Goal: Task Accomplishment & Management: Complete application form

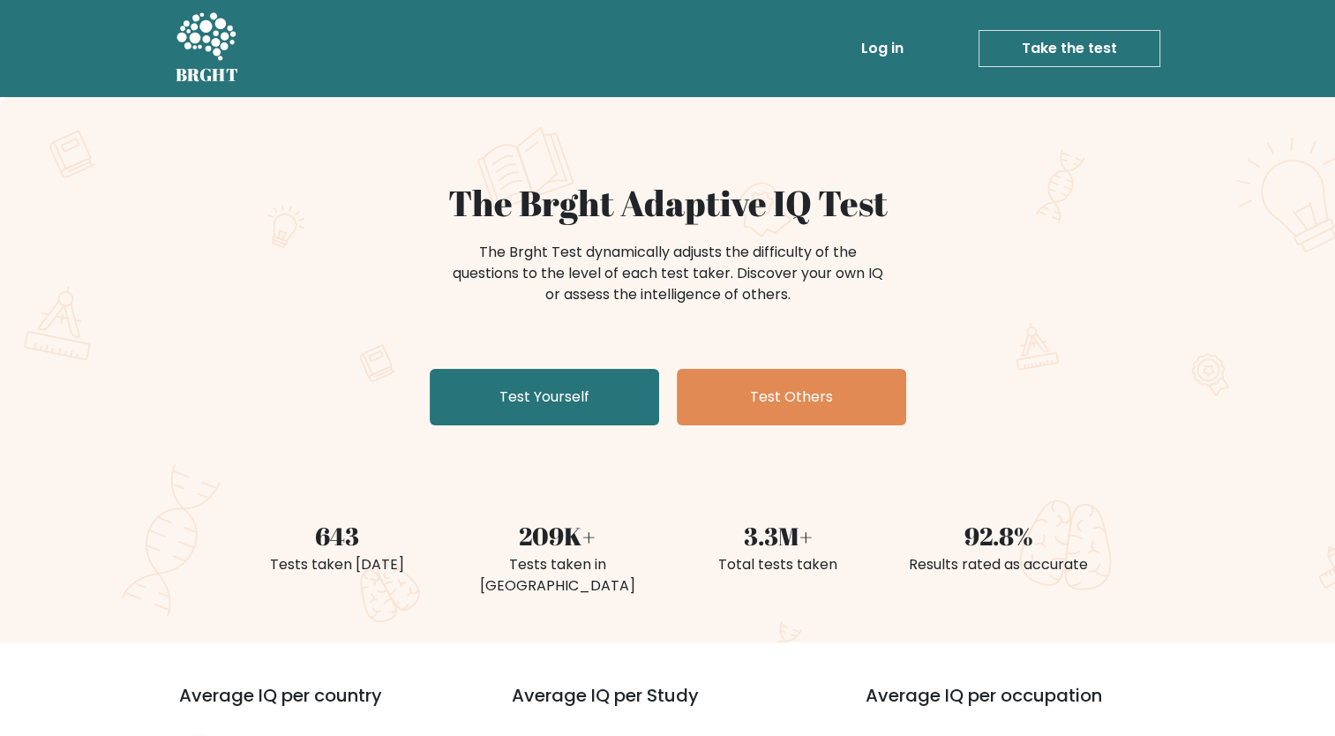
click at [1042, 48] on link "Take the test" at bounding box center [1070, 48] width 182 height 37
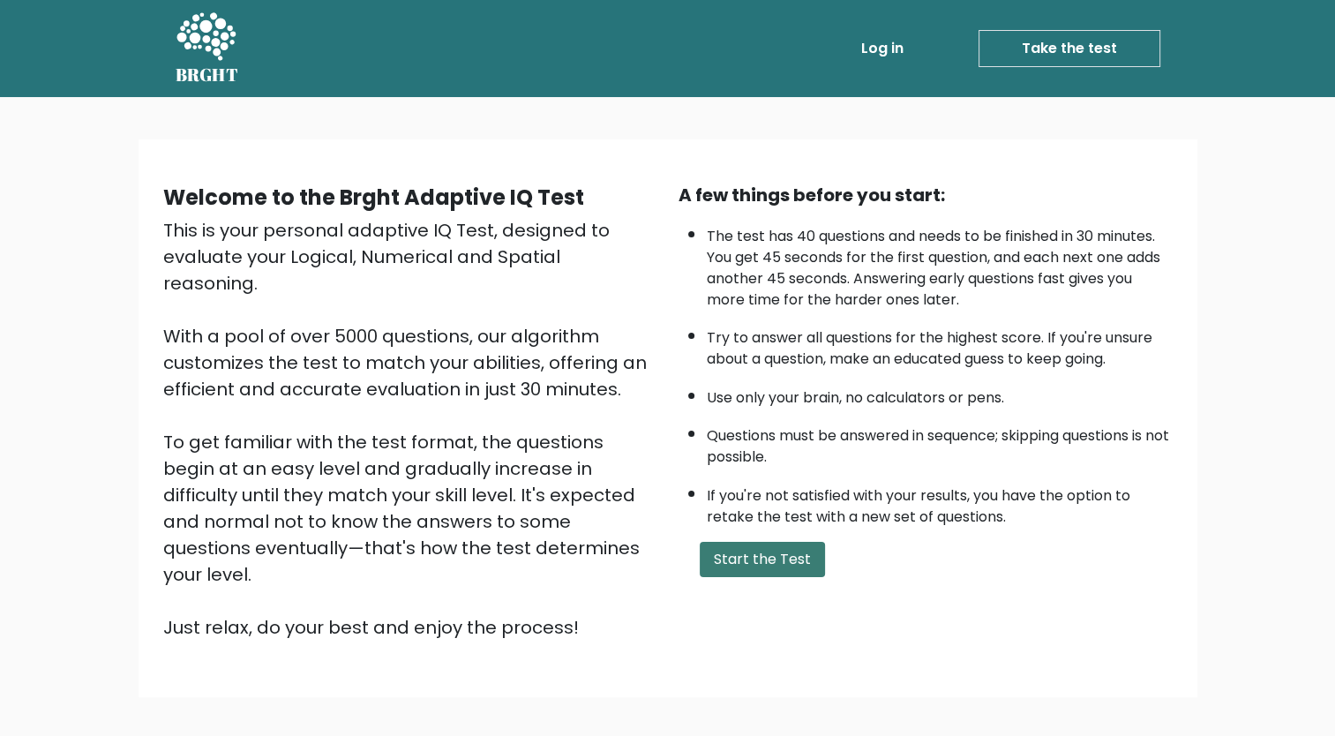
click at [791, 556] on button "Start the Test" at bounding box center [762, 559] width 125 height 35
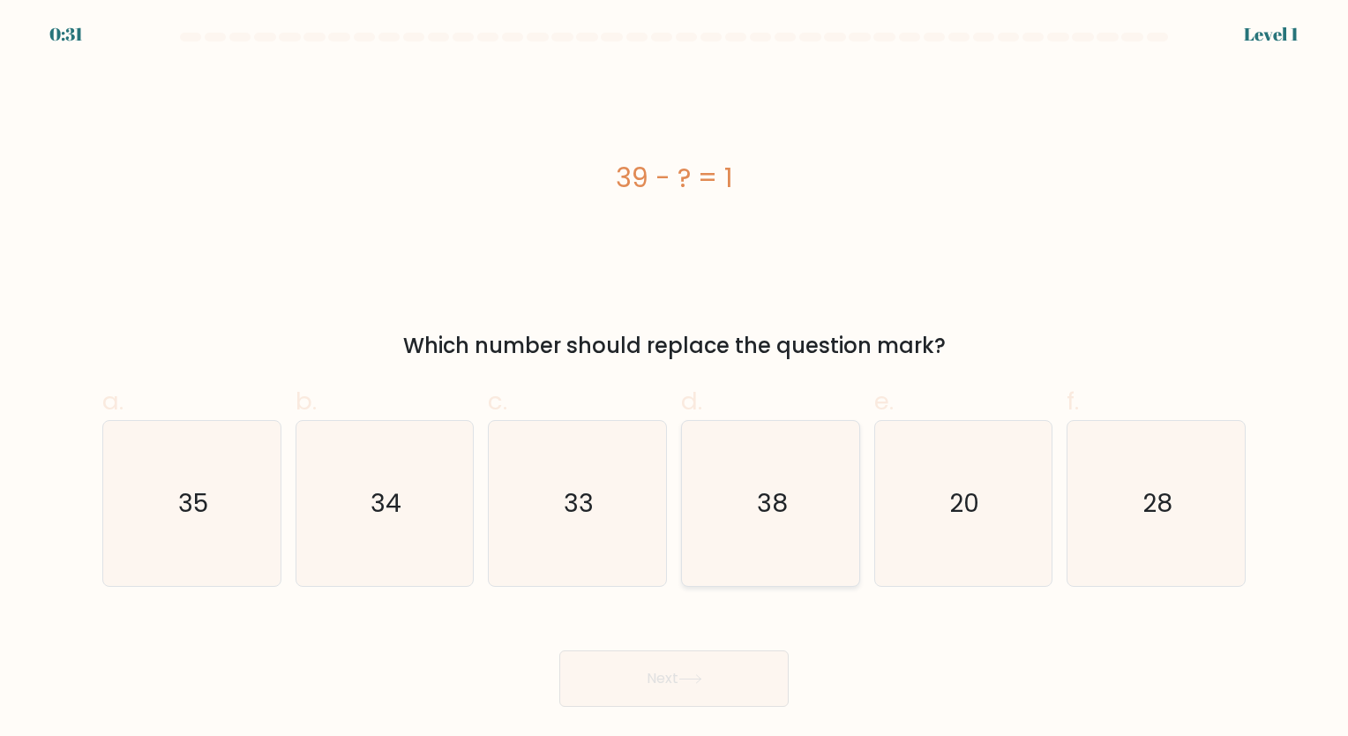
click at [786, 520] on text "38" at bounding box center [772, 503] width 31 height 34
click at [675, 379] on input "d. 38" at bounding box center [674, 373] width 1 height 11
radio input "true"
click at [706, 670] on button "Next" at bounding box center [673, 678] width 229 height 56
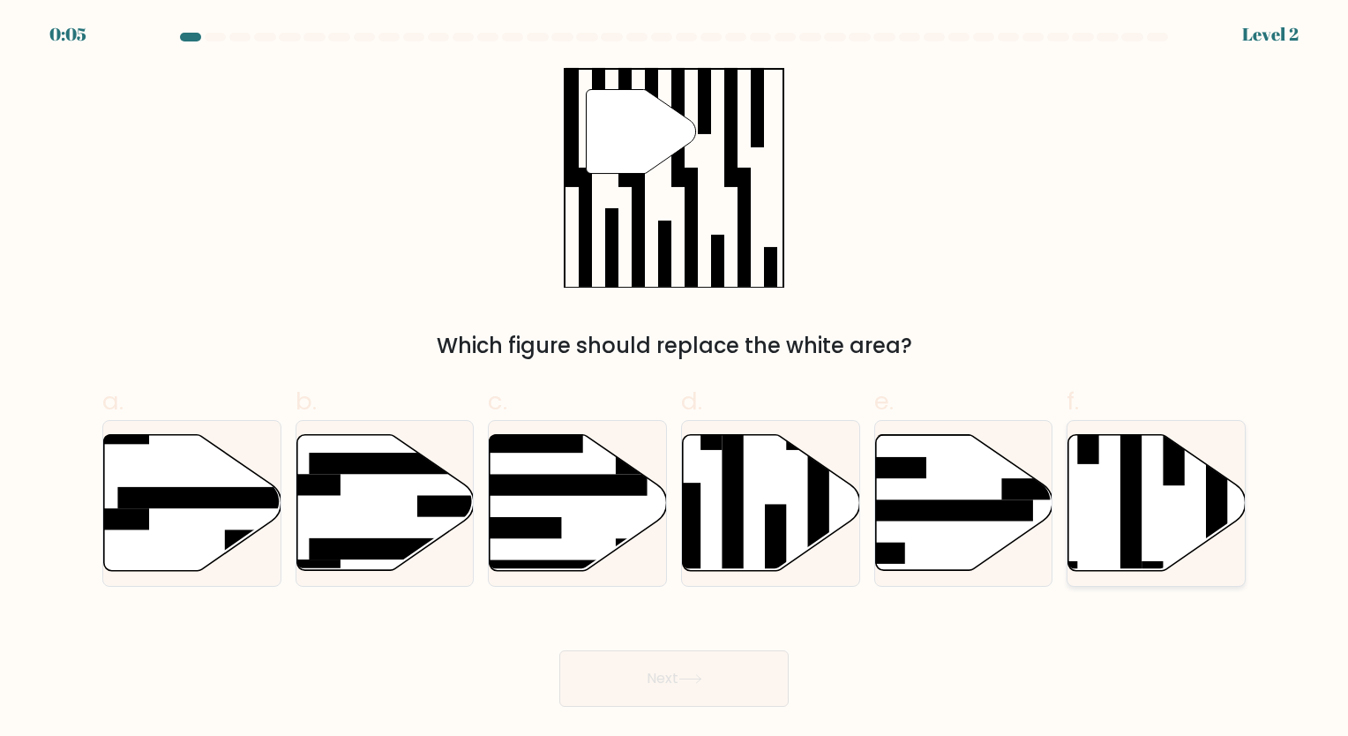
click at [1082, 521] on icon at bounding box center [1157, 503] width 177 height 136
click at [675, 379] on input "f." at bounding box center [674, 373] width 1 height 11
radio input "true"
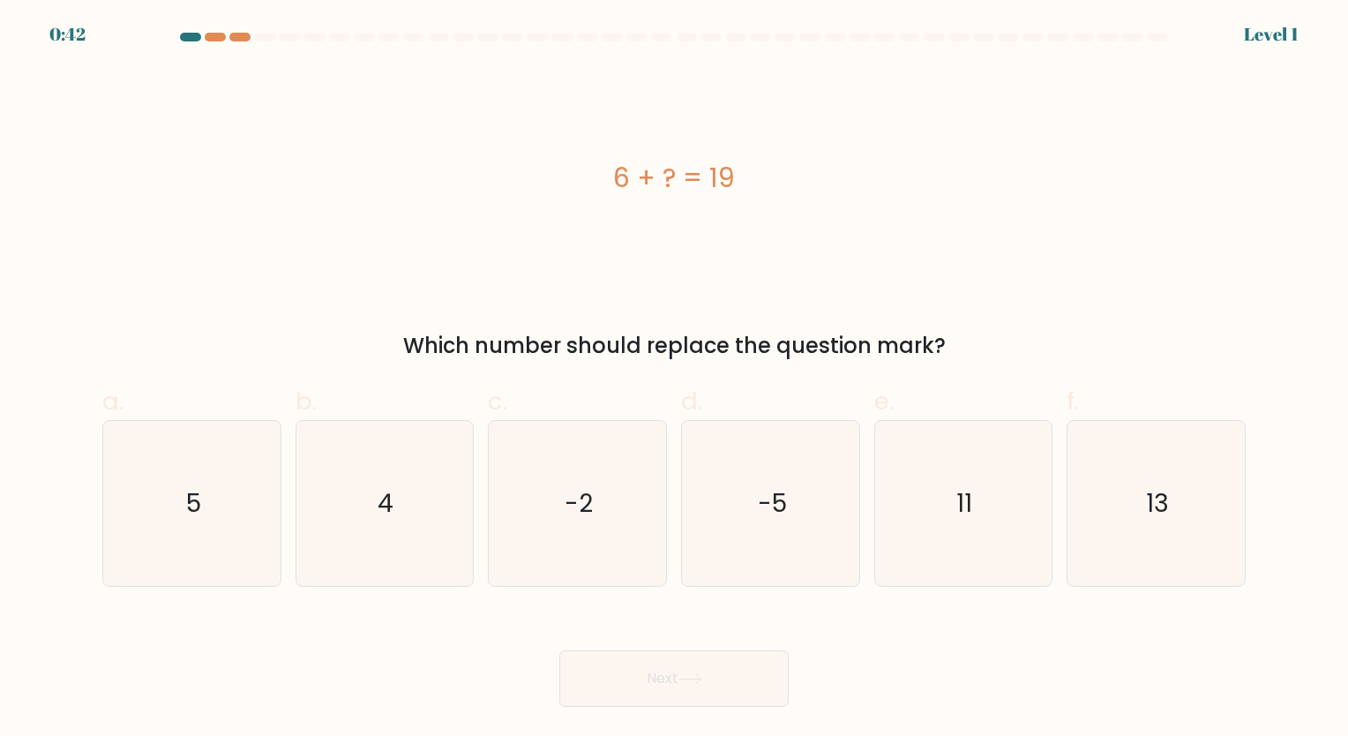
click at [229, 566] on icon "5" at bounding box center [191, 503] width 165 height 165
click at [674, 379] on input "a. 5" at bounding box center [674, 373] width 1 height 11
radio input "true"
click at [1133, 501] on icon "13" at bounding box center [1156, 503] width 165 height 165
click at [675, 379] on input "f. 13" at bounding box center [674, 373] width 1 height 11
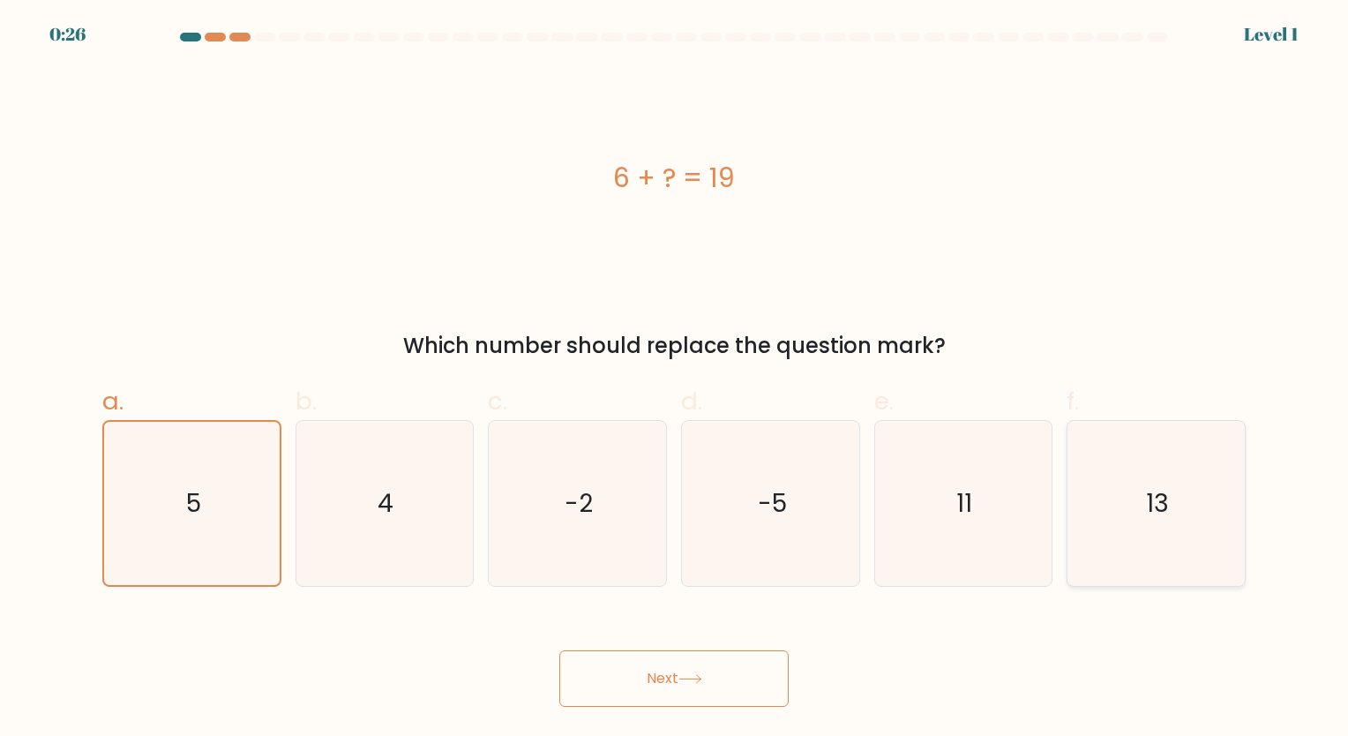
radio input "true"
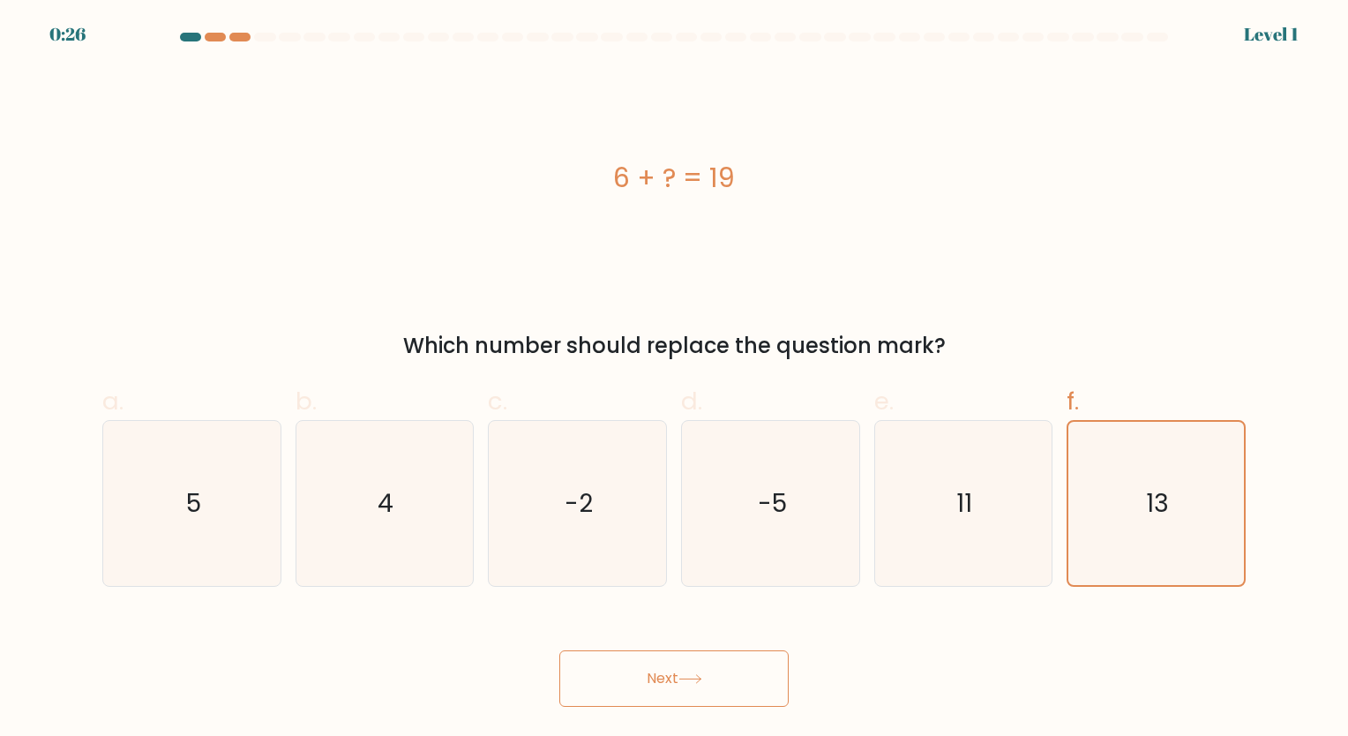
click at [713, 679] on button "Next" at bounding box center [673, 678] width 229 height 56
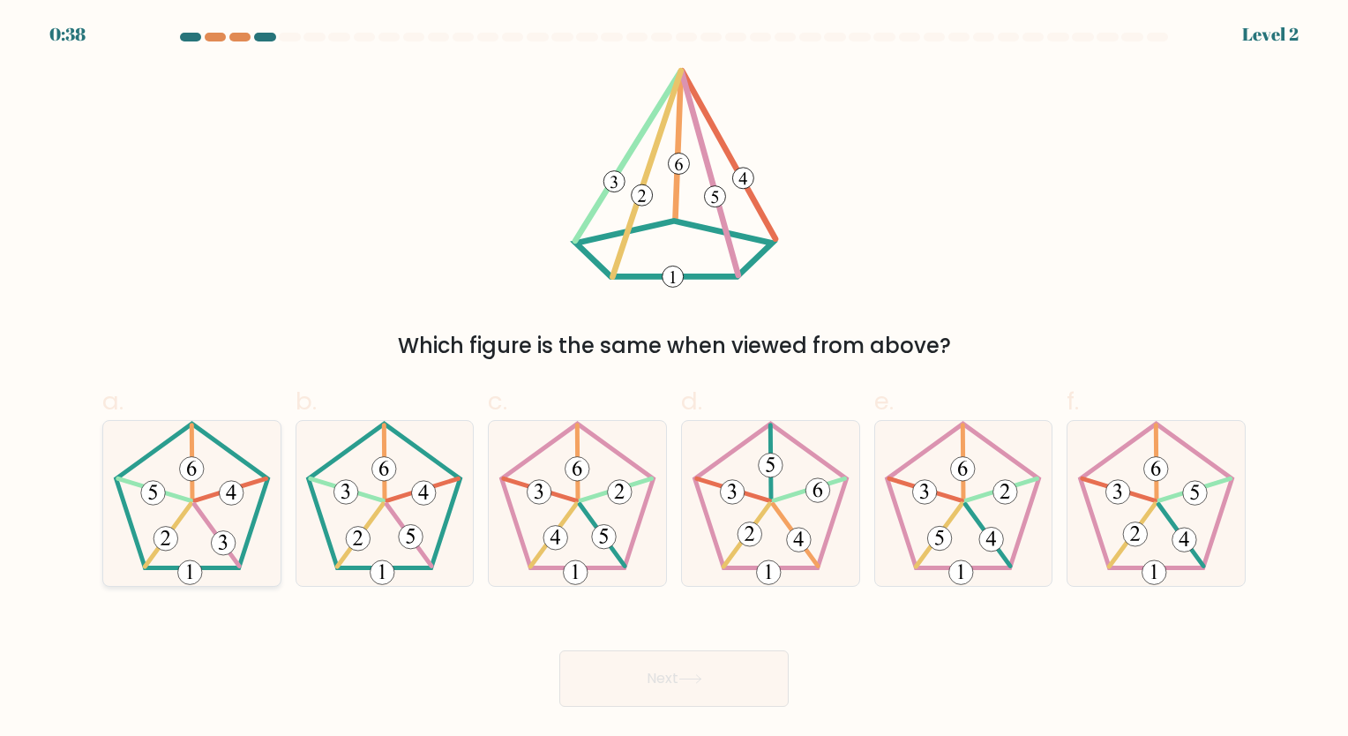
click at [190, 541] on icon at bounding box center [191, 503] width 165 height 165
click at [674, 379] on input "a." at bounding box center [674, 373] width 1 height 11
radio input "true"
click at [627, 658] on button "Next" at bounding box center [673, 678] width 229 height 56
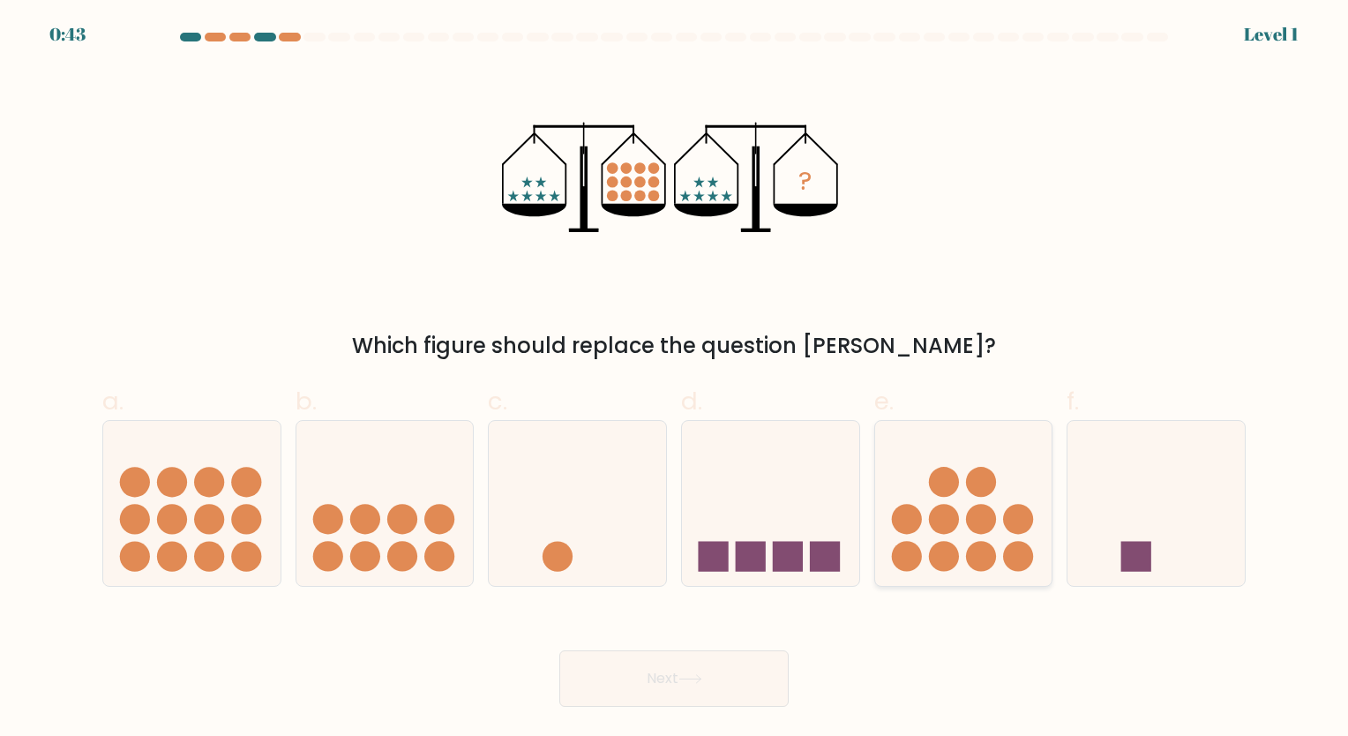
click at [1009, 537] on icon at bounding box center [963, 503] width 177 height 146
click at [675, 379] on input "e." at bounding box center [674, 373] width 1 height 11
radio input "true"
click at [659, 691] on button "Next" at bounding box center [673, 678] width 229 height 56
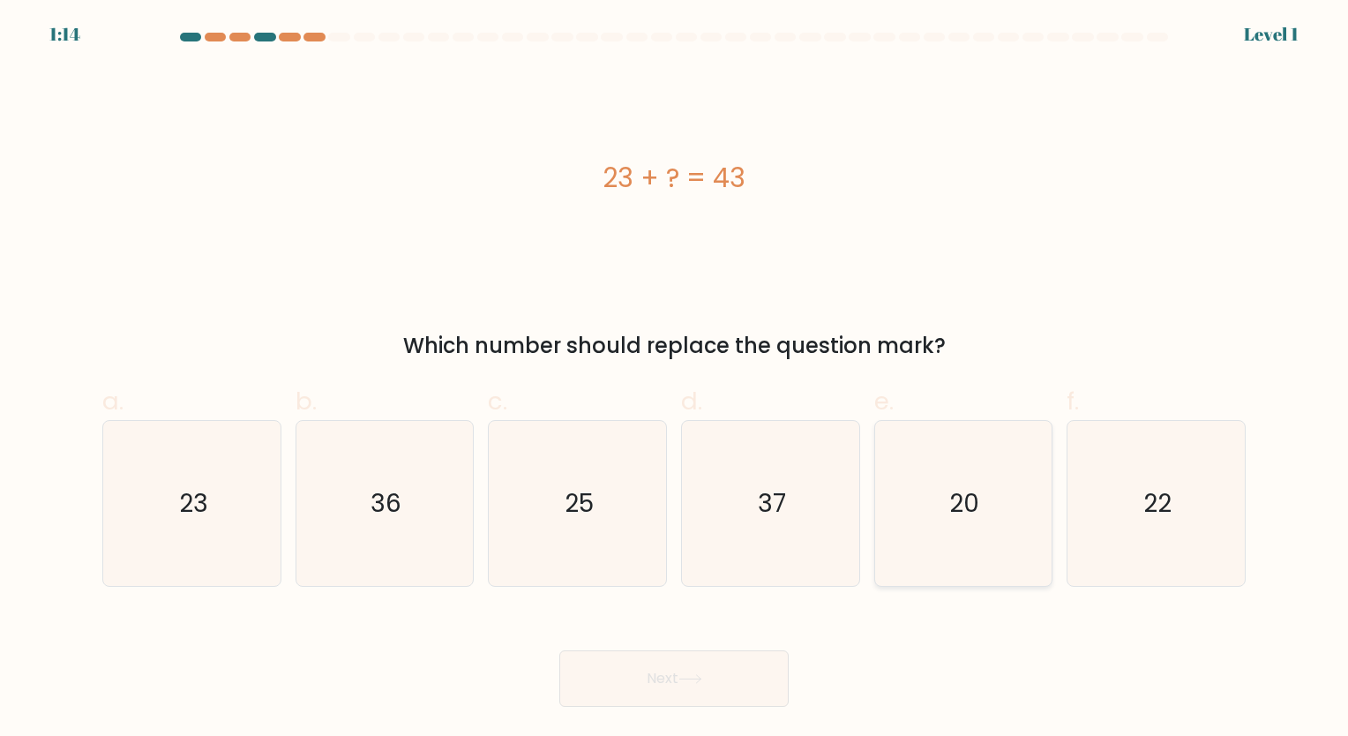
click at [991, 545] on icon "20" at bounding box center [963, 503] width 165 height 165
click at [675, 379] on input "e. 20" at bounding box center [674, 373] width 1 height 11
radio input "true"
click at [633, 686] on button "Next" at bounding box center [673, 678] width 229 height 56
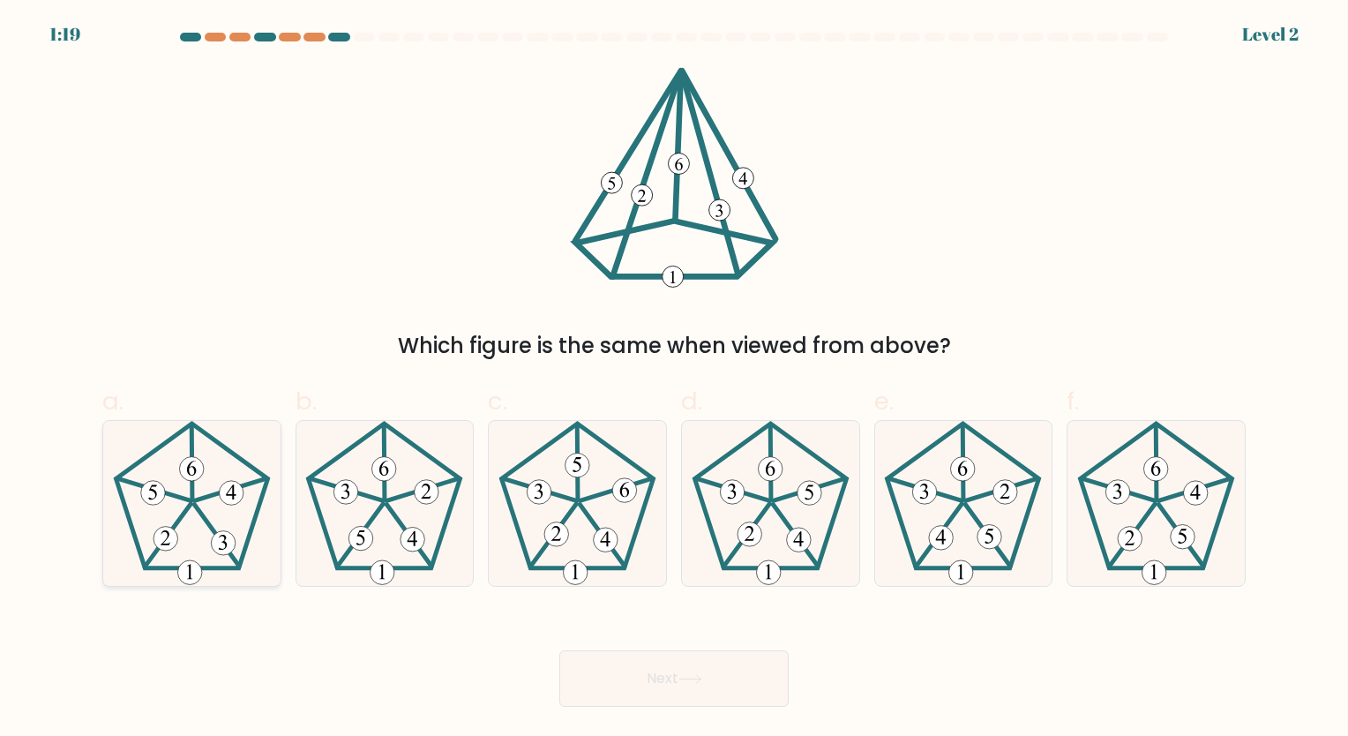
click at [187, 552] on icon at bounding box center [191, 503] width 165 height 165
click at [674, 379] on input "a." at bounding box center [674, 373] width 1 height 11
radio input "true"
click at [629, 682] on button "Next" at bounding box center [673, 678] width 229 height 56
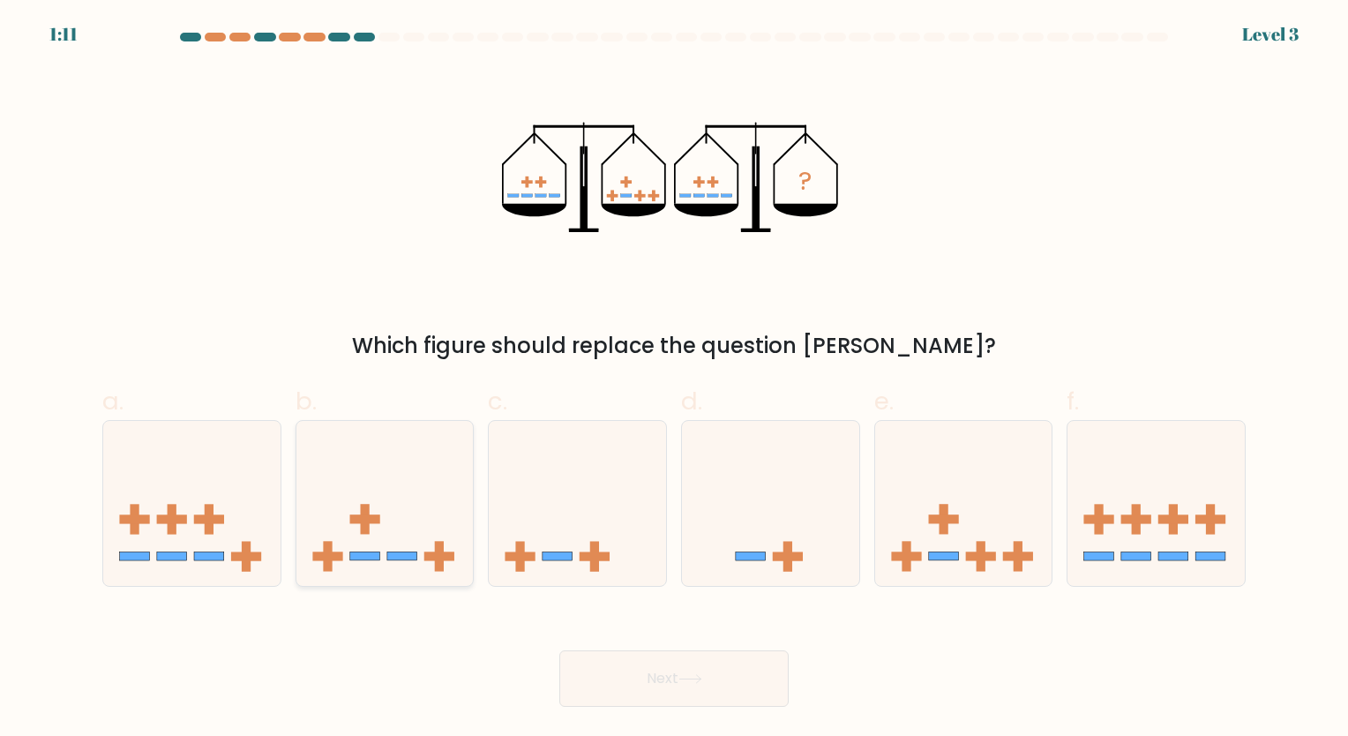
click at [329, 457] on icon at bounding box center [384, 503] width 177 height 146
click at [674, 379] on input "b." at bounding box center [674, 373] width 1 height 11
radio input "true"
click at [697, 679] on icon at bounding box center [691, 679] width 24 height 10
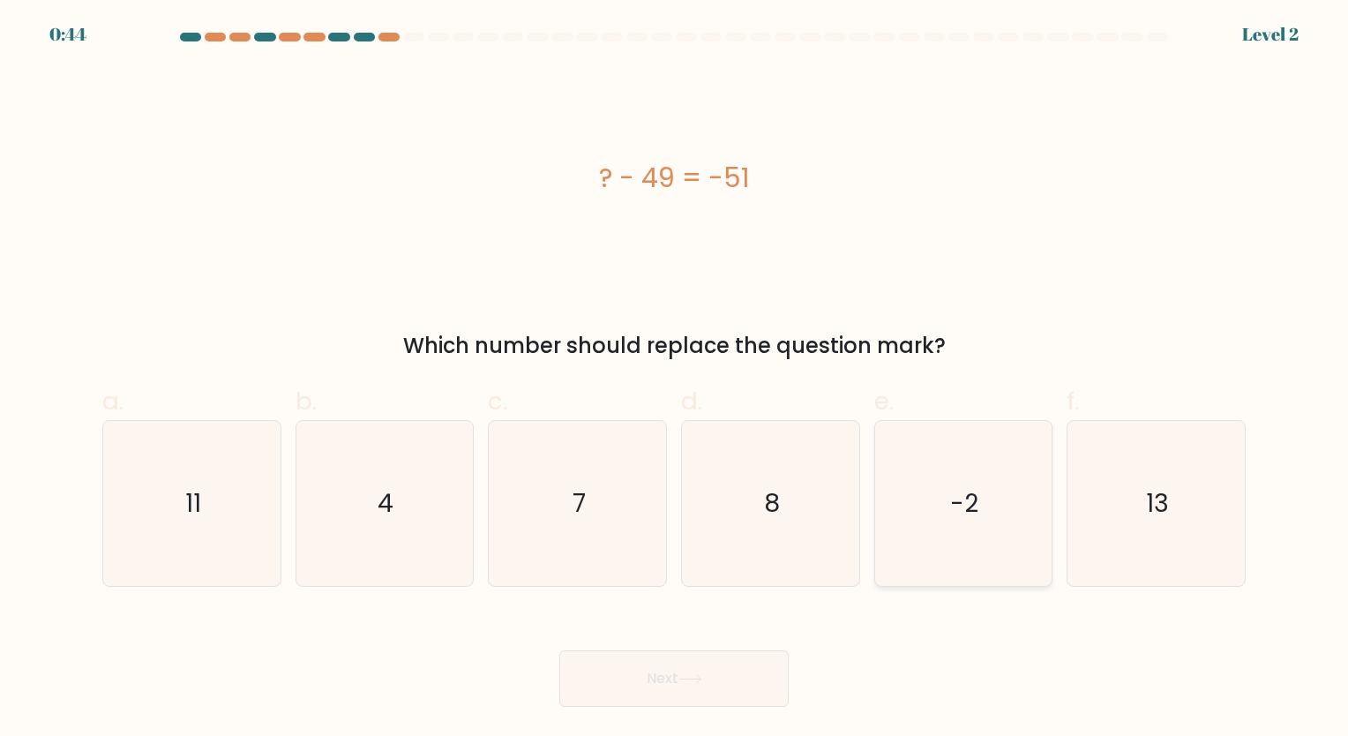
click at [942, 500] on icon "-2" at bounding box center [963, 503] width 165 height 165
click at [675, 379] on input "e. -2" at bounding box center [674, 373] width 1 height 11
radio input "true"
click at [727, 679] on button "Next" at bounding box center [673, 678] width 229 height 56
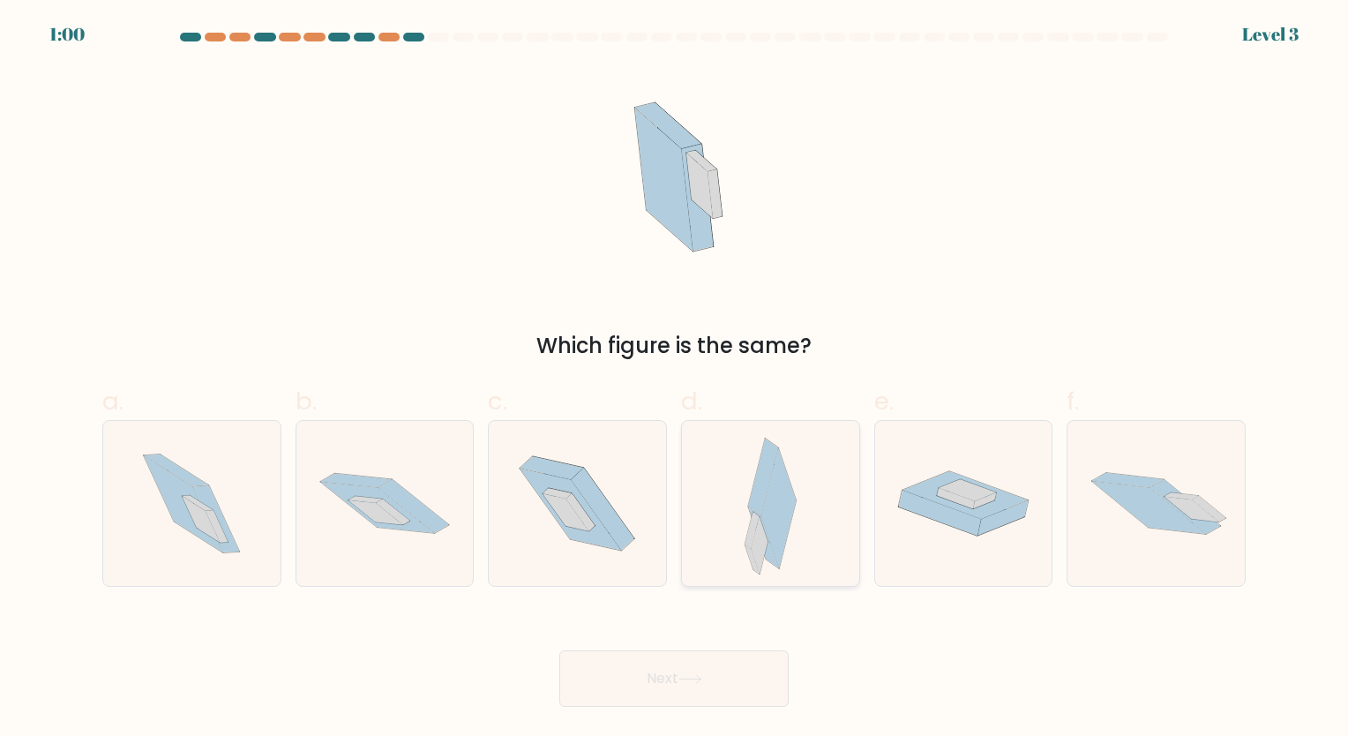
click at [757, 537] on icon at bounding box center [759, 544] width 17 height 57
click at [675, 379] on input "d." at bounding box center [674, 373] width 1 height 11
radio input "true"
click at [716, 705] on button "Next" at bounding box center [673, 678] width 229 height 56
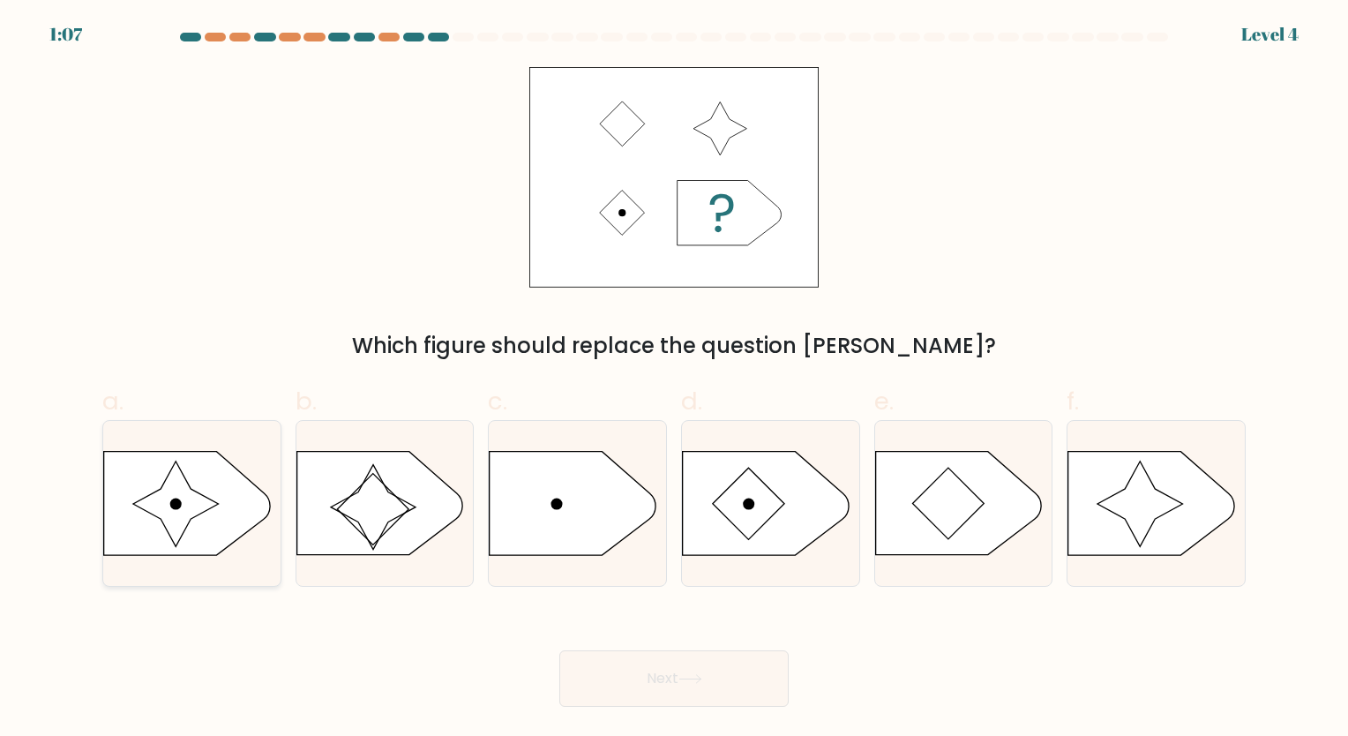
click at [176, 517] on icon at bounding box center [175, 503] width 85 height 85
click at [674, 379] on input "a." at bounding box center [674, 373] width 1 height 11
radio input "true"
click at [641, 685] on button "Next" at bounding box center [673, 678] width 229 height 56
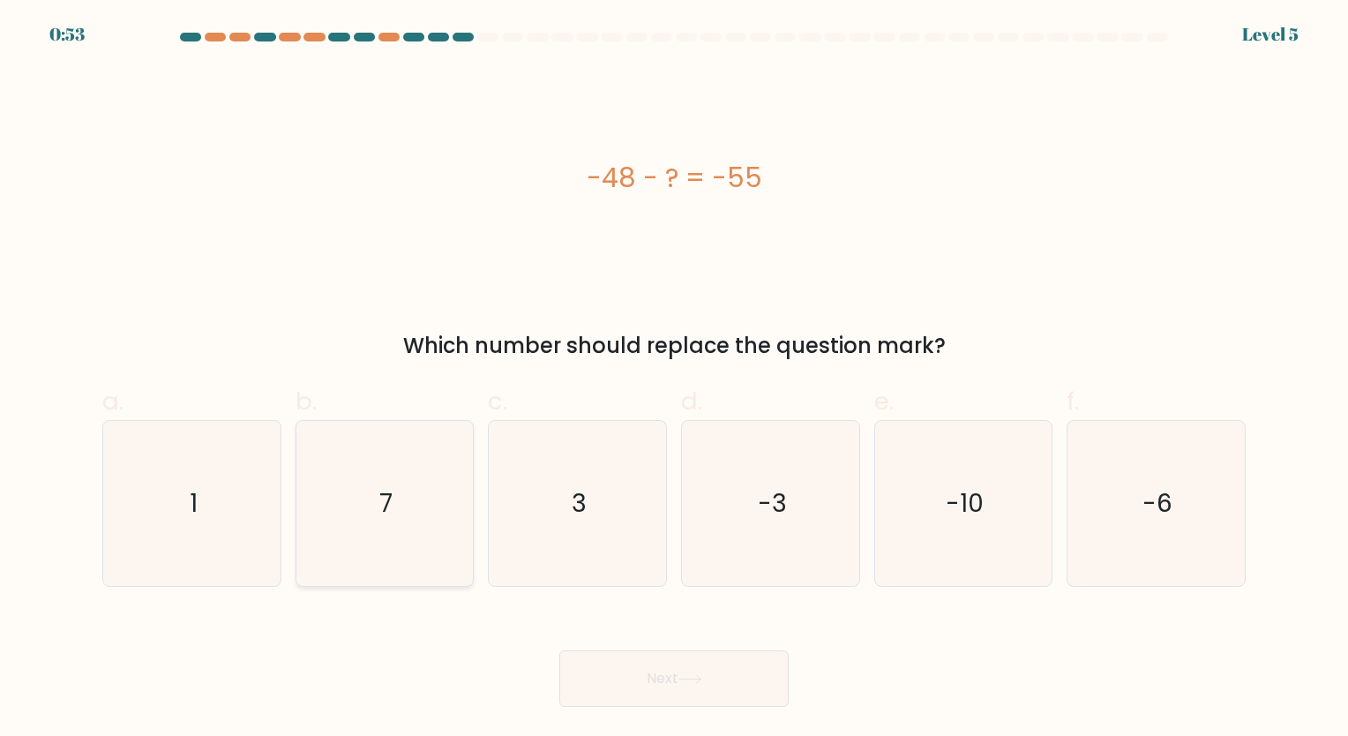
click at [348, 560] on icon "7" at bounding box center [384, 503] width 165 height 165
click at [674, 379] on input "b. 7" at bounding box center [674, 373] width 1 height 11
radio input "true"
click at [719, 677] on button "Next" at bounding box center [673, 678] width 229 height 56
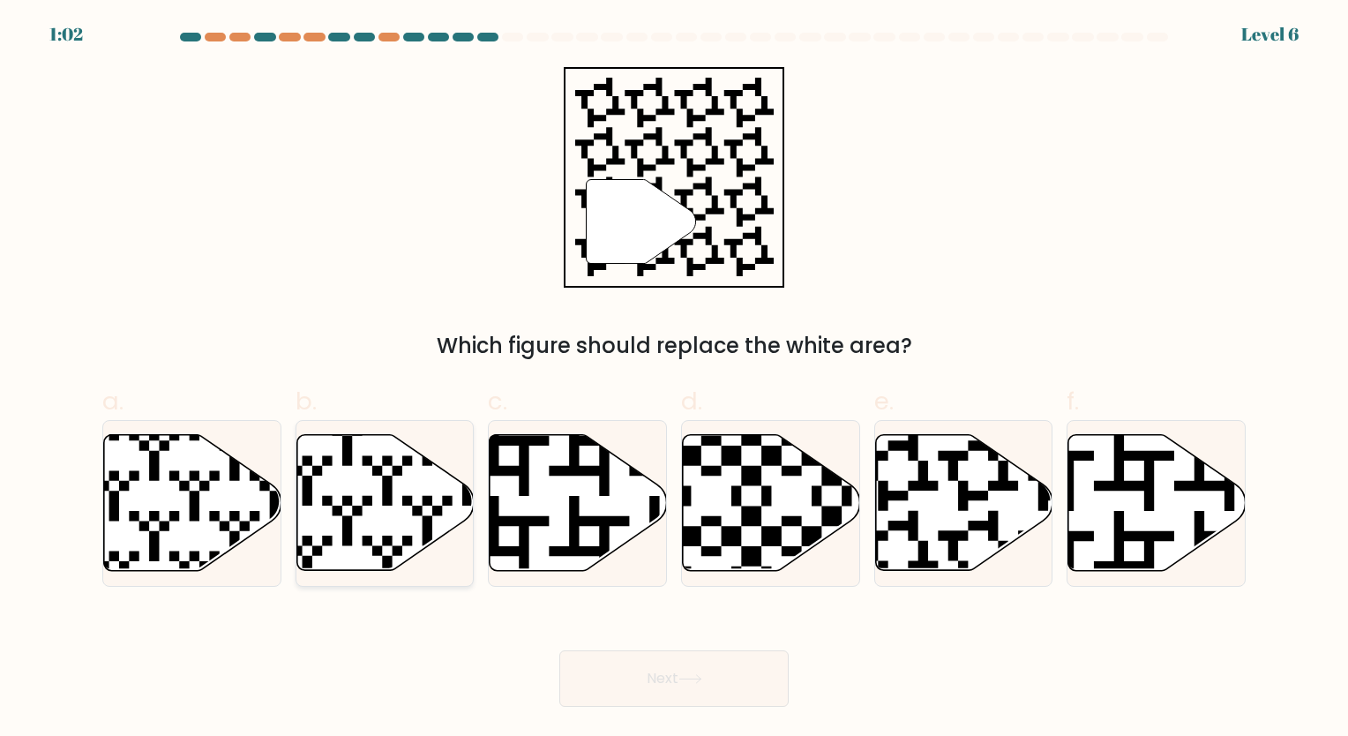
click at [356, 484] on icon at bounding box center [384, 503] width 177 height 136
click at [674, 379] on input "b." at bounding box center [674, 373] width 1 height 11
radio input "true"
click at [681, 686] on button "Next" at bounding box center [673, 678] width 229 height 56
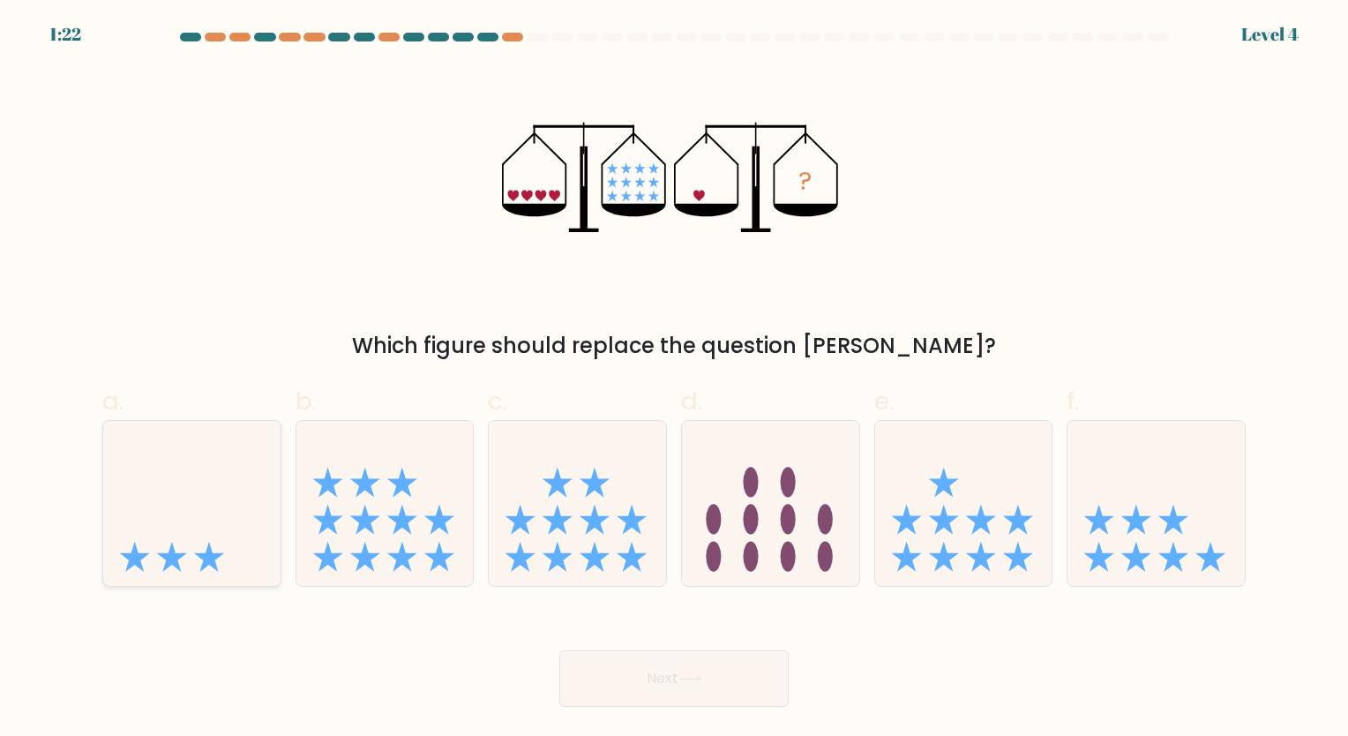
click at [220, 506] on icon at bounding box center [191, 503] width 177 height 146
click at [674, 379] on input "a." at bounding box center [674, 373] width 1 height 11
radio input "true"
click at [652, 694] on button "Next" at bounding box center [673, 678] width 229 height 56
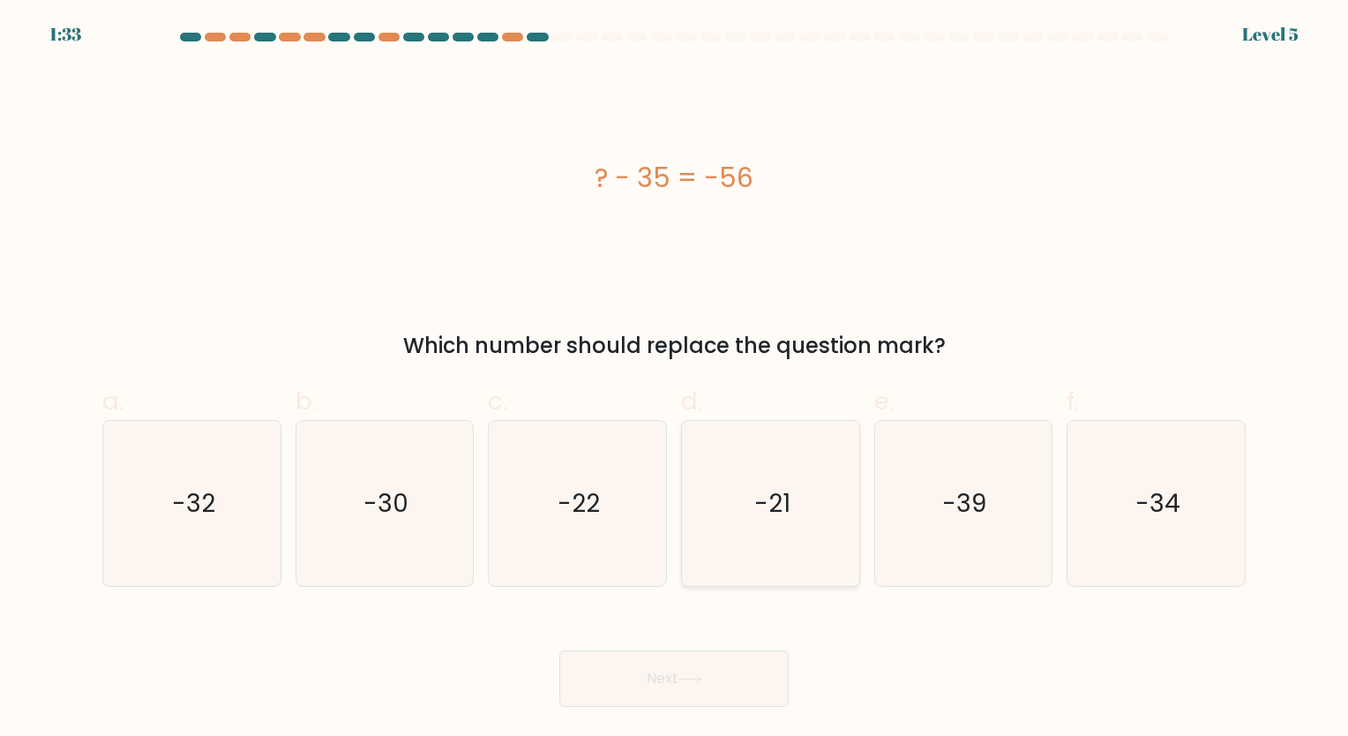
click at [800, 487] on icon "-21" at bounding box center [770, 503] width 165 height 165
click at [675, 379] on input "d. -21" at bounding box center [674, 373] width 1 height 11
radio input "true"
click at [646, 667] on button "Next" at bounding box center [673, 678] width 229 height 56
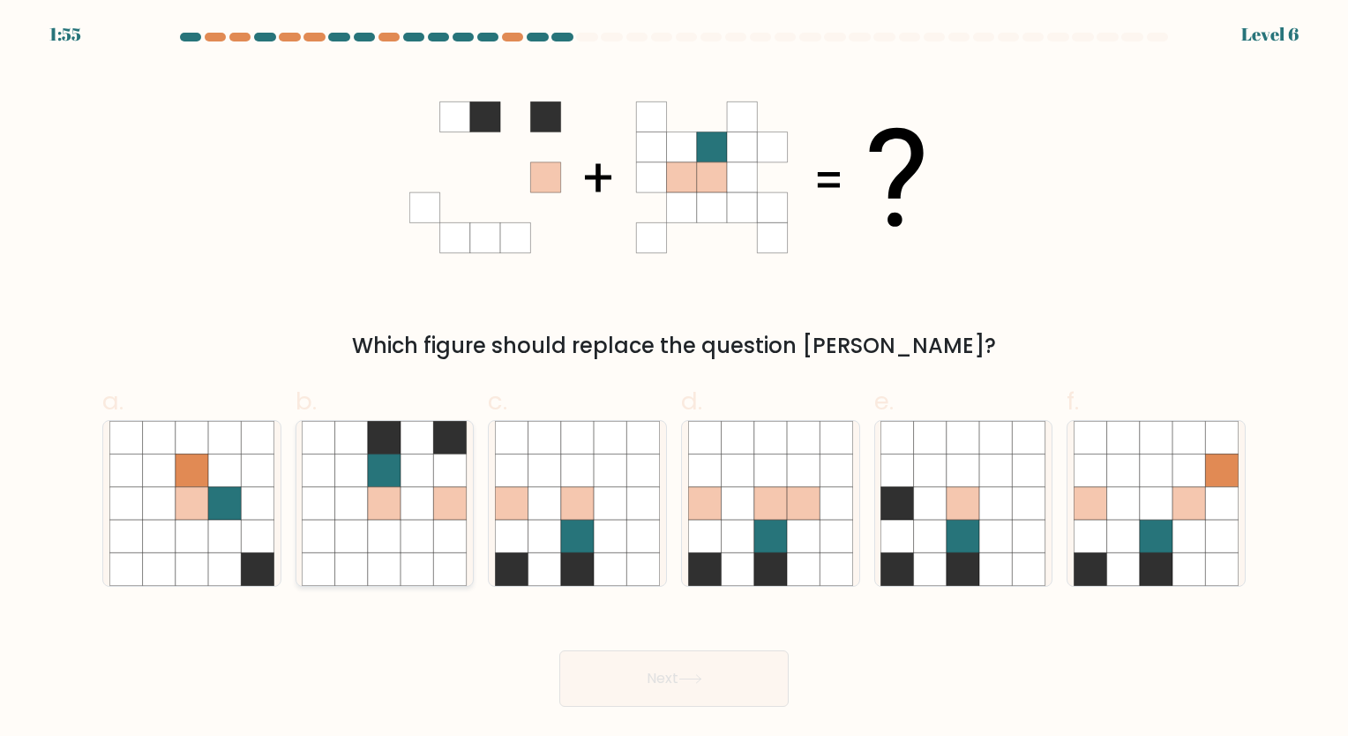
click at [409, 465] on icon at bounding box center [417, 470] width 33 height 33
click at [674, 379] on input "b." at bounding box center [674, 373] width 1 height 11
radio input "true"
click at [803, 565] on icon at bounding box center [803, 568] width 33 height 33
click at [675, 379] on input "d." at bounding box center [674, 373] width 1 height 11
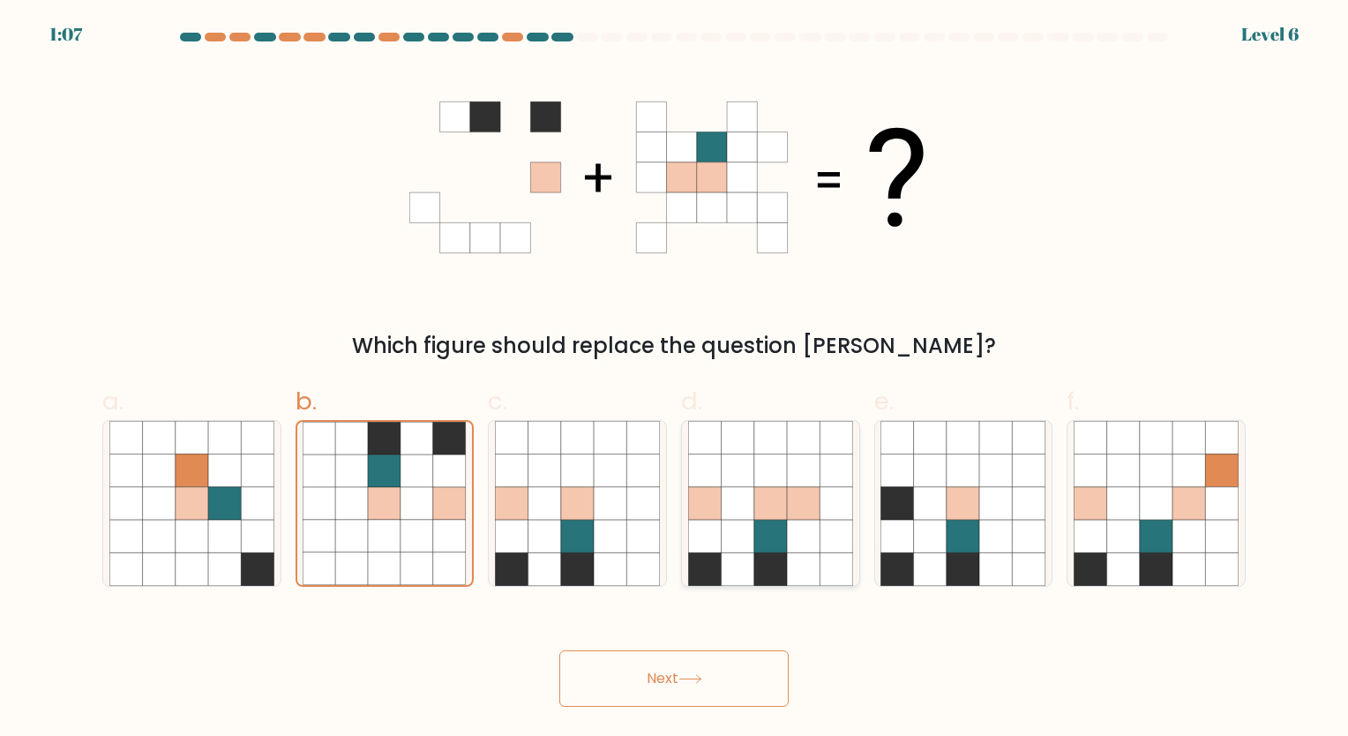
radio input "true"
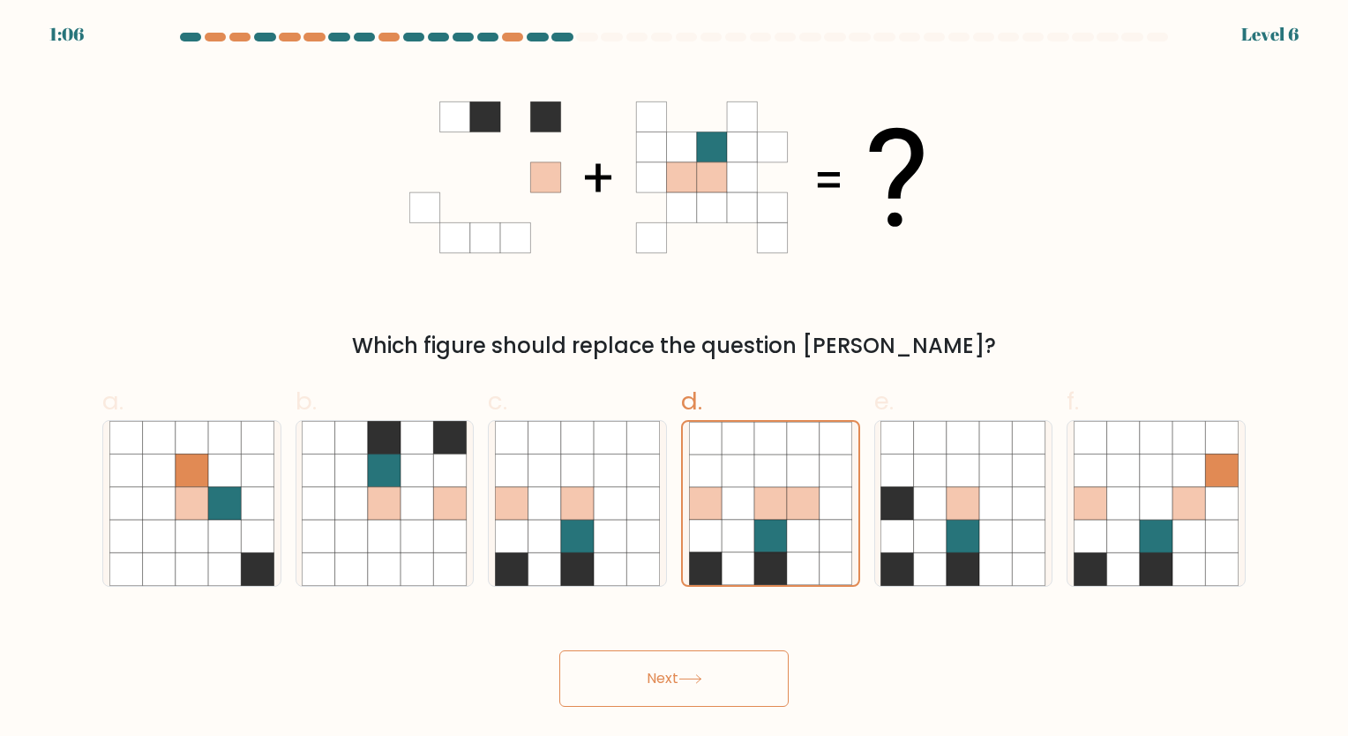
click at [735, 683] on button "Next" at bounding box center [673, 678] width 229 height 56
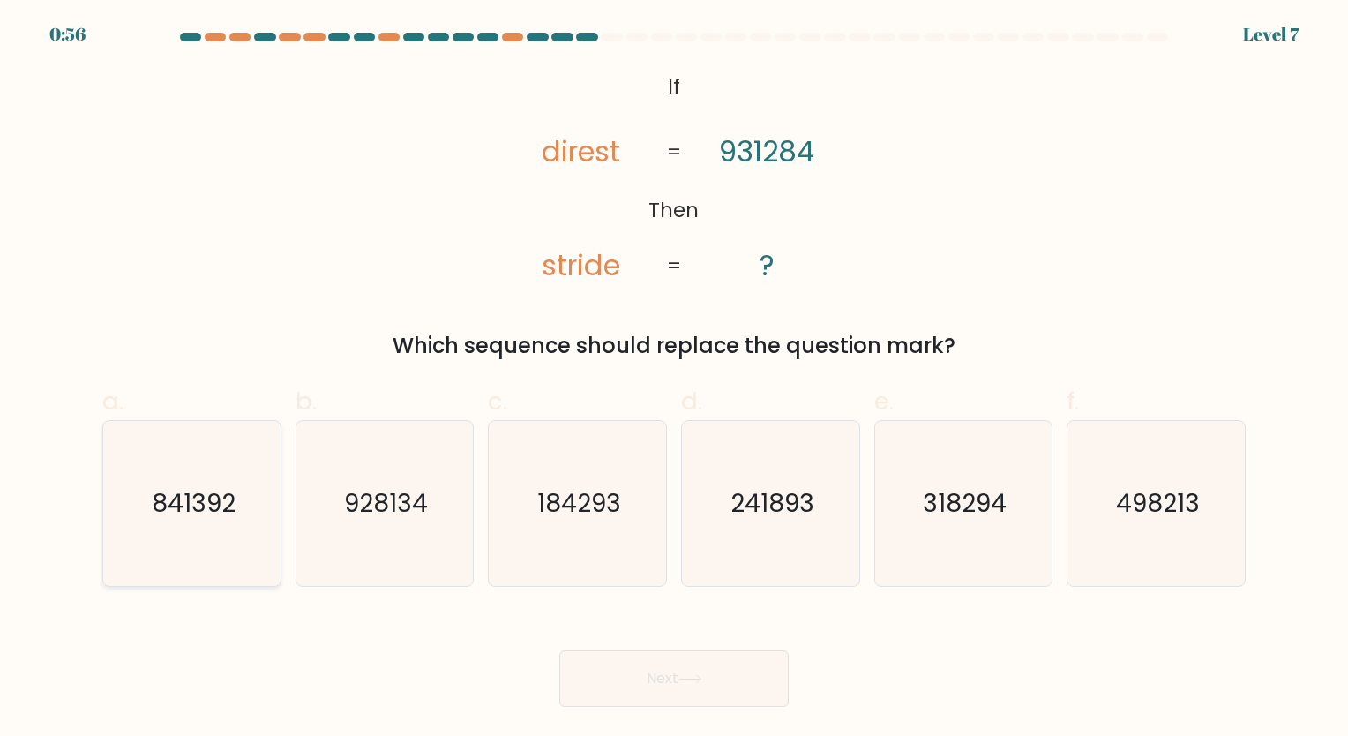
click at [205, 547] on icon "841392" at bounding box center [191, 503] width 165 height 165
click at [674, 379] on input "a. 841392" at bounding box center [674, 373] width 1 height 11
radio input "true"
click at [648, 670] on button "Next" at bounding box center [673, 678] width 229 height 56
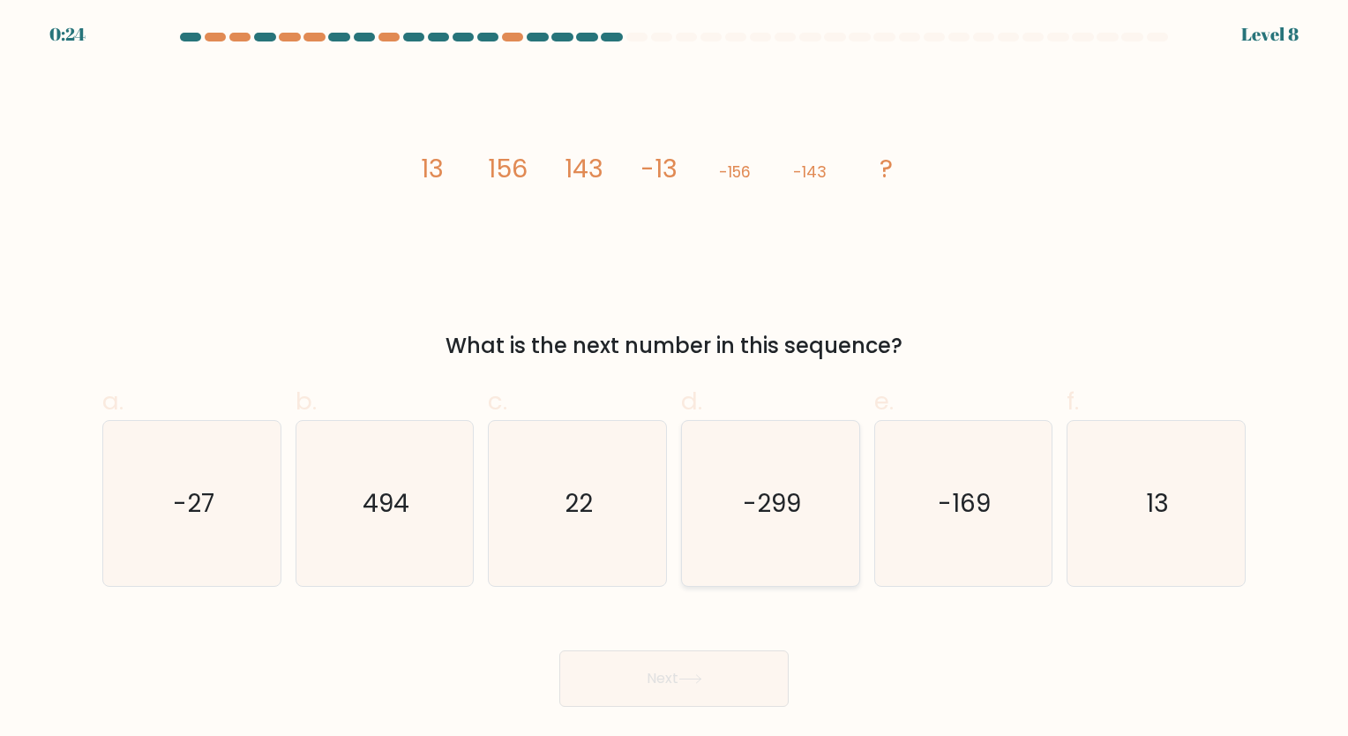
click at [743, 510] on text "-299" at bounding box center [772, 503] width 58 height 34
click at [675, 379] on input "d. -299" at bounding box center [674, 373] width 1 height 11
radio input "true"
click at [199, 468] on icon "-27" at bounding box center [191, 503] width 165 height 165
click at [674, 379] on input "a. -27" at bounding box center [674, 373] width 1 height 11
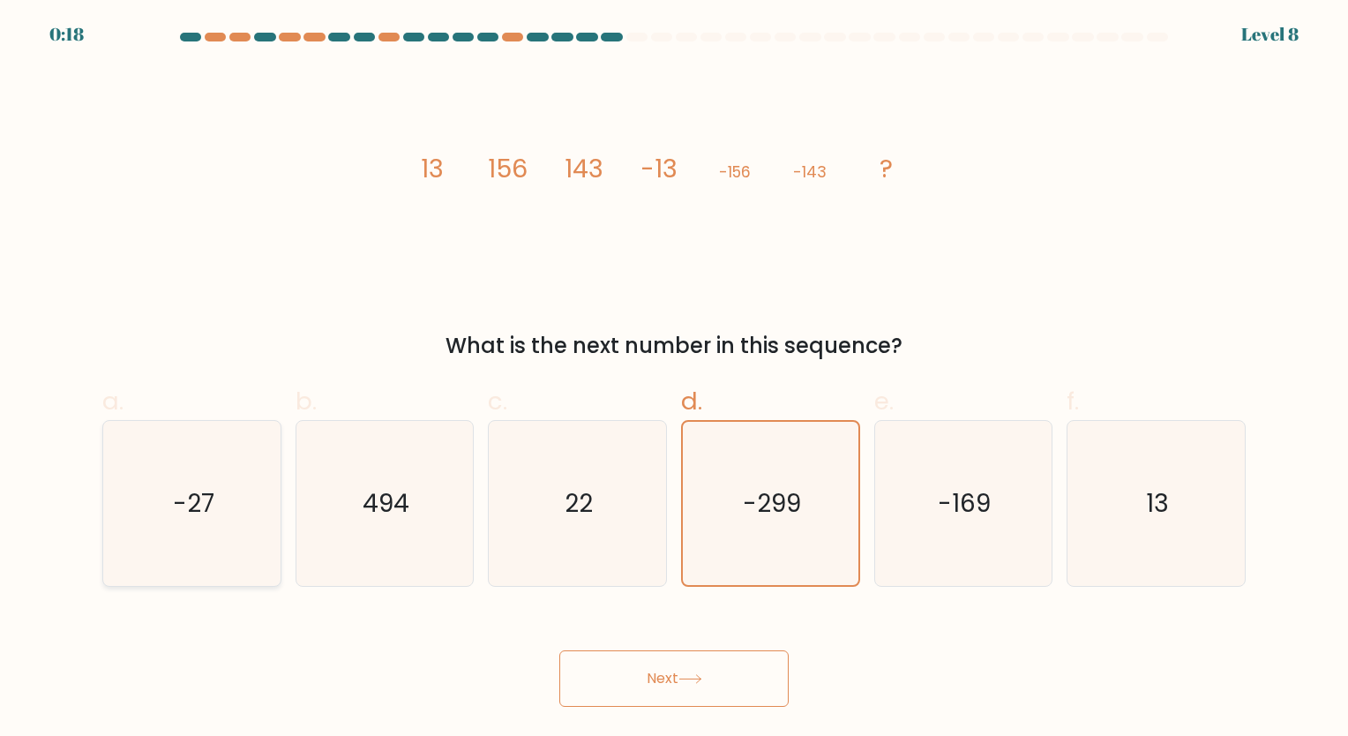
radio input "true"
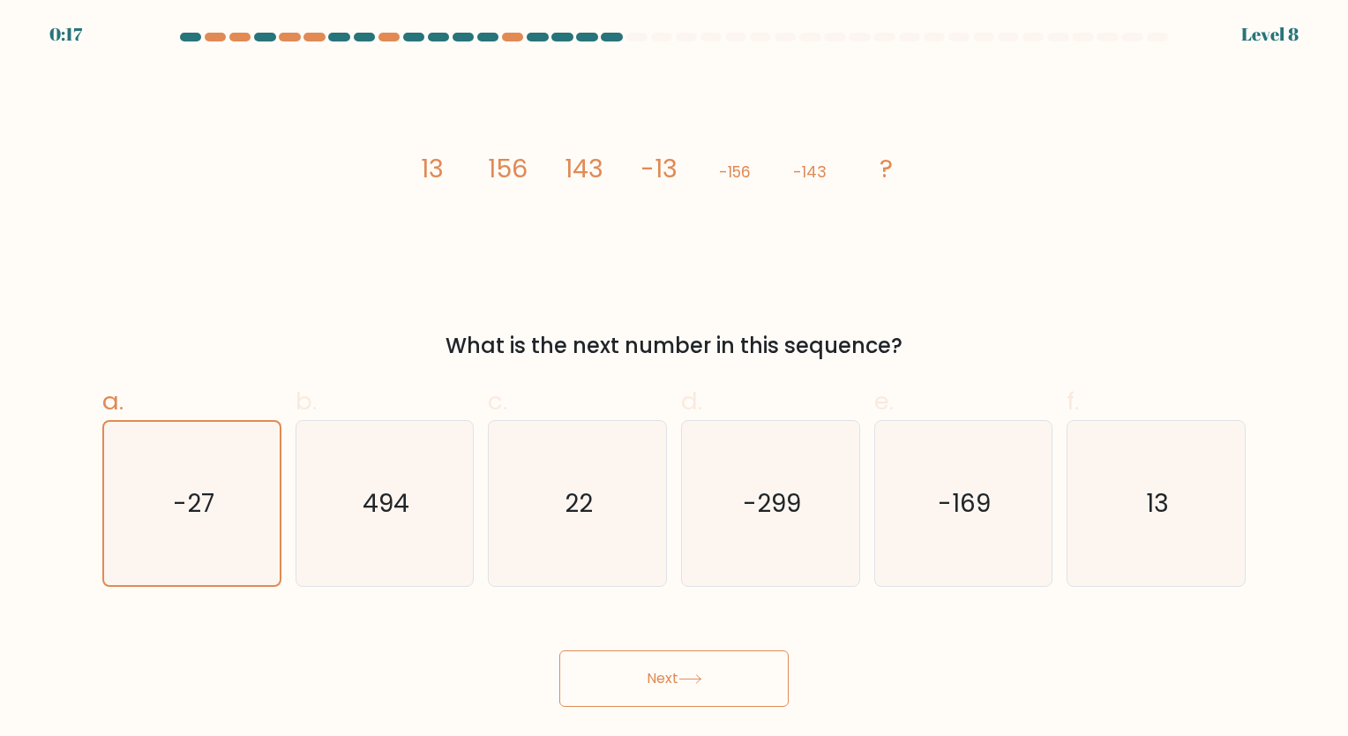
click at [671, 679] on button "Next" at bounding box center [673, 678] width 229 height 56
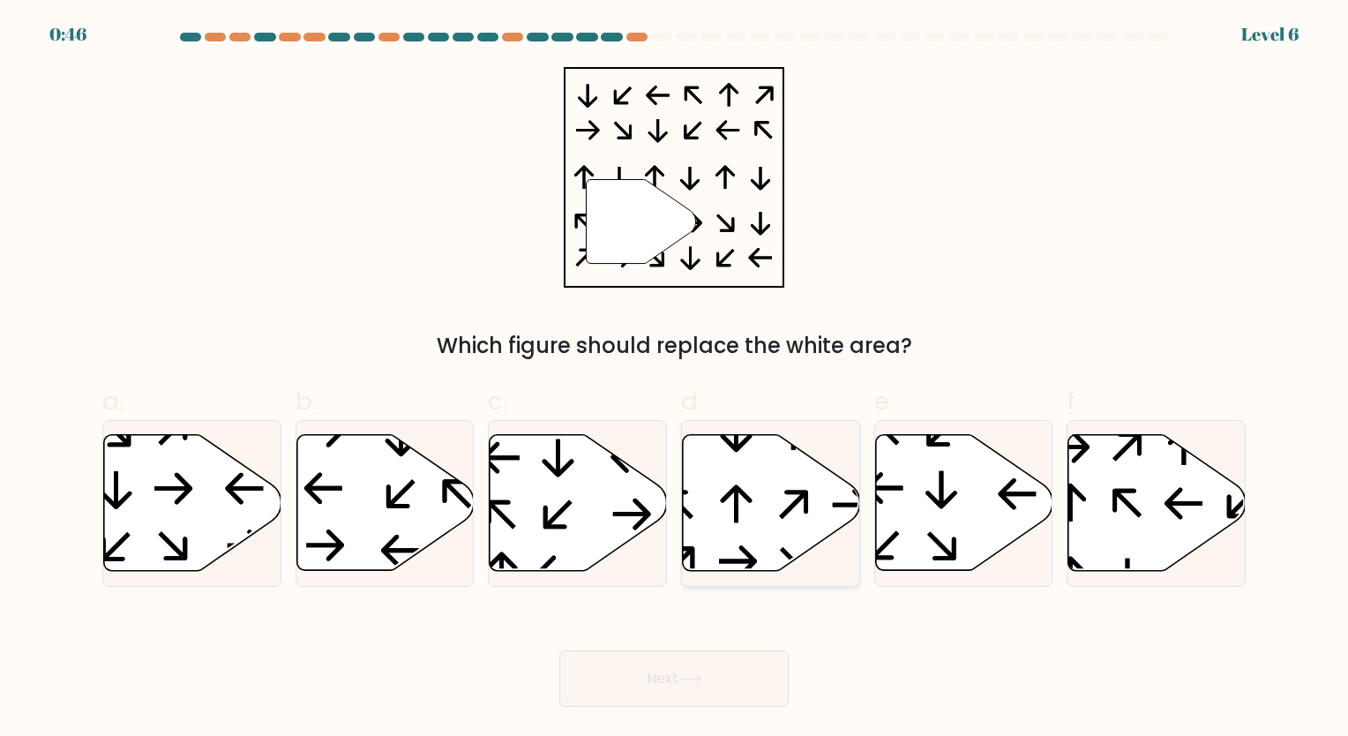
click at [738, 543] on icon at bounding box center [771, 503] width 177 height 136
click at [675, 379] on input "d." at bounding box center [674, 373] width 1 height 11
radio input "true"
click at [734, 683] on button "Next" at bounding box center [673, 678] width 229 height 56
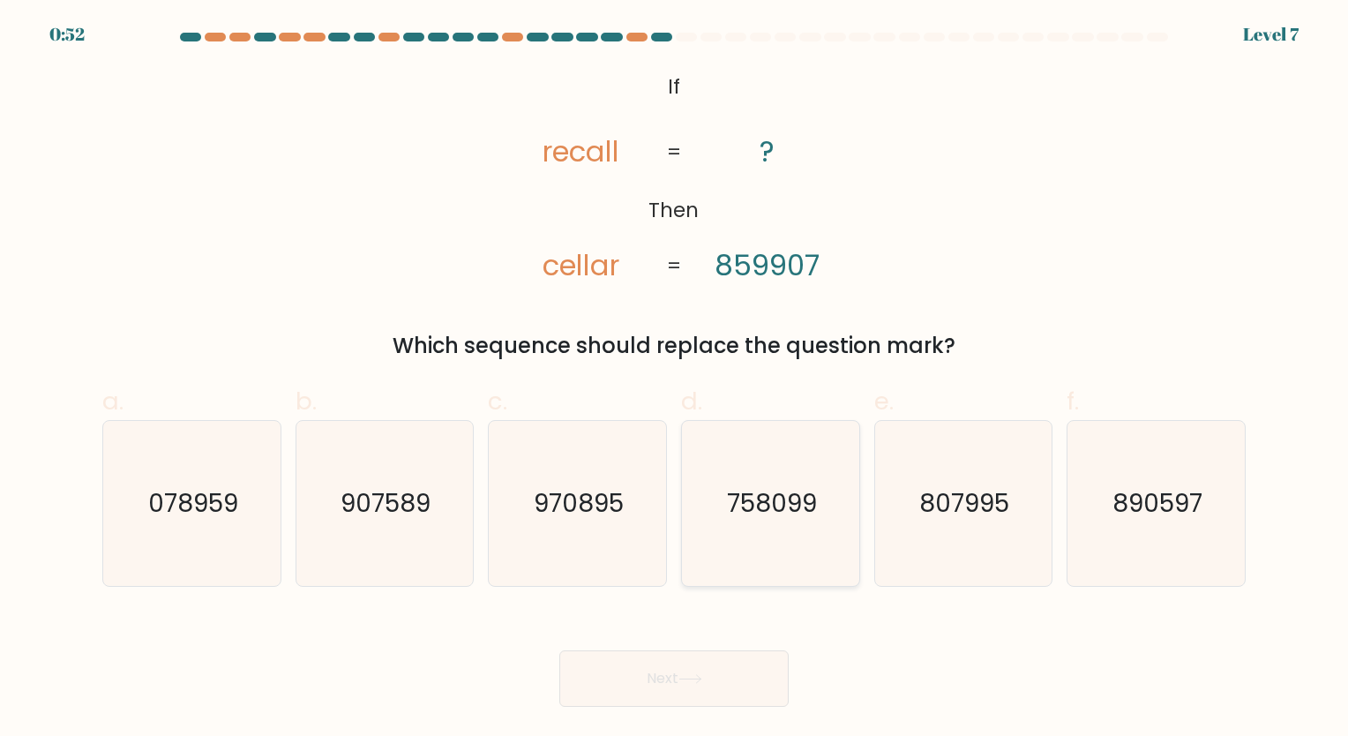
click at [728, 517] on text "758099" at bounding box center [772, 503] width 90 height 34
click at [675, 379] on input "d. 758099" at bounding box center [674, 373] width 1 height 11
radio input "true"
click at [707, 683] on button "Next" at bounding box center [673, 678] width 229 height 56
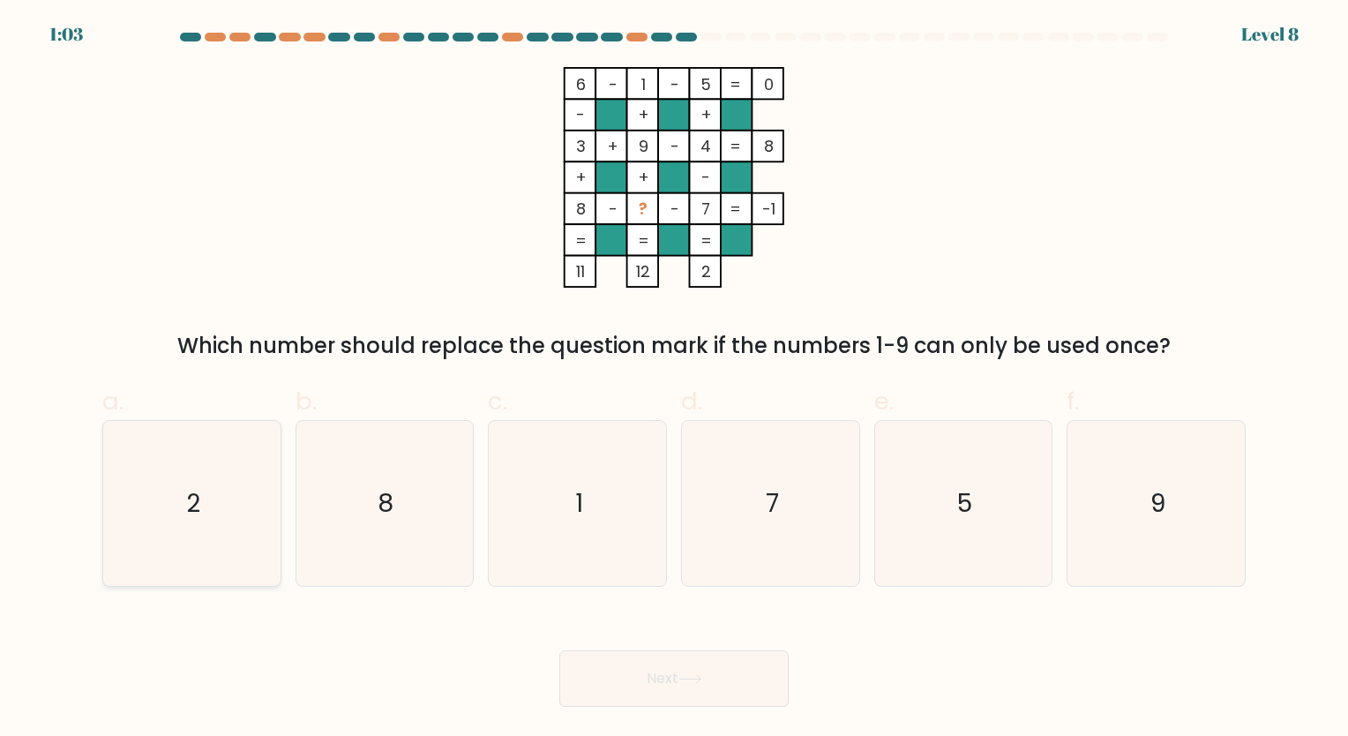
click at [202, 506] on icon "2" at bounding box center [191, 503] width 165 height 165
click at [674, 379] on input "a. 2" at bounding box center [674, 373] width 1 height 11
radio input "true"
click at [678, 679] on button "Next" at bounding box center [673, 678] width 229 height 56
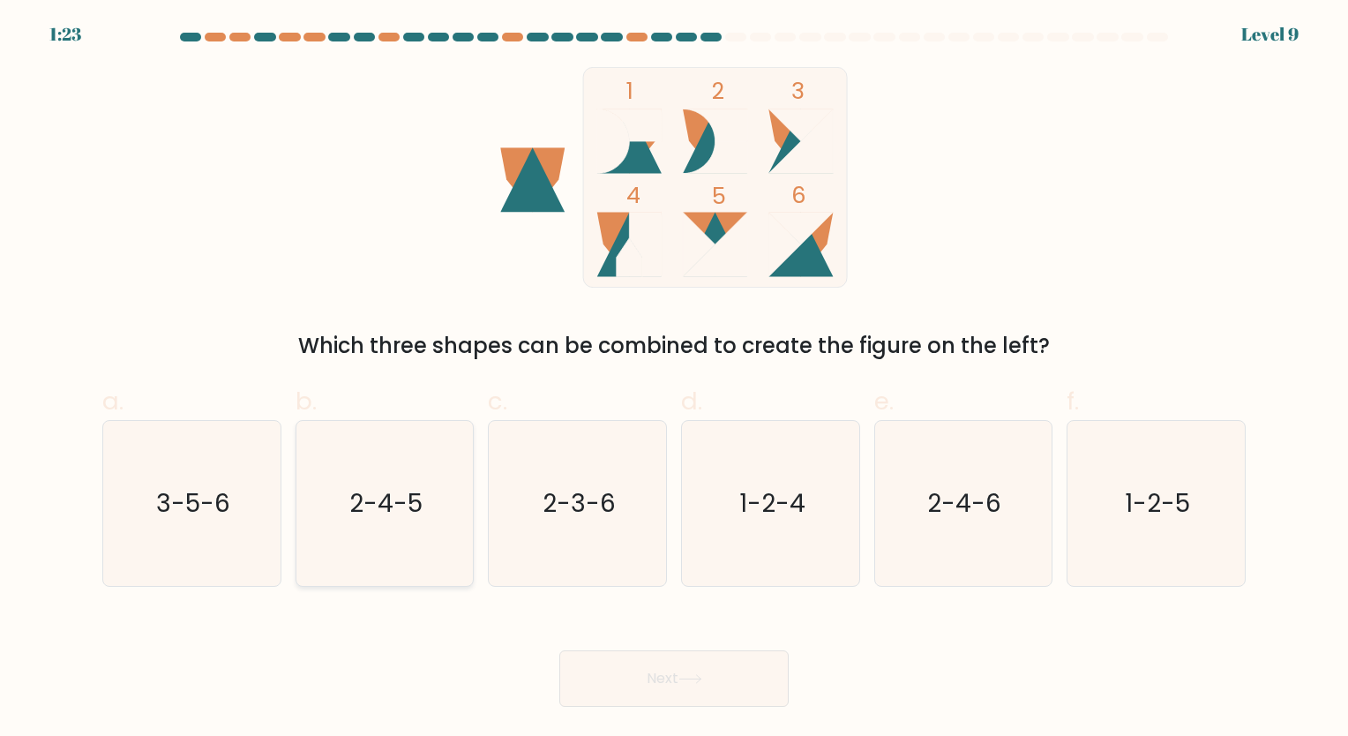
click at [414, 528] on icon "2-4-5" at bounding box center [384, 503] width 165 height 165
click at [674, 379] on input "b. 2-4-5" at bounding box center [674, 373] width 1 height 11
radio input "true"
click at [678, 672] on button "Next" at bounding box center [673, 678] width 229 height 56
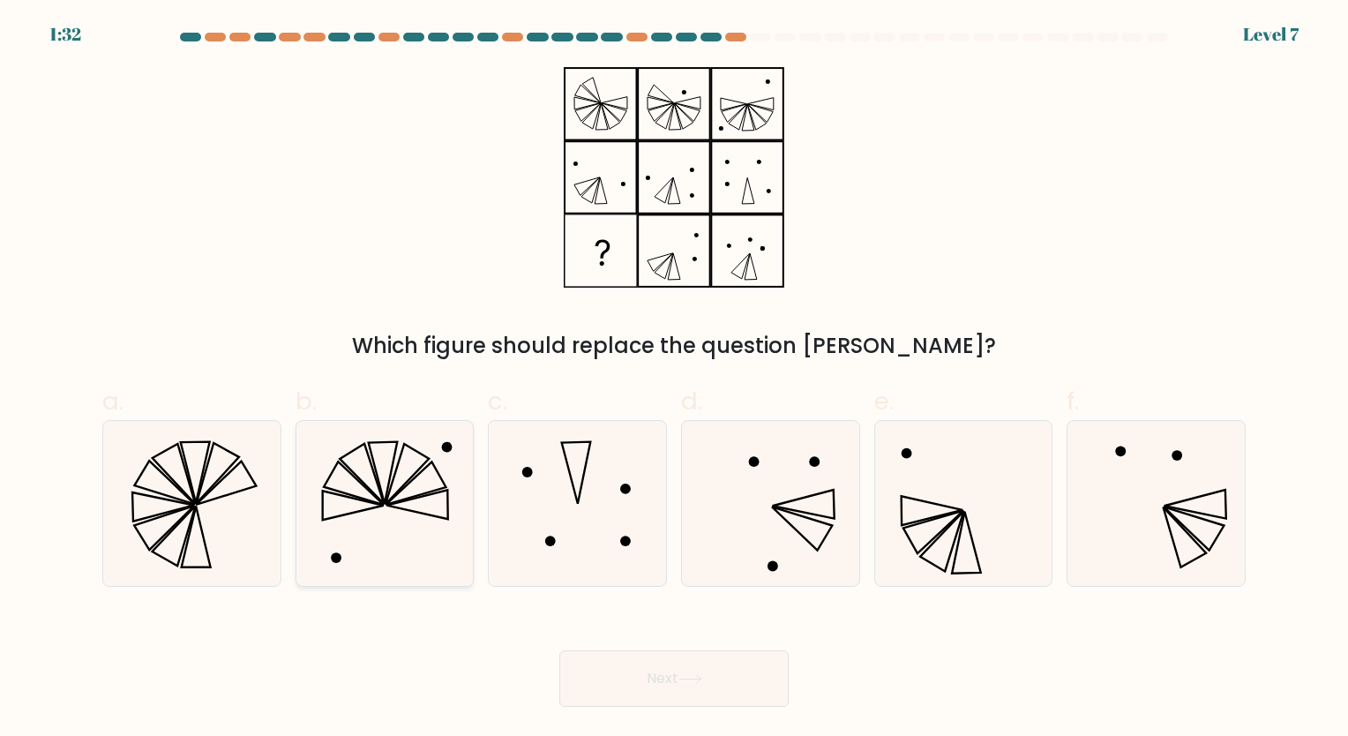
click at [378, 537] on icon at bounding box center [384, 503] width 165 height 165
click at [674, 379] on input "b." at bounding box center [674, 373] width 1 height 11
radio input "true"
click at [614, 694] on button "Next" at bounding box center [673, 678] width 229 height 56
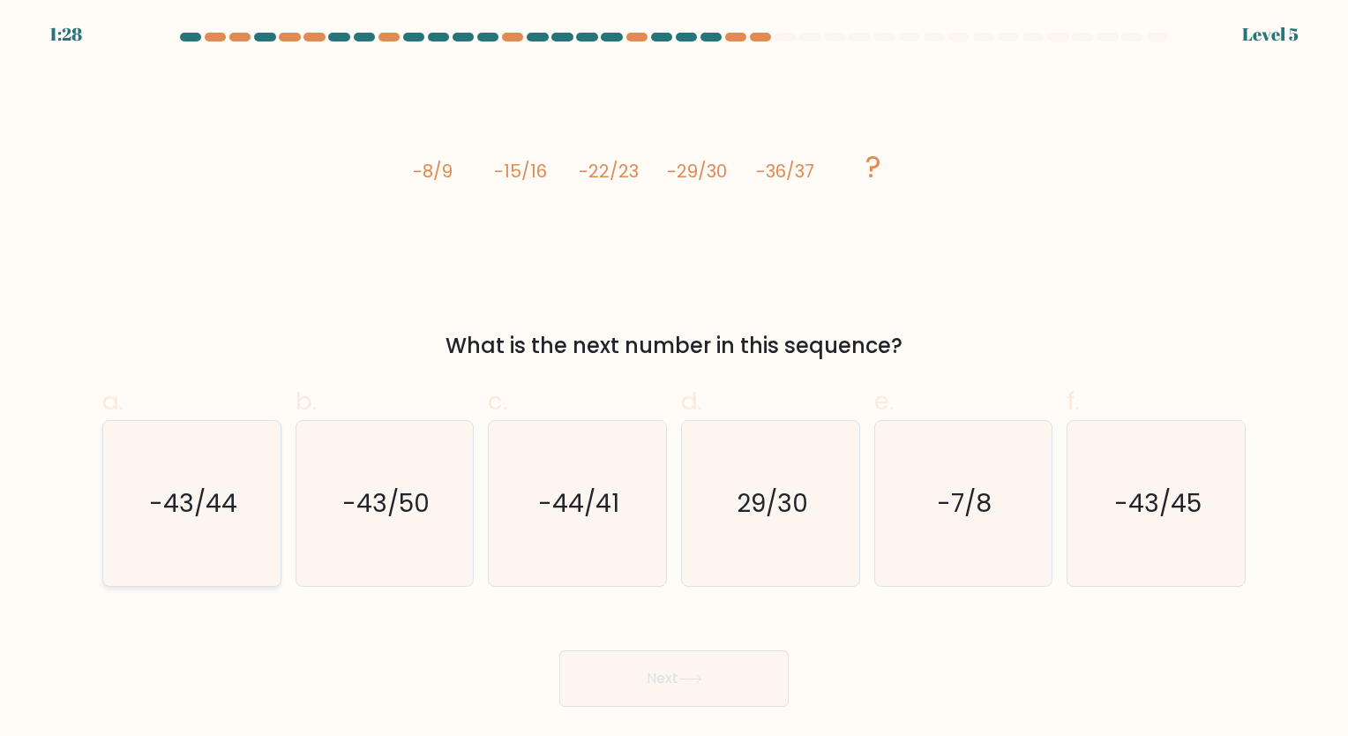
click at [212, 538] on icon "-43/44" at bounding box center [191, 503] width 165 height 165
click at [674, 379] on input "a. -43/44" at bounding box center [674, 373] width 1 height 11
radio input "true"
click at [615, 689] on button "Next" at bounding box center [673, 678] width 229 height 56
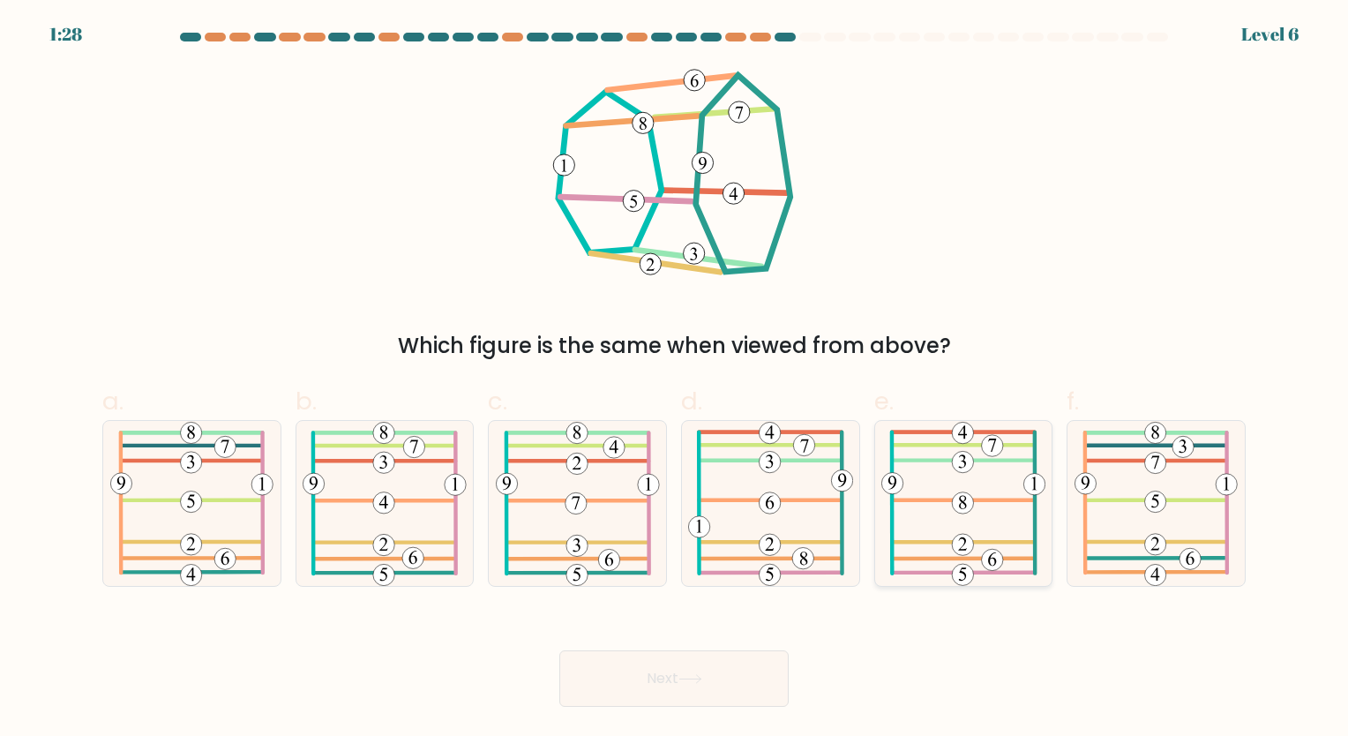
click at [974, 469] on icon at bounding box center [963, 503] width 165 height 165
click at [675, 379] on input "e." at bounding box center [674, 373] width 1 height 11
radio input "true"
click at [682, 680] on icon at bounding box center [691, 679] width 24 height 10
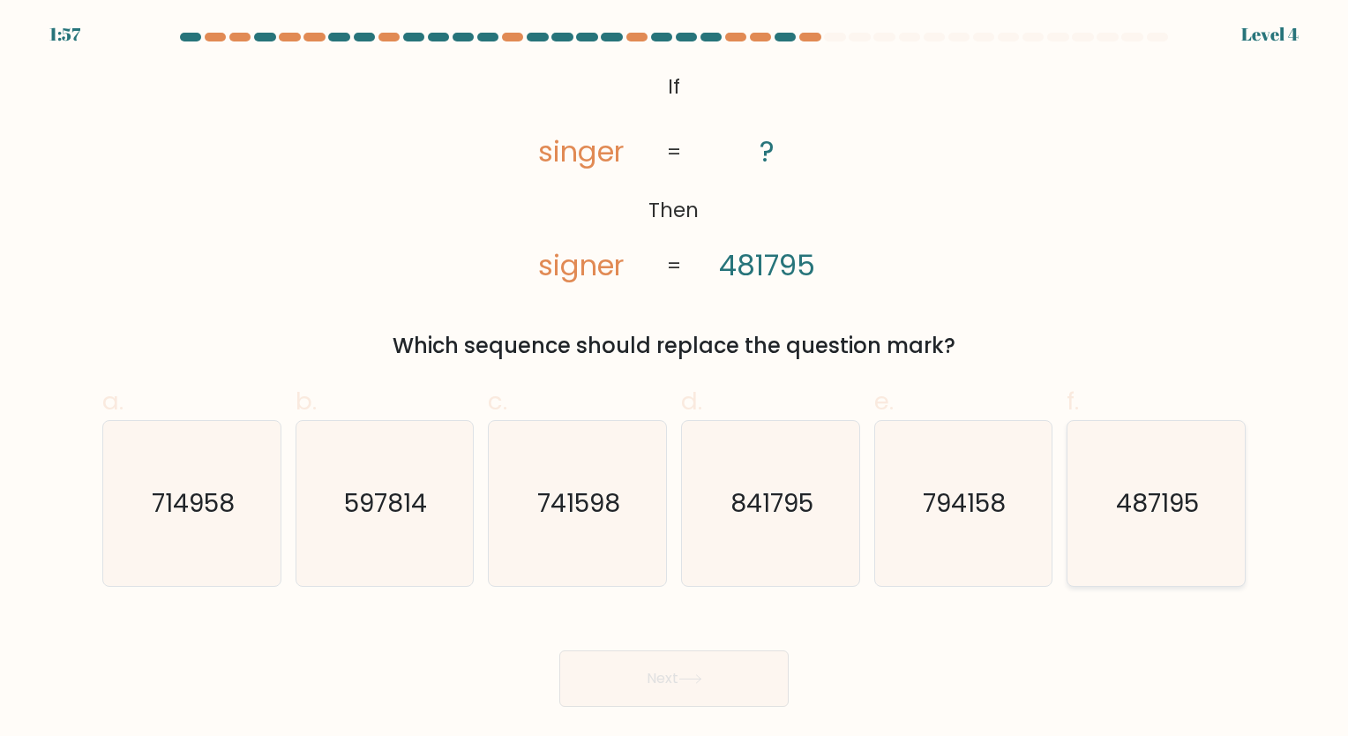
click at [1160, 538] on icon "487195" at bounding box center [1156, 503] width 165 height 165
click at [675, 379] on input "f. 487195" at bounding box center [674, 373] width 1 height 11
radio input "true"
click at [618, 679] on button "Next" at bounding box center [673, 678] width 229 height 56
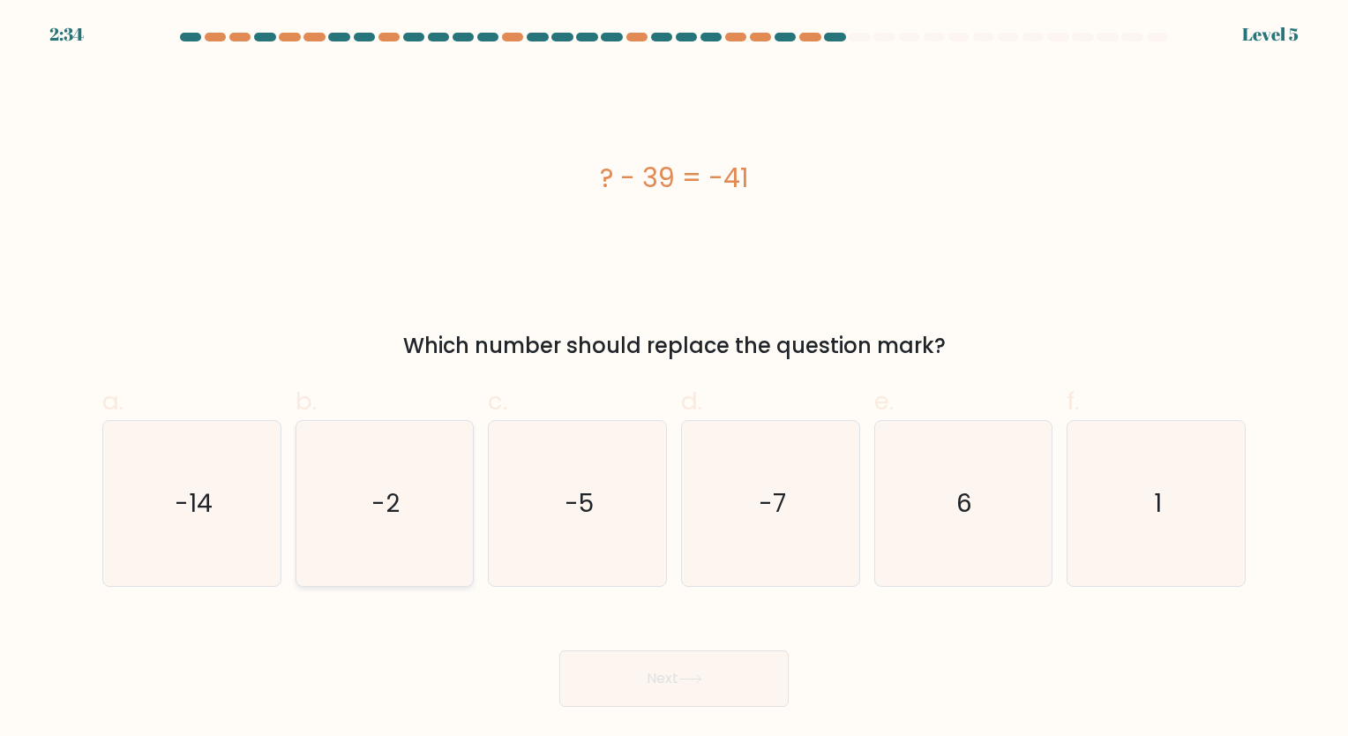
click at [431, 511] on icon "-2" at bounding box center [384, 503] width 165 height 165
click at [674, 379] on input "b. -2" at bounding box center [674, 373] width 1 height 11
radio input "true"
click at [621, 681] on button "Next" at bounding box center [673, 678] width 229 height 56
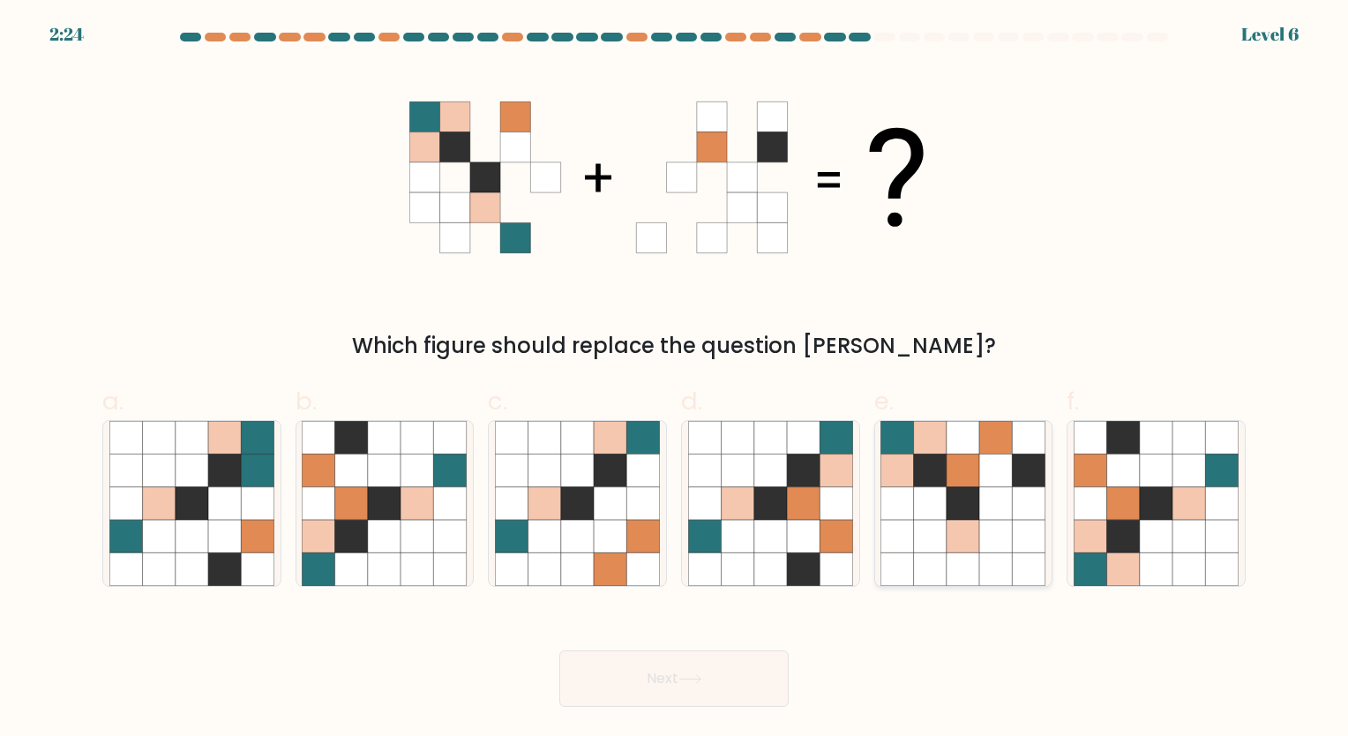
click at [948, 528] on icon at bounding box center [963, 536] width 33 height 33
click at [675, 379] on input "e." at bounding box center [674, 373] width 1 height 11
radio input "true"
click at [648, 682] on button "Next" at bounding box center [673, 678] width 229 height 56
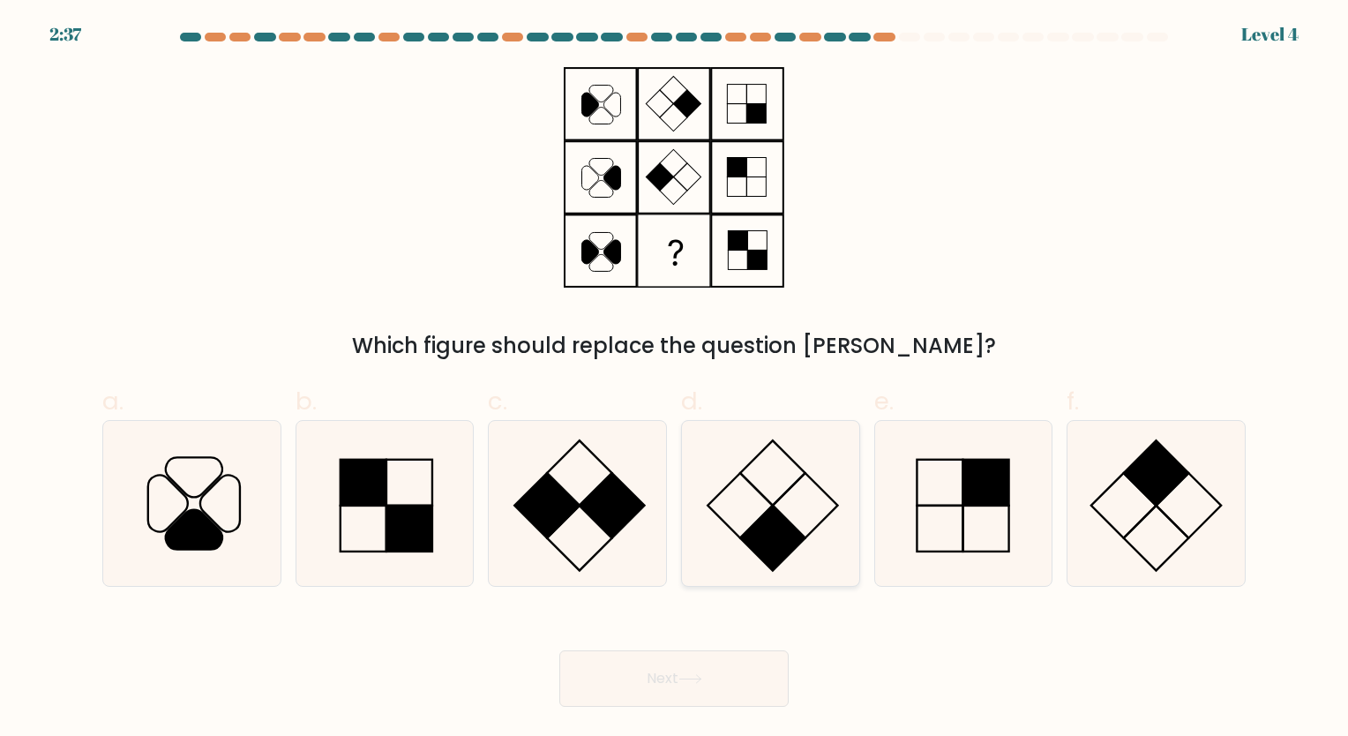
click at [785, 546] on rect at bounding box center [772, 538] width 65 height 65
click at [675, 379] on input "d." at bounding box center [674, 373] width 1 height 11
radio input "true"
click at [662, 686] on button "Next" at bounding box center [673, 678] width 229 height 56
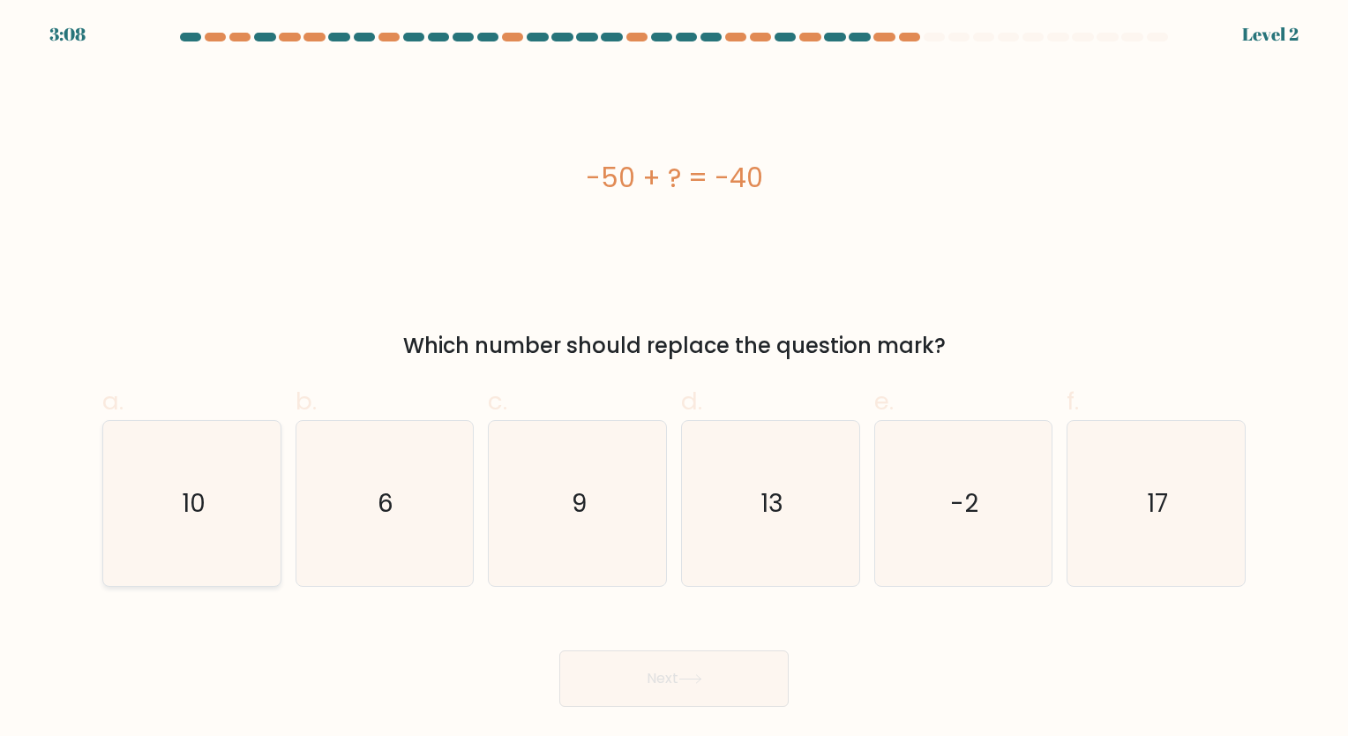
click at [196, 551] on icon "10" at bounding box center [191, 503] width 165 height 165
click at [674, 379] on input "a. 10" at bounding box center [674, 373] width 1 height 11
radio input "true"
click at [686, 677] on icon at bounding box center [691, 679] width 24 height 10
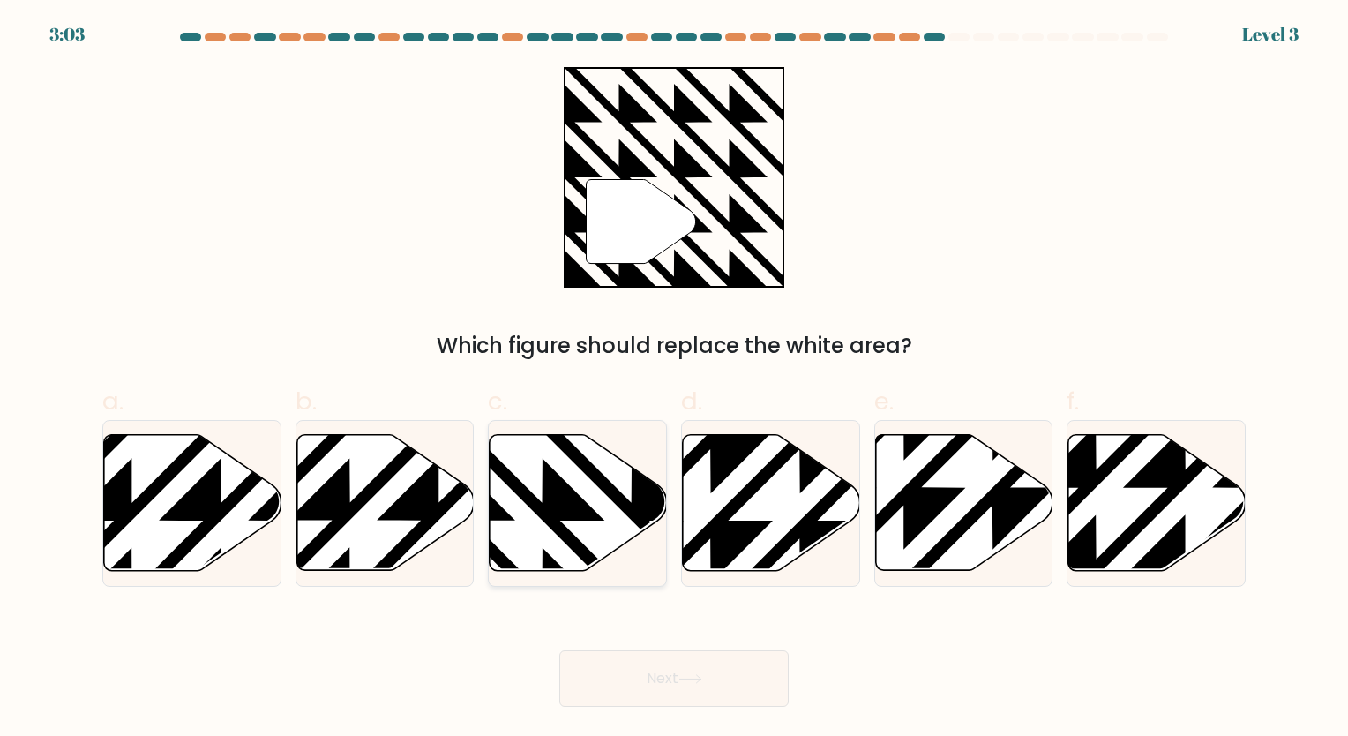
click at [529, 499] on icon at bounding box center [632, 430] width 357 height 357
click at [674, 379] on input "c." at bounding box center [674, 373] width 1 height 11
radio input "true"
click at [951, 522] on icon at bounding box center [963, 503] width 177 height 136
click at [675, 379] on input "e." at bounding box center [674, 373] width 1 height 11
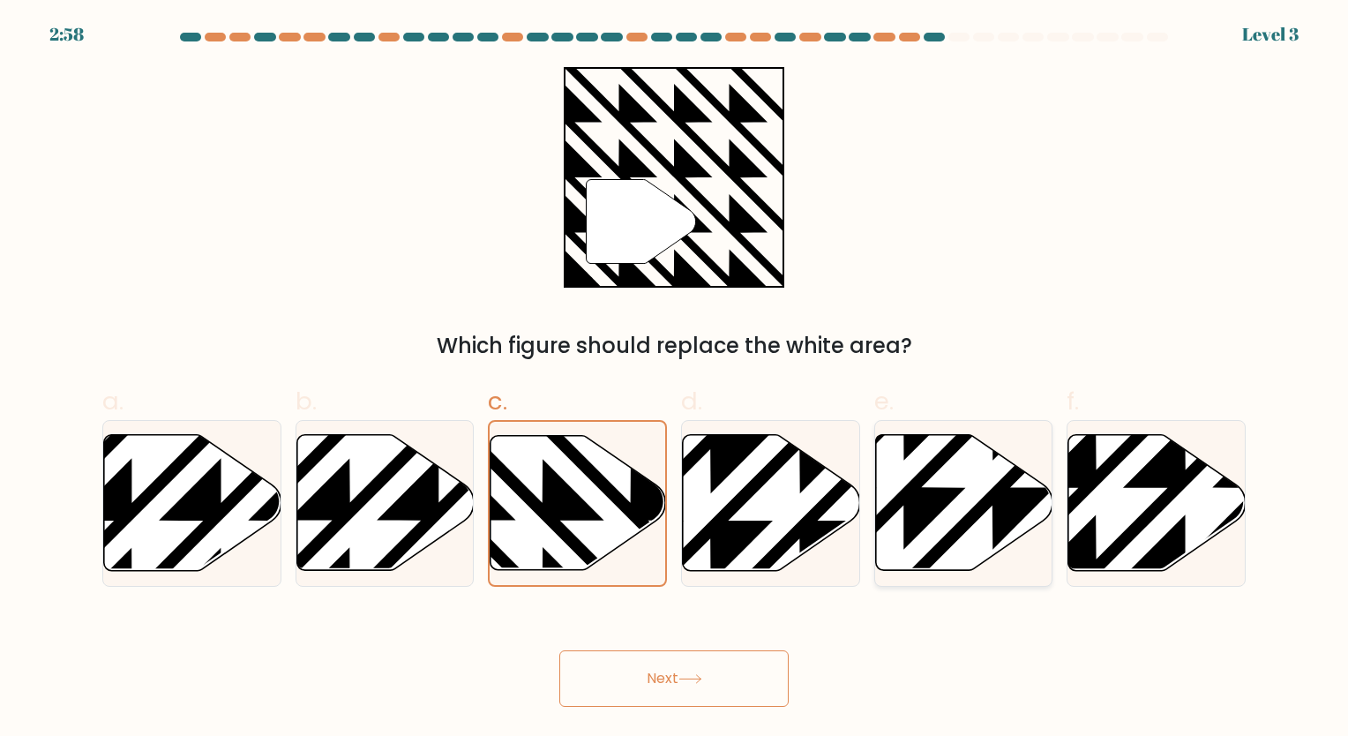
radio input "true"
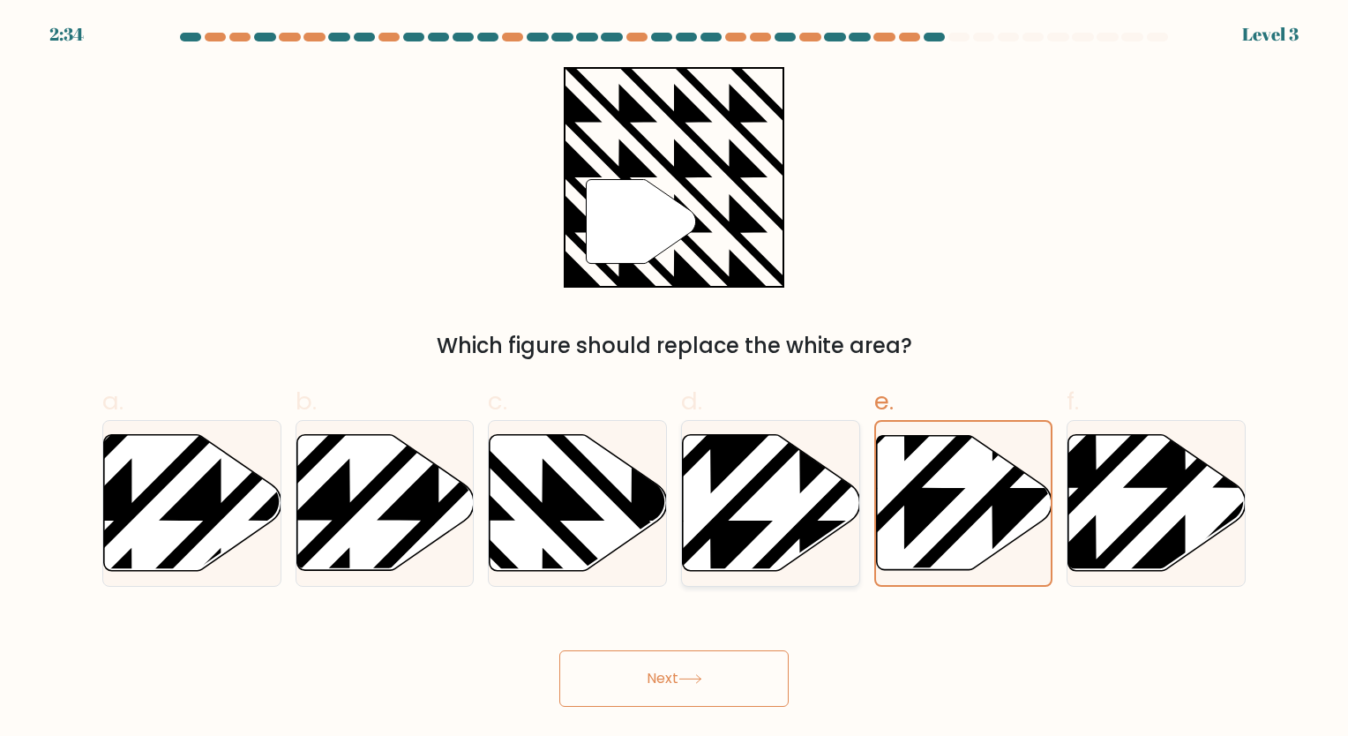
click at [759, 506] on icon at bounding box center [771, 503] width 177 height 136
click at [675, 379] on input "d." at bounding box center [674, 373] width 1 height 11
radio input "true"
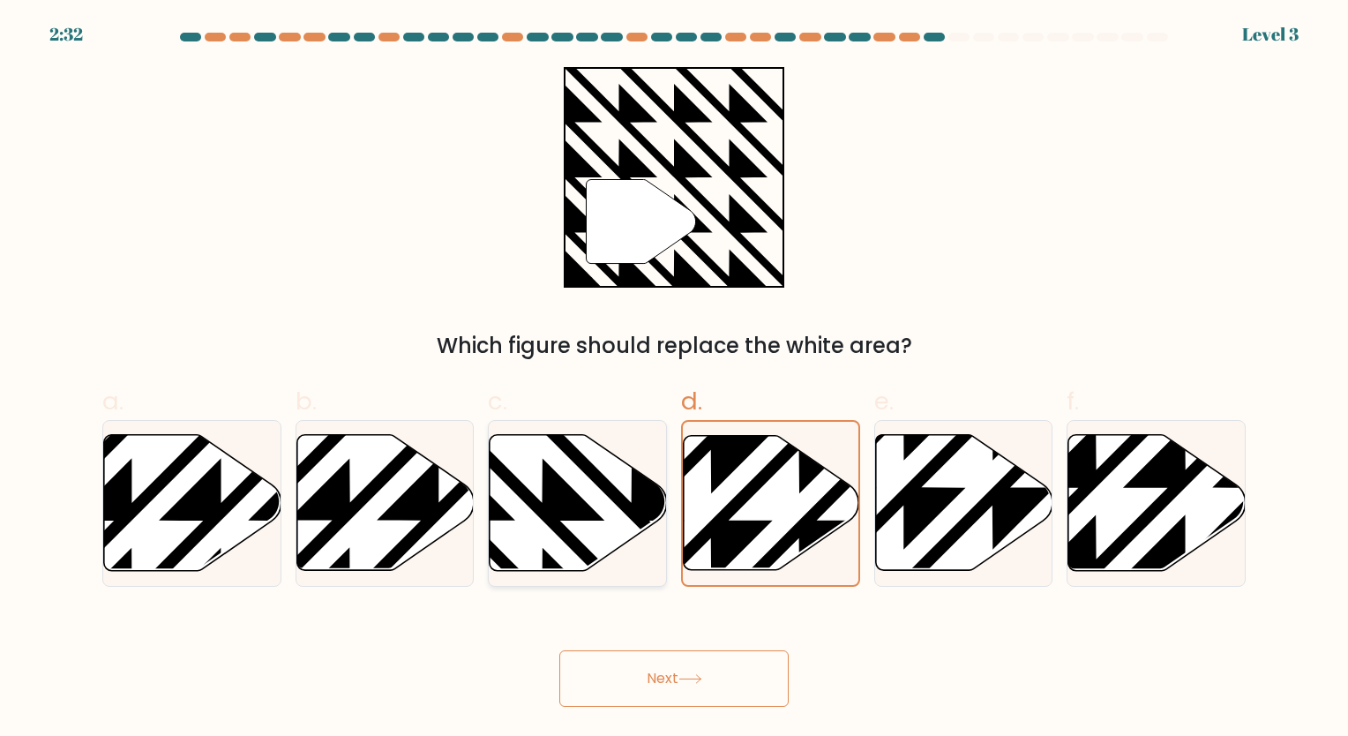
click at [569, 506] on icon at bounding box center [632, 430] width 357 height 357
click at [674, 379] on input "c." at bounding box center [674, 373] width 1 height 11
radio input "true"
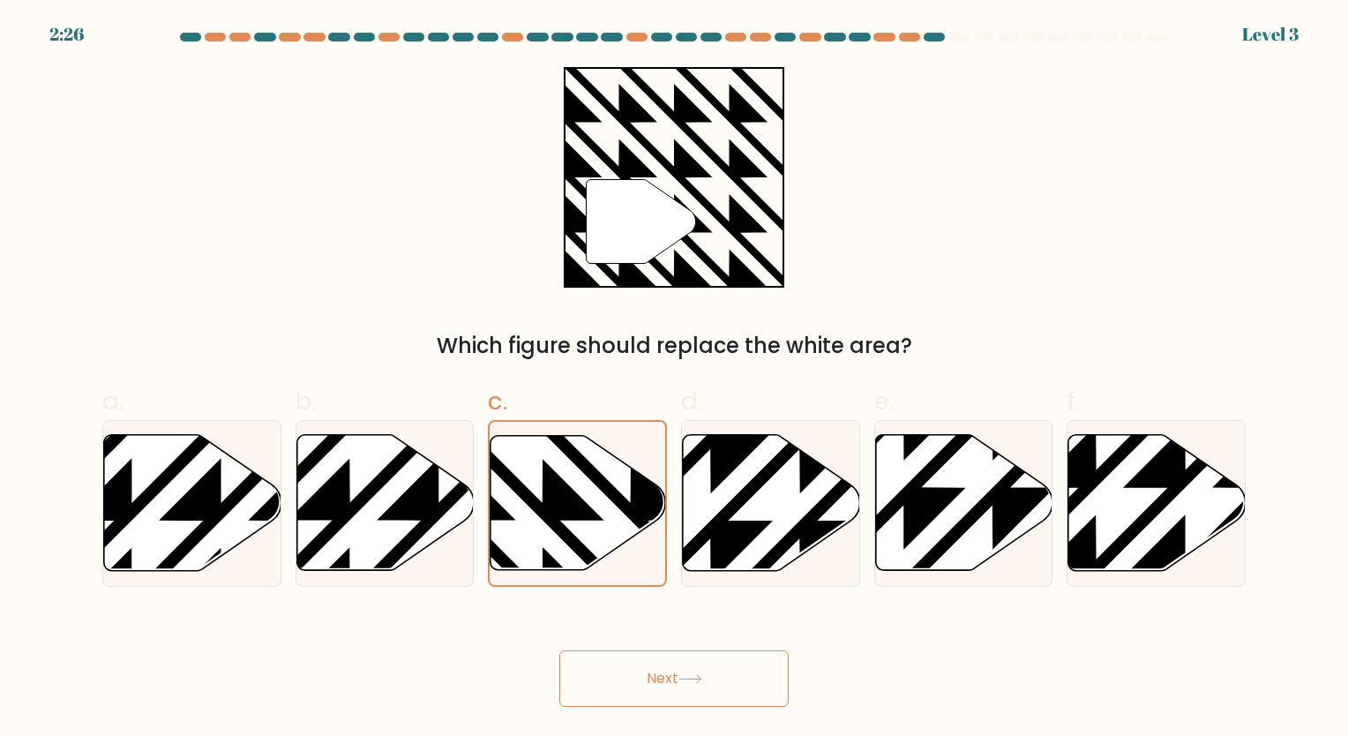
click at [692, 685] on button "Next" at bounding box center [673, 678] width 229 height 56
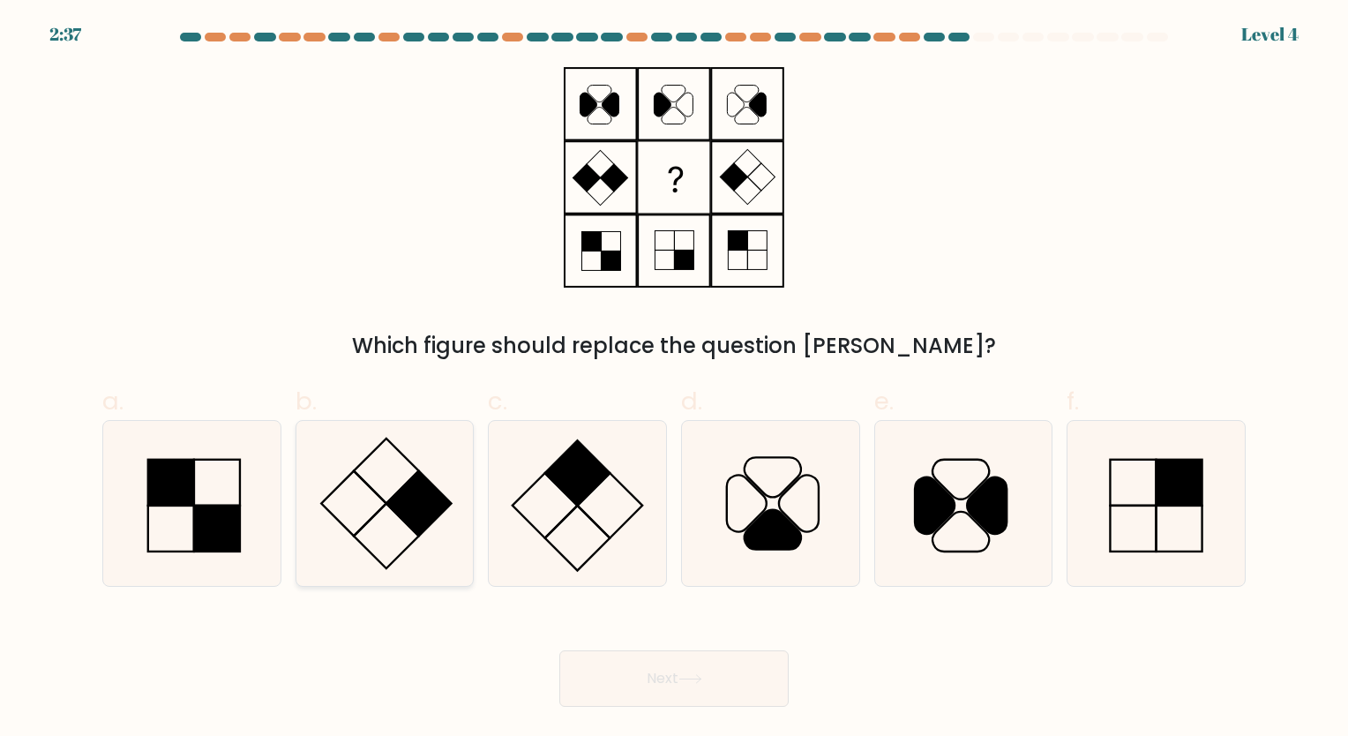
click at [353, 506] on icon at bounding box center [384, 503] width 165 height 165
click at [674, 379] on input "b." at bounding box center [674, 373] width 1 height 11
radio input "true"
click at [569, 510] on icon at bounding box center [577, 503] width 165 height 165
click at [674, 379] on input "c." at bounding box center [674, 373] width 1 height 11
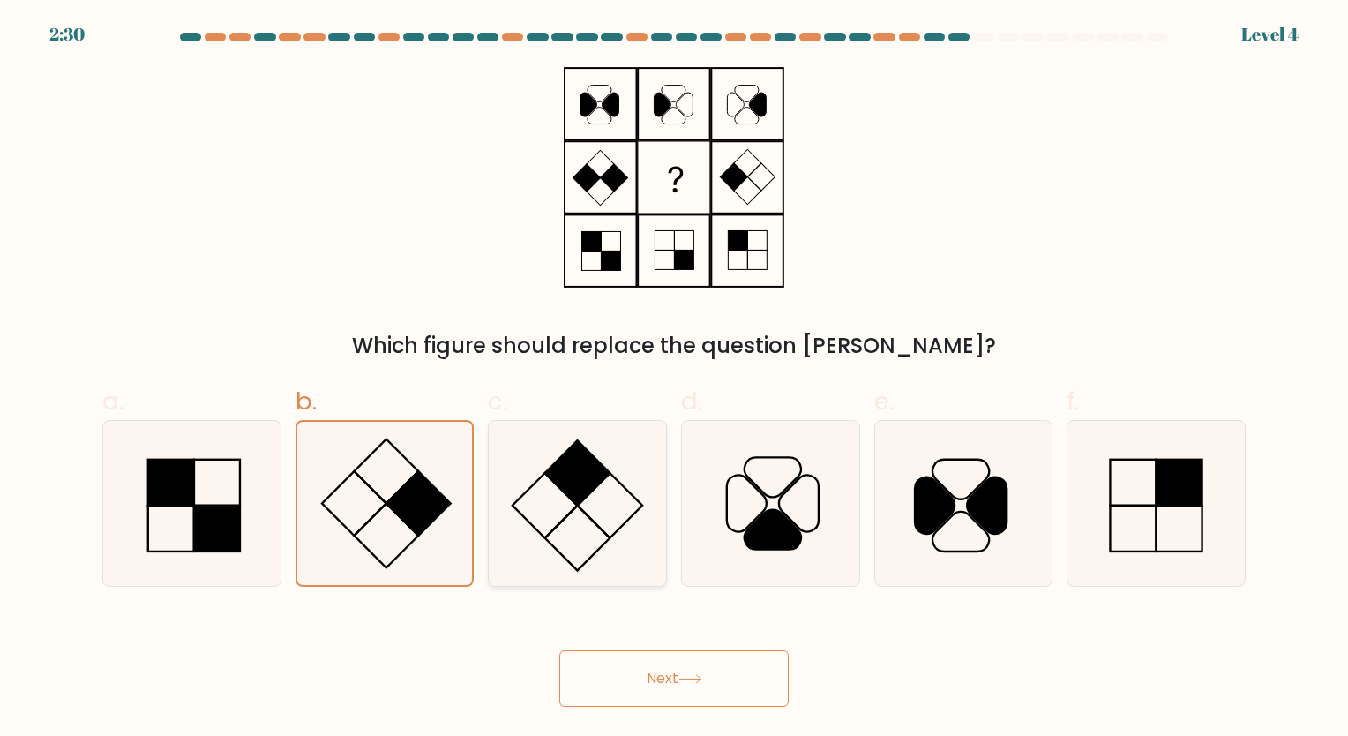
radio input "true"
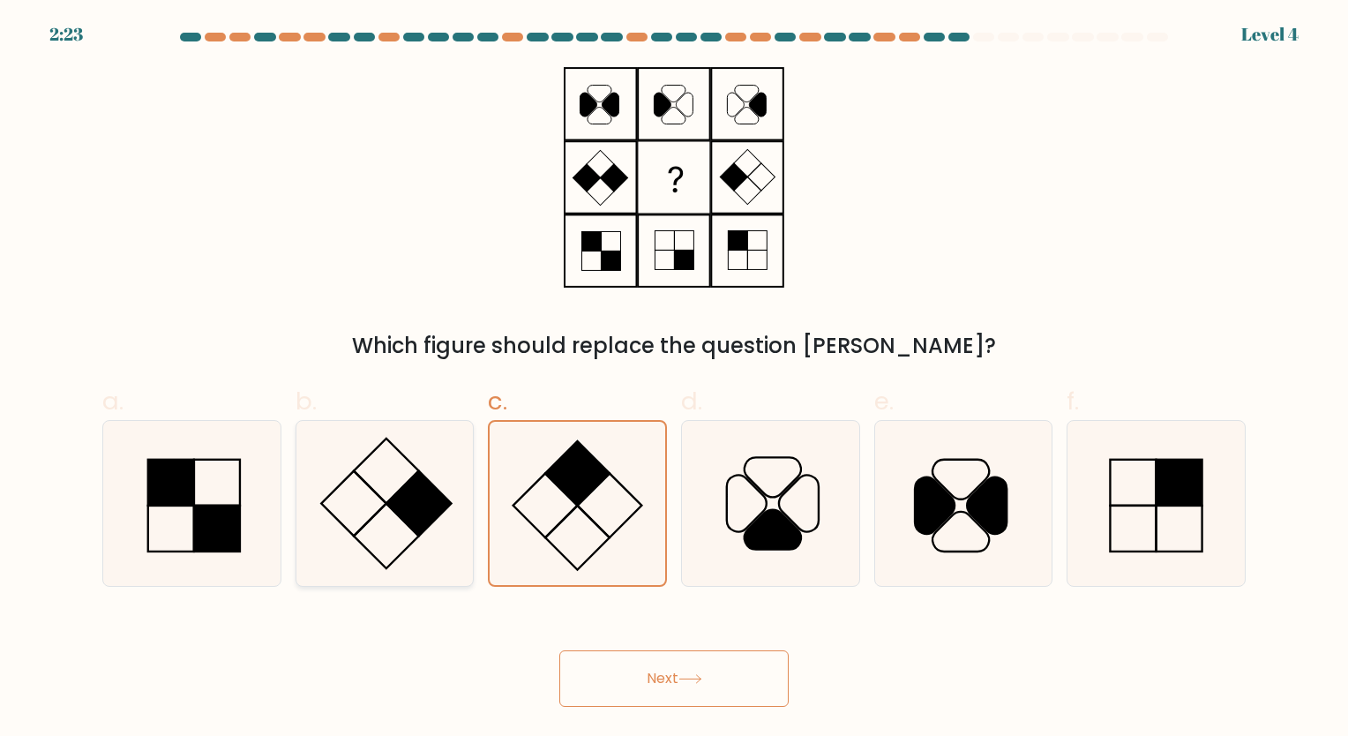
click at [419, 496] on rect at bounding box center [418, 502] width 65 height 65
click at [674, 379] on input "b." at bounding box center [674, 373] width 1 height 11
radio input "true"
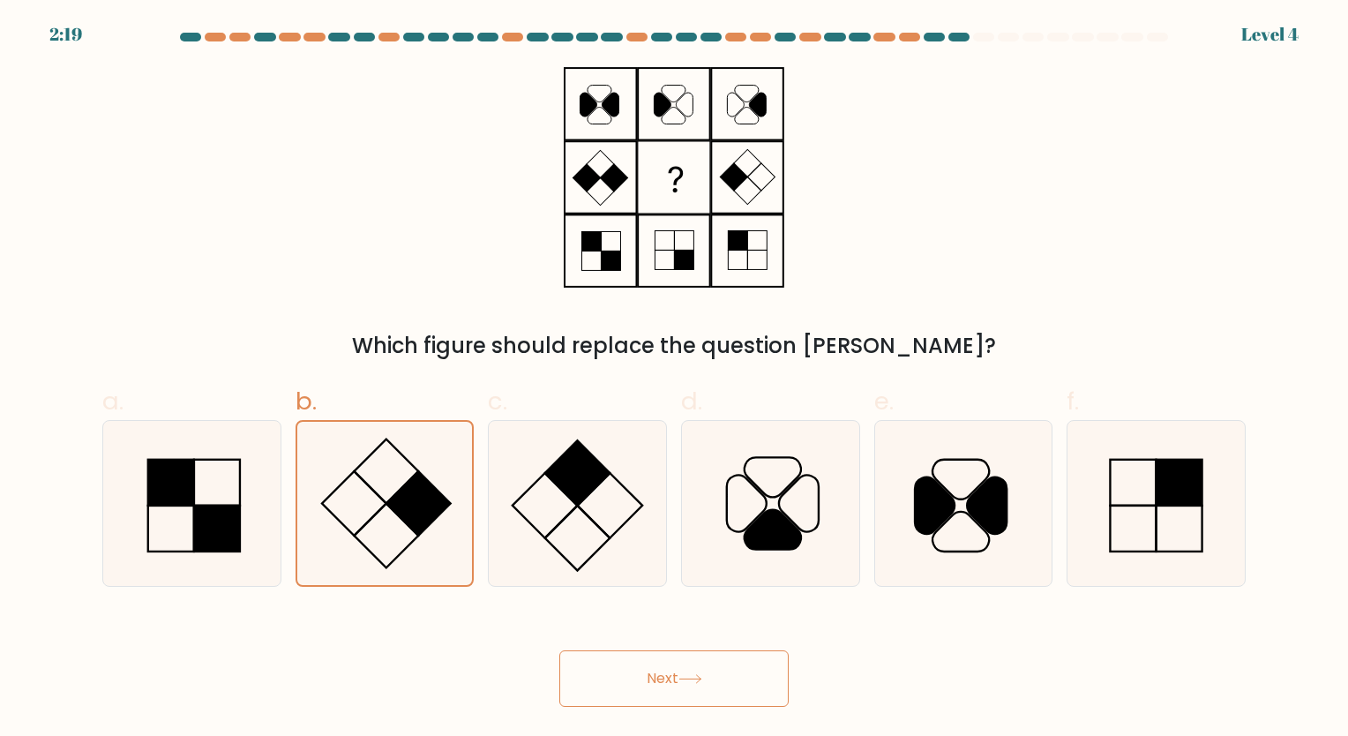
click at [680, 679] on button "Next" at bounding box center [673, 678] width 229 height 56
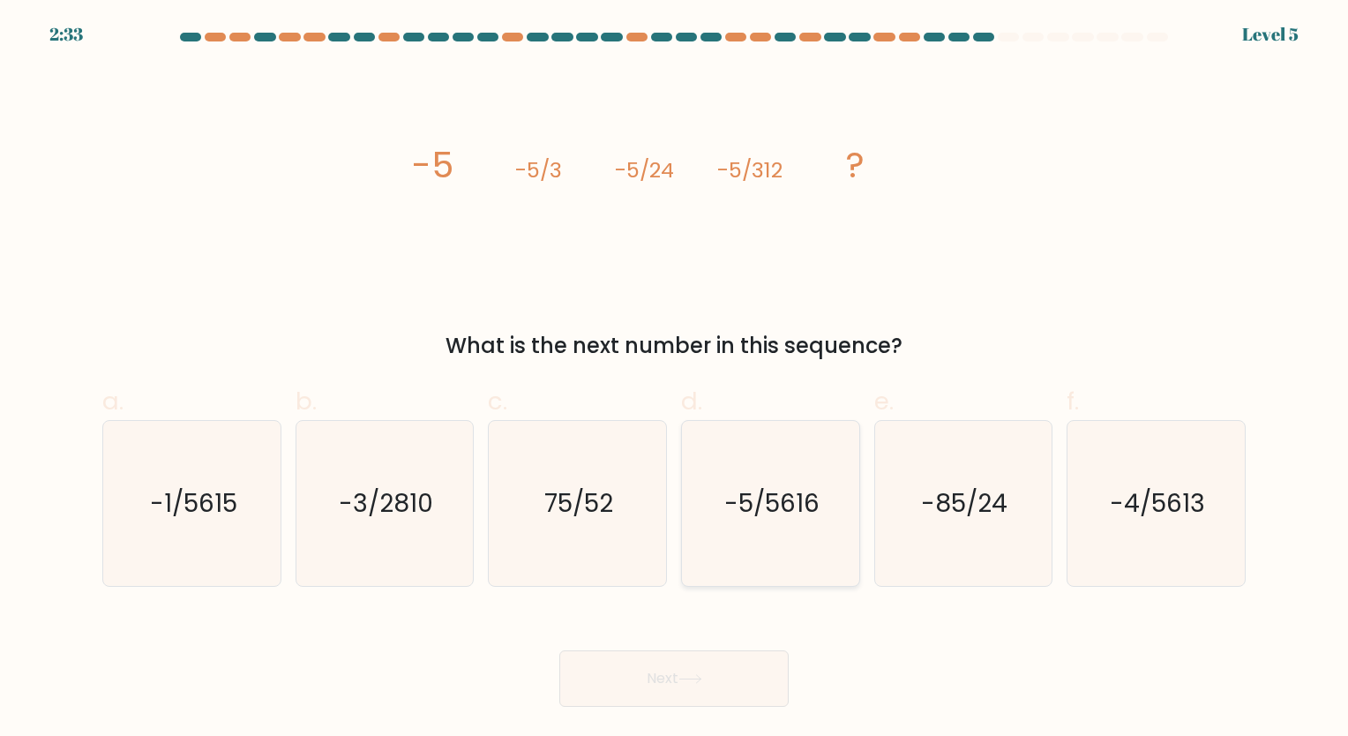
click at [747, 517] on text "-5/5616" at bounding box center [771, 503] width 95 height 34
click at [675, 379] on input "d. -5/5616" at bounding box center [674, 373] width 1 height 11
radio input "true"
click at [597, 693] on button "Next" at bounding box center [673, 678] width 229 height 56
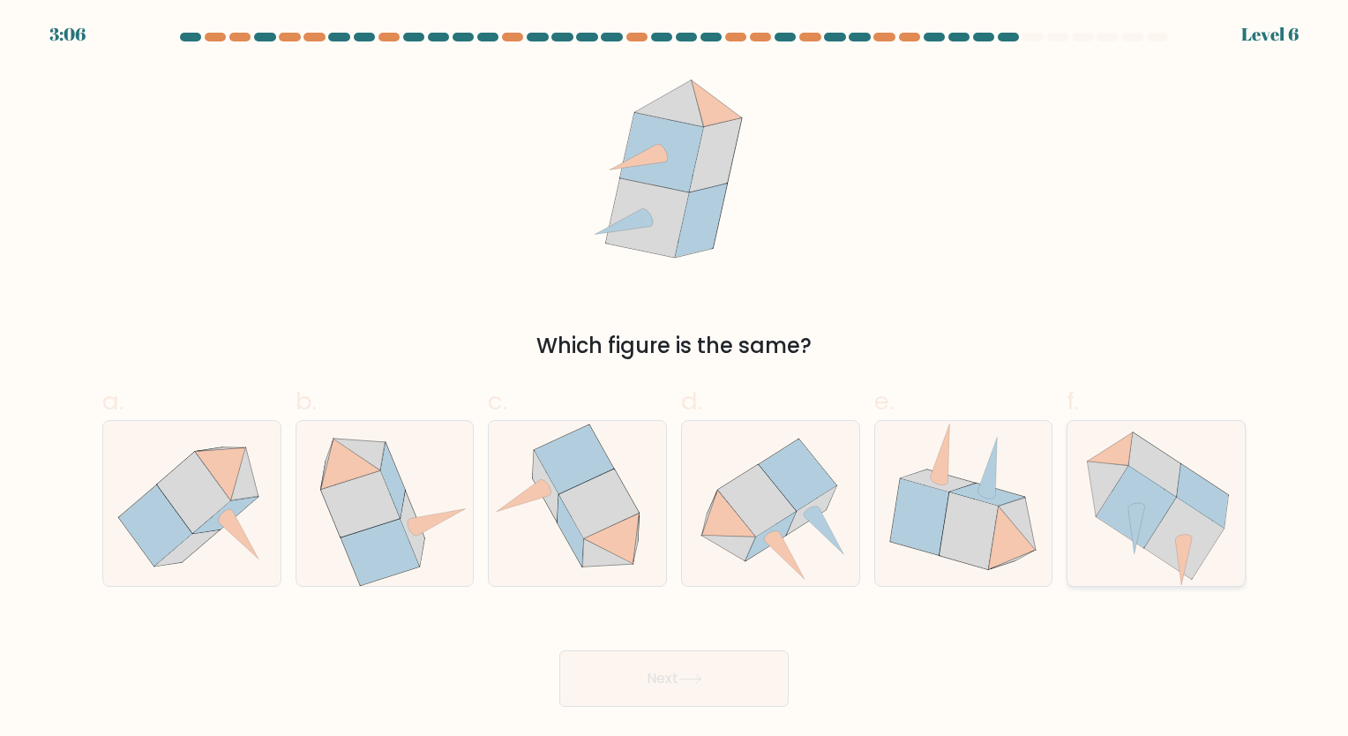
drag, startPoint x: 1167, startPoint y: 530, endPoint x: 1062, endPoint y: 581, distance: 115.6
click at [1164, 529] on icon at bounding box center [1183, 537] width 79 height 81
click at [675, 379] on input "f." at bounding box center [674, 373] width 1 height 11
radio input "true"
click at [659, 698] on button "Next" at bounding box center [673, 678] width 229 height 56
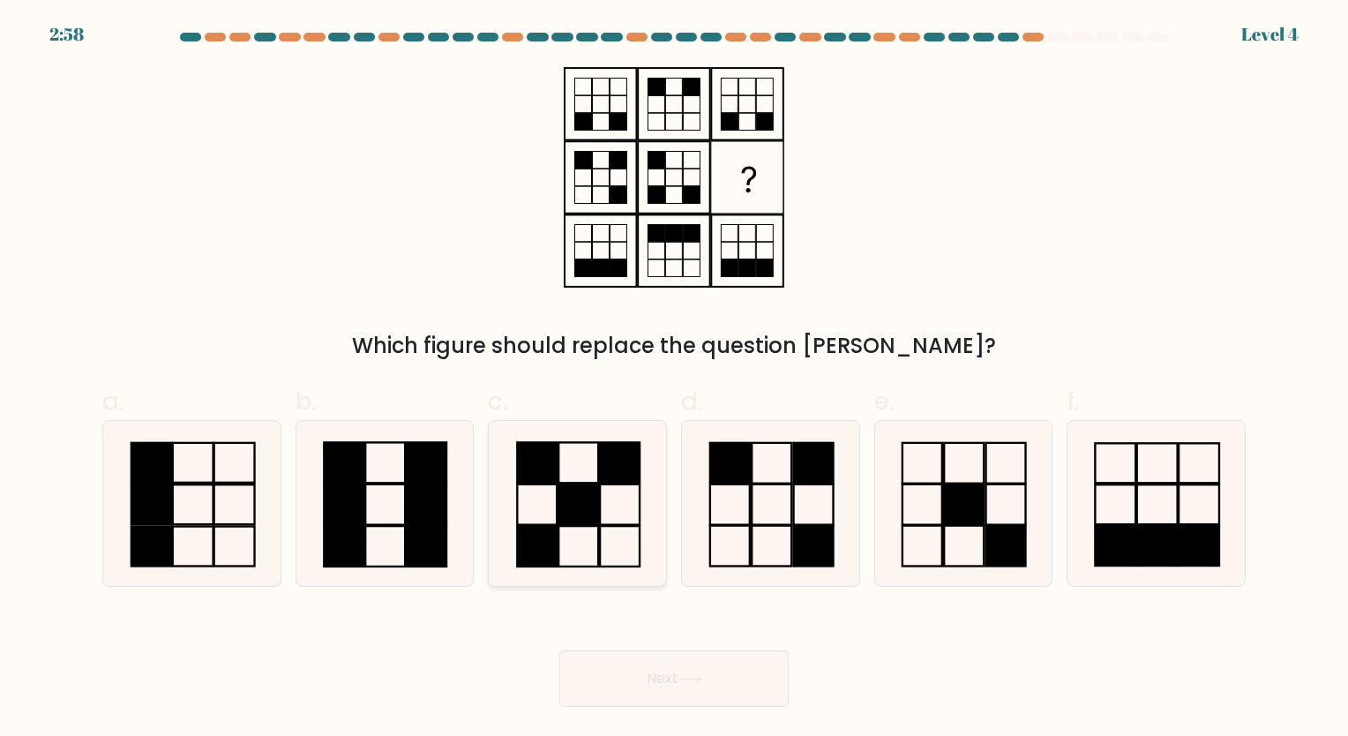
click at [604, 496] on icon at bounding box center [577, 503] width 165 height 165
click at [674, 379] on input "c." at bounding box center [674, 373] width 1 height 11
radio input "true"
click at [671, 683] on button "Next" at bounding box center [673, 678] width 229 height 56
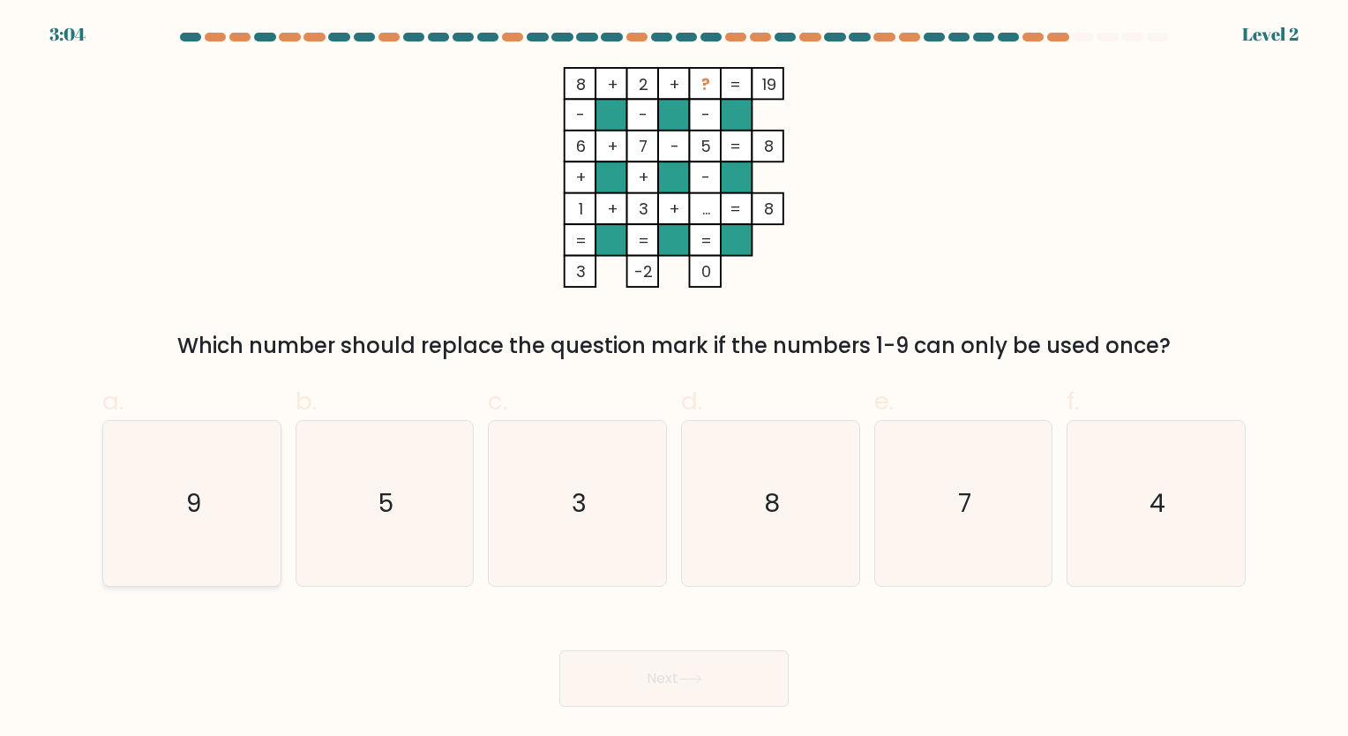
click at [179, 524] on icon "9" at bounding box center [191, 503] width 165 height 165
click at [674, 379] on input "a. 9" at bounding box center [674, 373] width 1 height 11
radio input "true"
click at [664, 716] on body "2:53 Level 2" at bounding box center [674, 368] width 1348 height 736
click at [664, 691] on button "Next" at bounding box center [673, 678] width 229 height 56
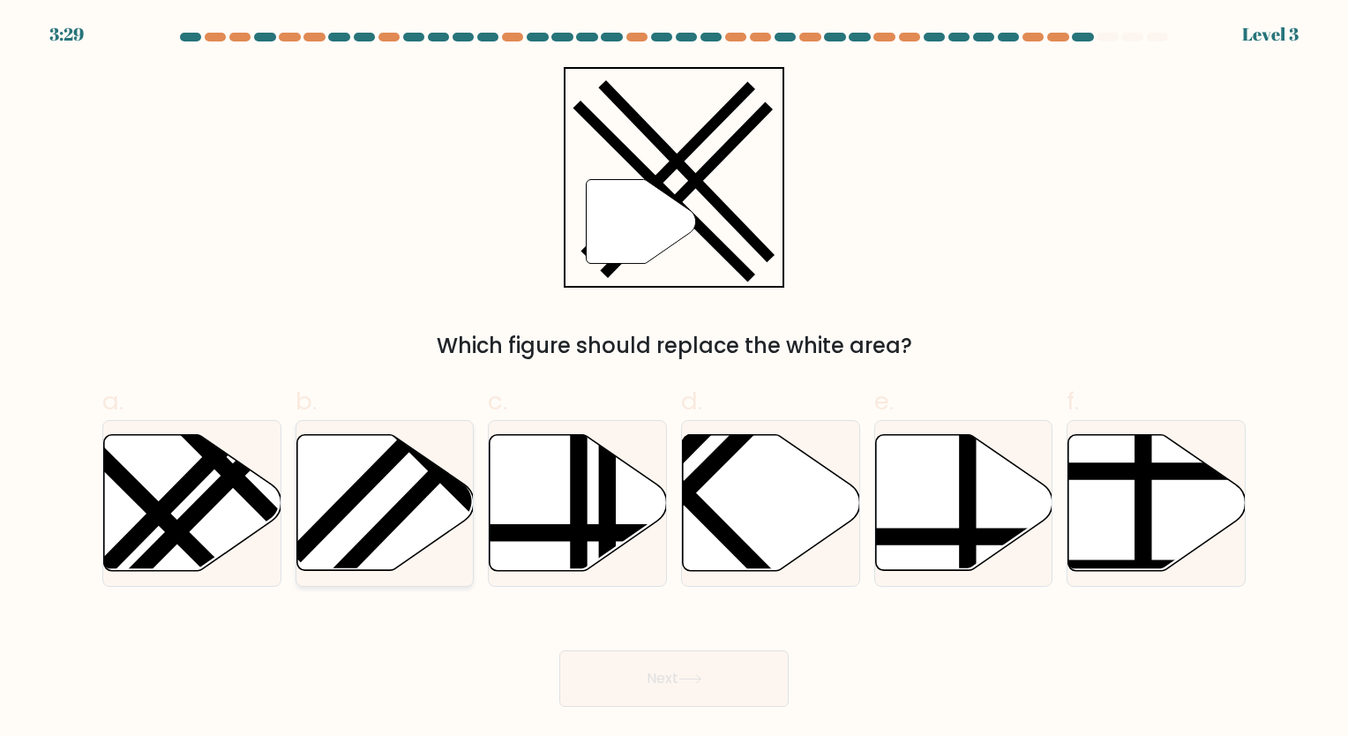
click at [378, 506] on icon at bounding box center [384, 503] width 177 height 136
click at [674, 379] on input "b." at bounding box center [674, 373] width 1 height 11
radio input "true"
click at [634, 696] on button "Next" at bounding box center [673, 678] width 229 height 56
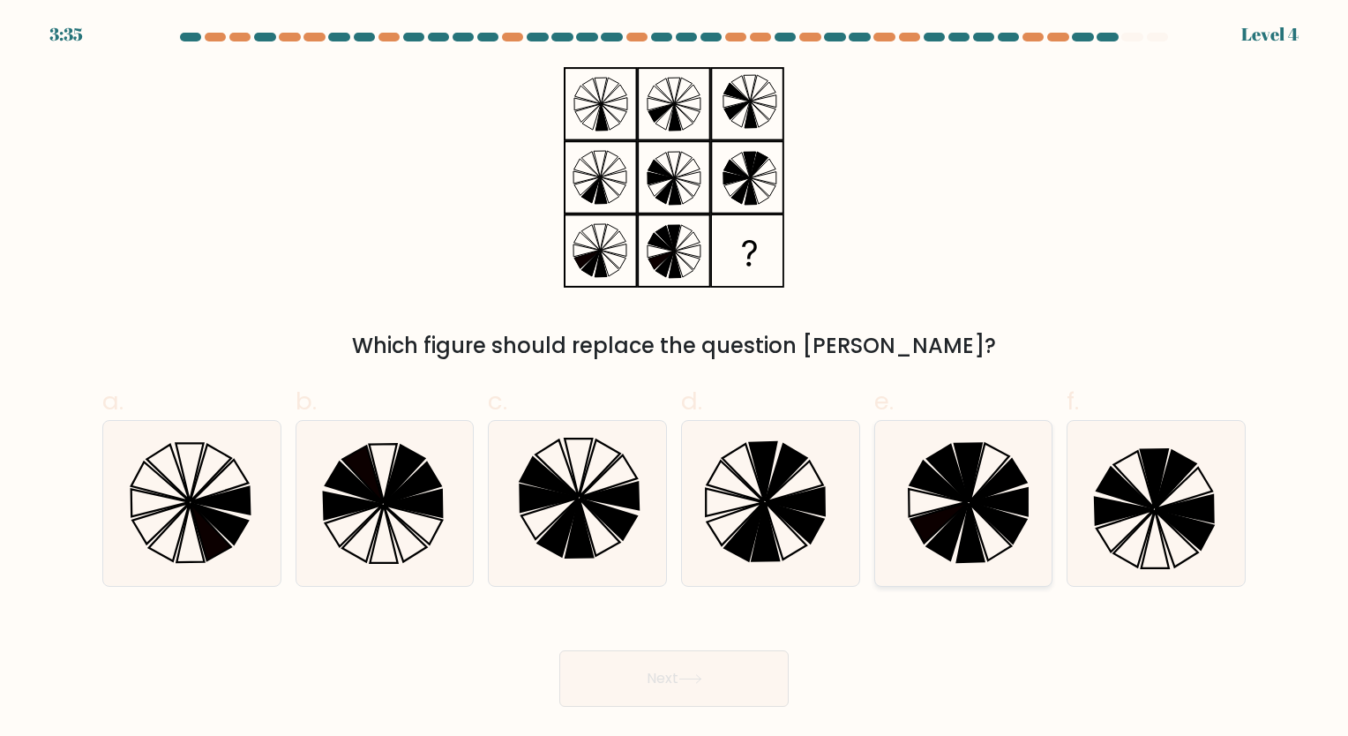
click at [1006, 533] on icon at bounding box center [998, 522] width 57 height 41
click at [675, 379] on input "e." at bounding box center [674, 373] width 1 height 11
radio input "true"
click at [921, 521] on icon at bounding box center [939, 522] width 56 height 41
click at [675, 379] on input "e." at bounding box center [674, 373] width 1 height 11
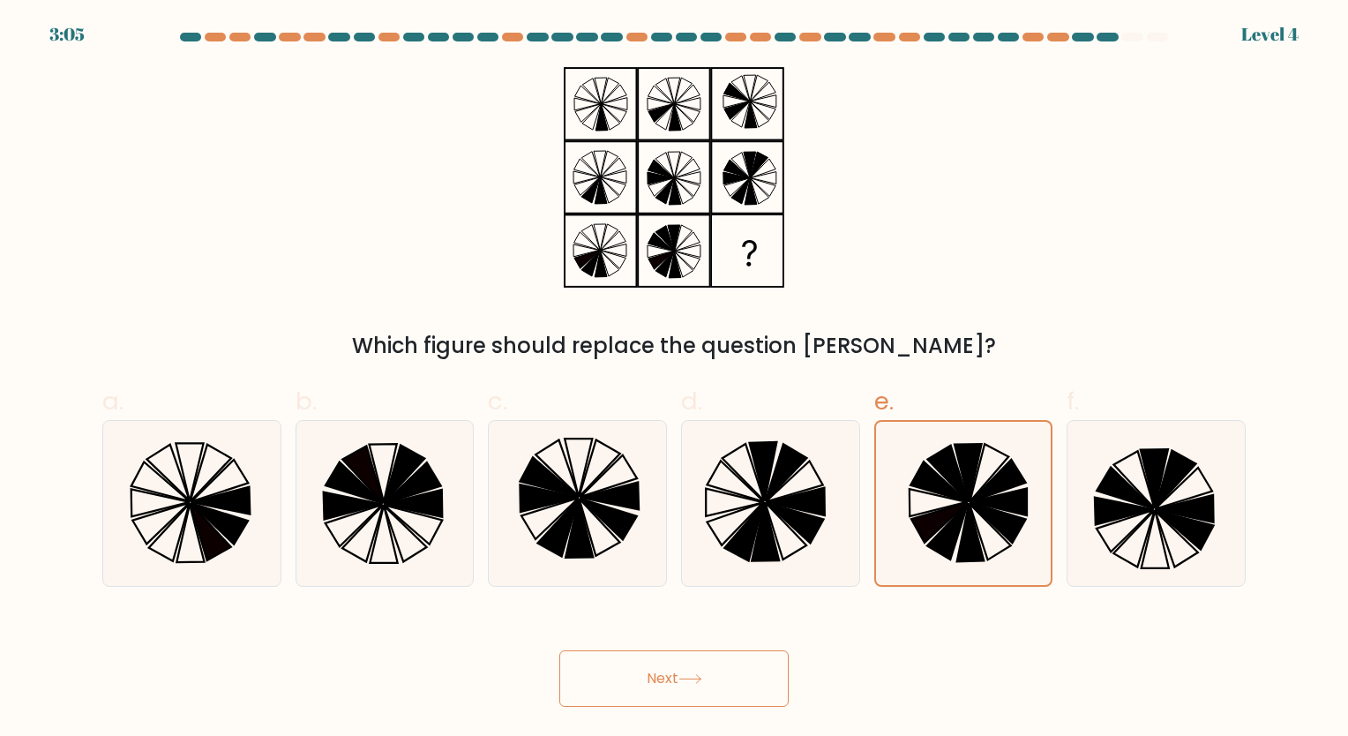
click at [678, 683] on button "Next" at bounding box center [673, 678] width 229 height 56
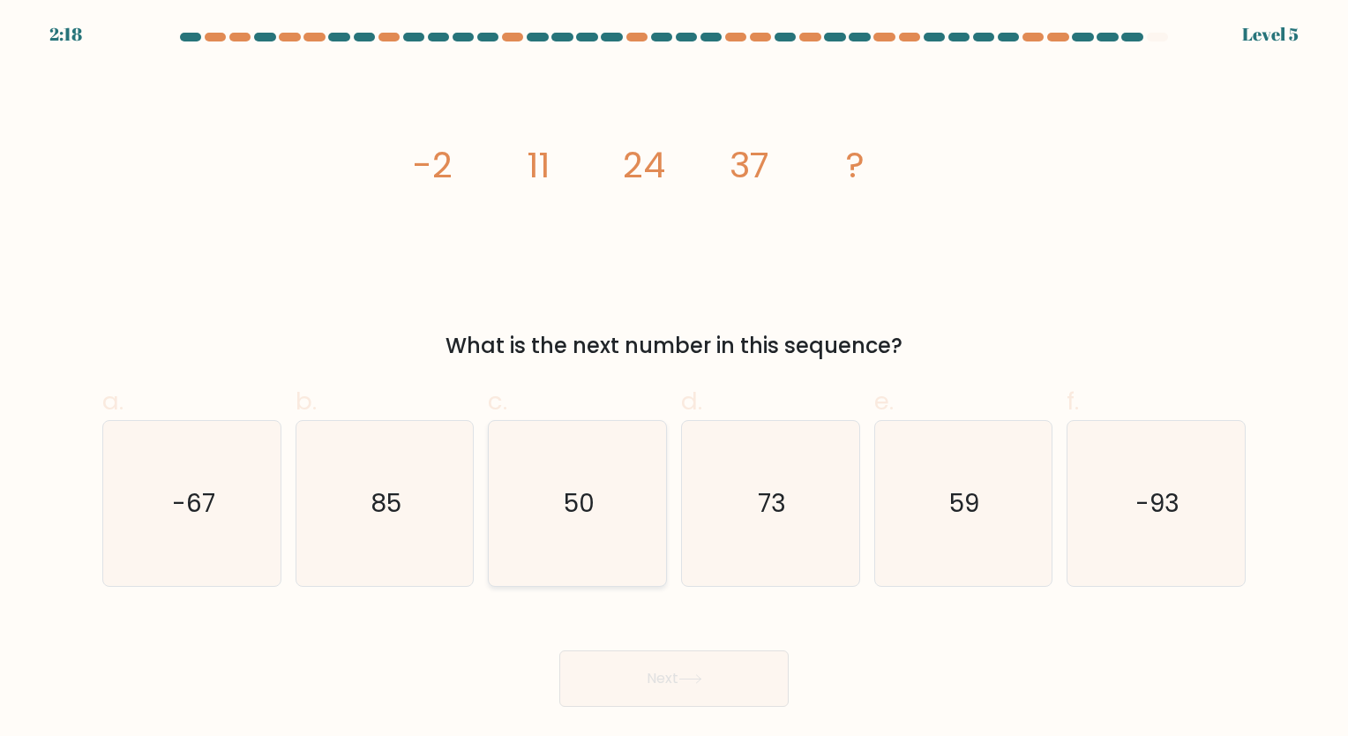
click at [550, 497] on icon "50" at bounding box center [577, 503] width 165 height 165
click at [674, 379] on input "c. 50" at bounding box center [674, 373] width 1 height 11
radio input "true"
click at [649, 693] on button "Next" at bounding box center [673, 678] width 229 height 56
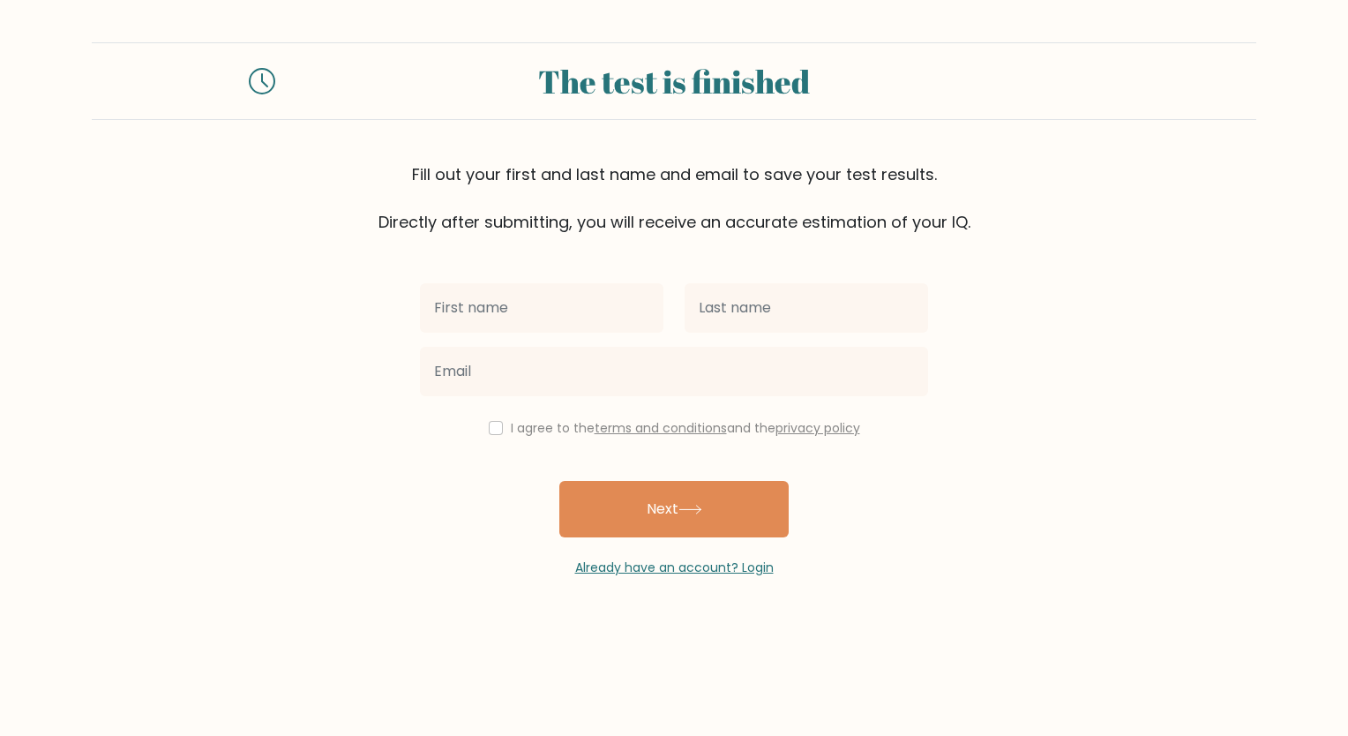
click at [540, 316] on input "text" at bounding box center [542, 307] width 244 height 49
type input "Richel"
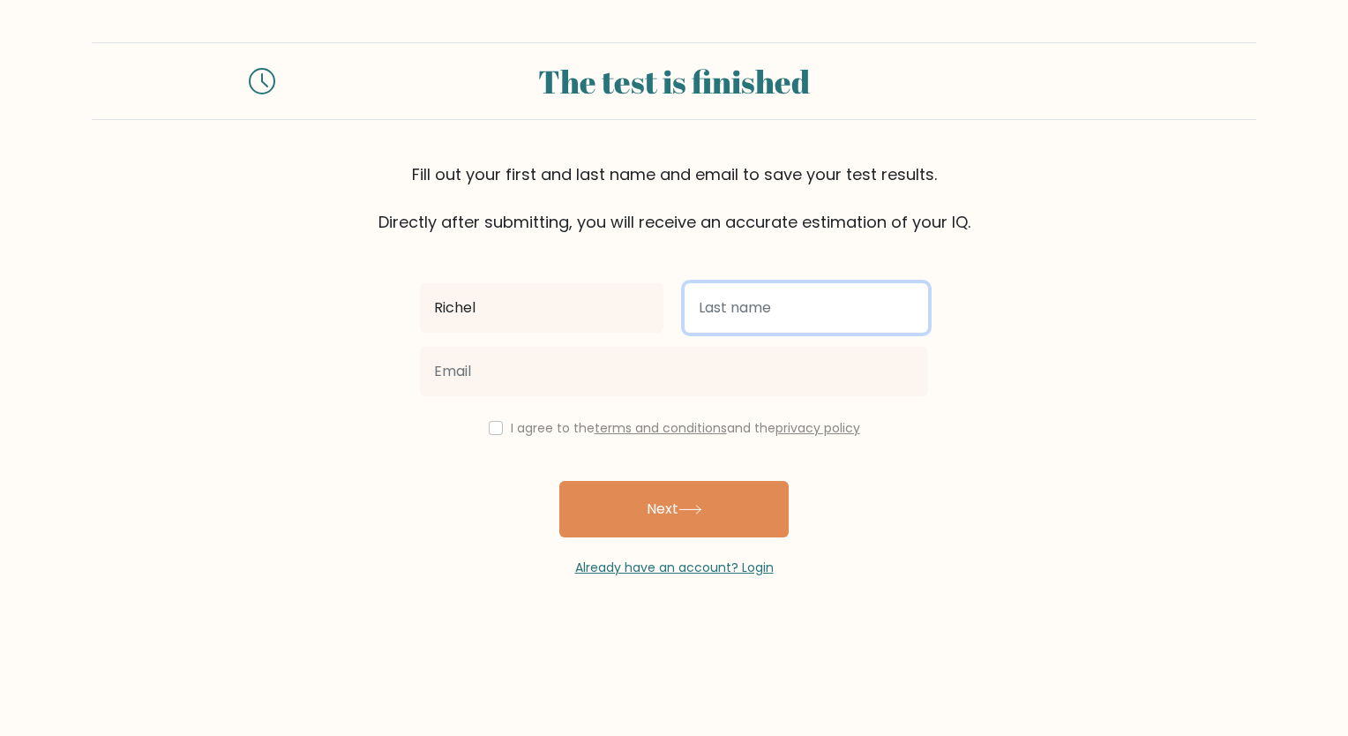
type input "Mocoy"
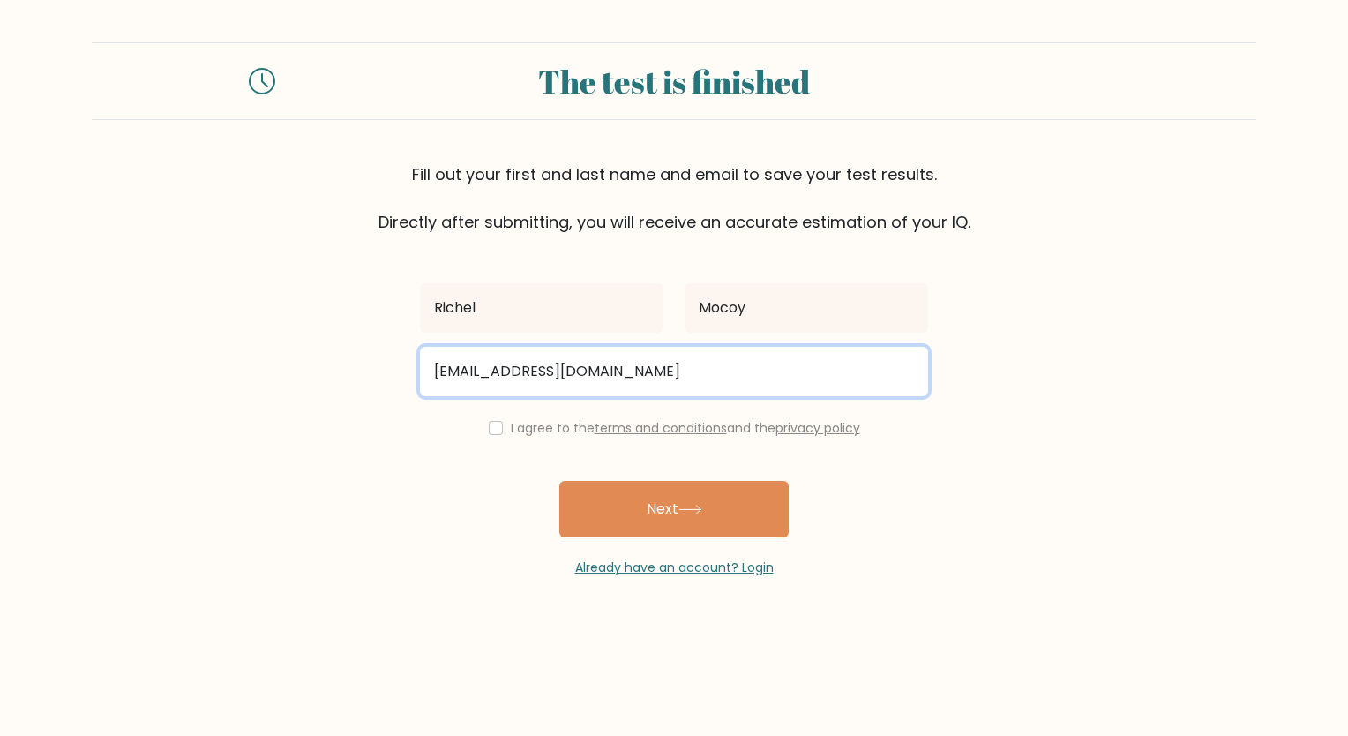
click at [466, 365] on input "movoyrichel987@gmail.com" at bounding box center [674, 371] width 508 height 49
type input "mocoyrichel987@gmail.com"
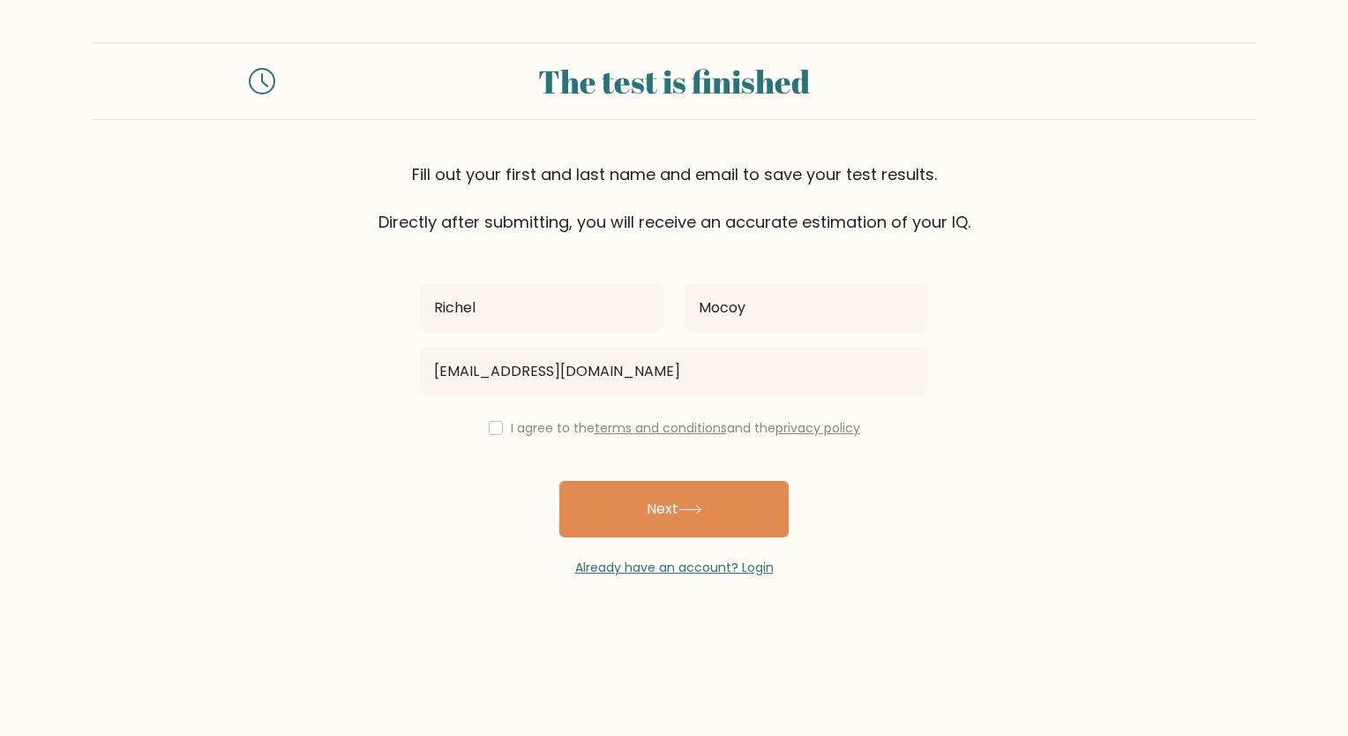
click at [493, 436] on div "I agree to the terms and conditions and the privacy policy" at bounding box center [673, 427] width 529 height 21
click at [489, 424] on input "checkbox" at bounding box center [496, 428] width 14 height 14
checkbox input "true"
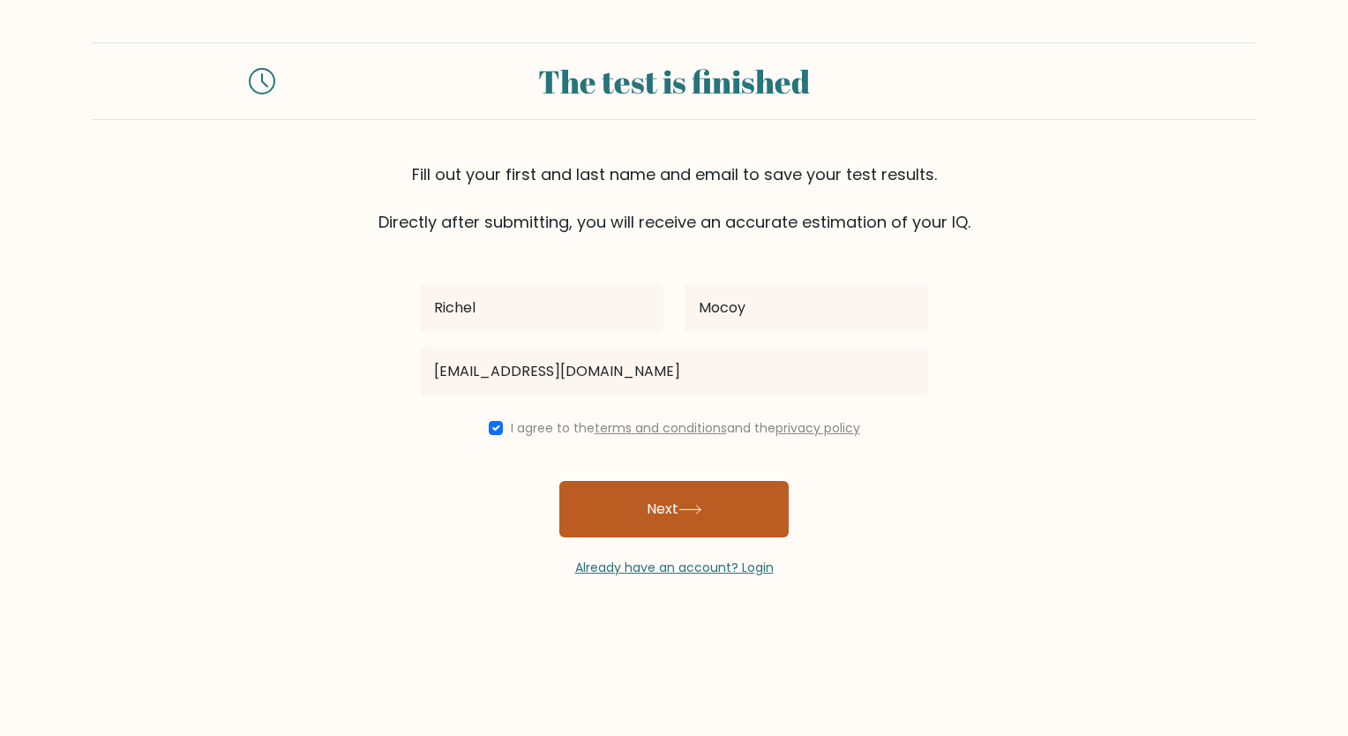
click at [638, 494] on button "Next" at bounding box center [673, 509] width 229 height 56
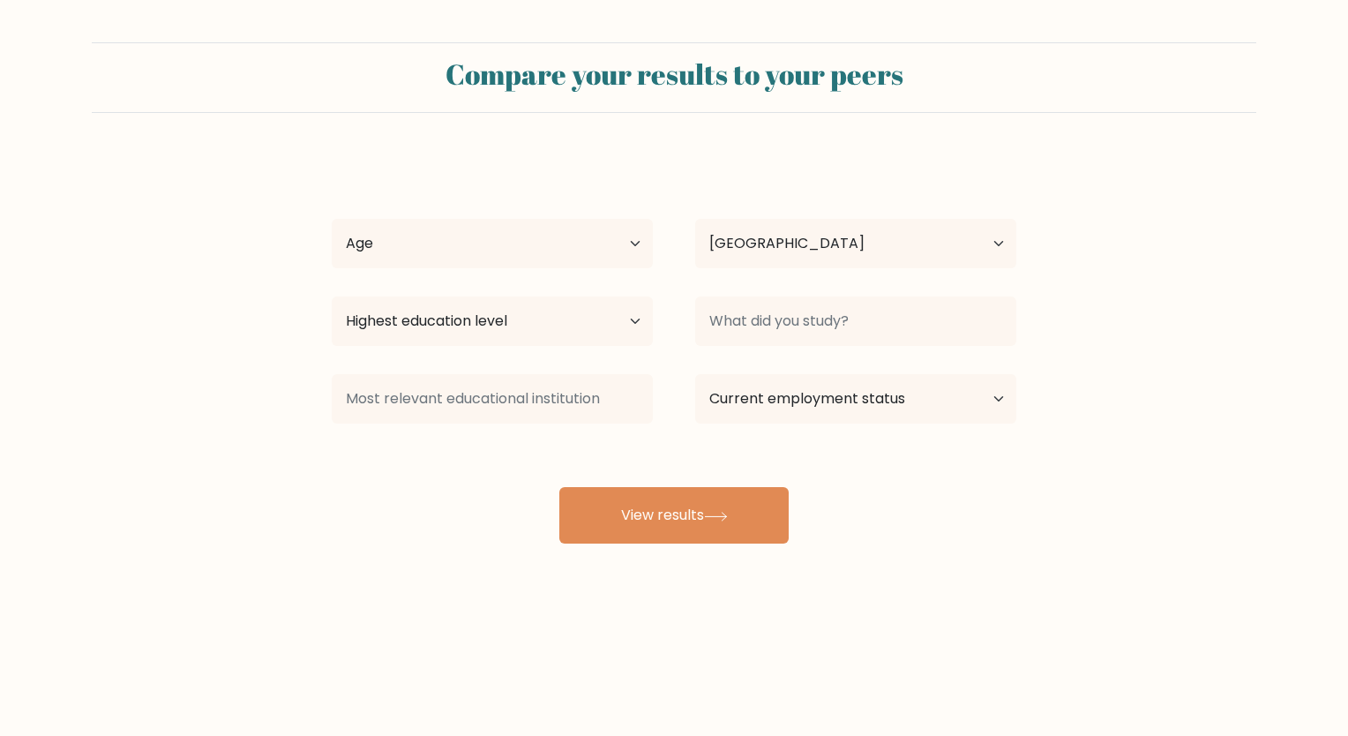
select select "PH"
click at [510, 231] on select "Age Under [DEMOGRAPHIC_DATA] [DEMOGRAPHIC_DATA] [DEMOGRAPHIC_DATA] [DEMOGRAPHIC…" at bounding box center [492, 243] width 321 height 49
select select "35_44"
click at [332, 219] on select "Age Under [DEMOGRAPHIC_DATA] [DEMOGRAPHIC_DATA] [DEMOGRAPHIC_DATA] [DEMOGRAPHIC…" at bounding box center [492, 243] width 321 height 49
click at [391, 311] on select "Highest education level No schooling Primary Lower Secondary Upper Secondary Oc…" at bounding box center [492, 320] width 321 height 49
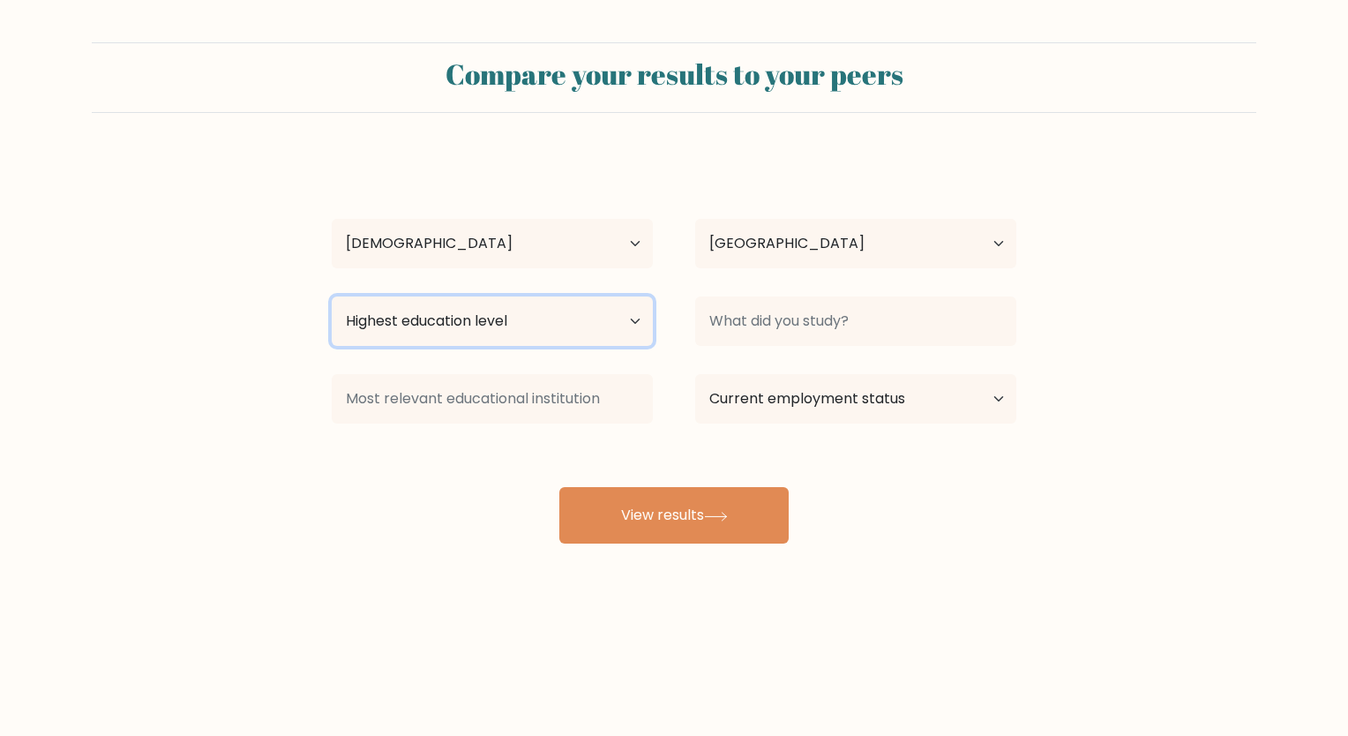
select select "bachelors_degree"
click at [332, 296] on select "Highest education level No schooling Primary Lower Secondary Upper Secondary Oc…" at bounding box center [492, 320] width 321 height 49
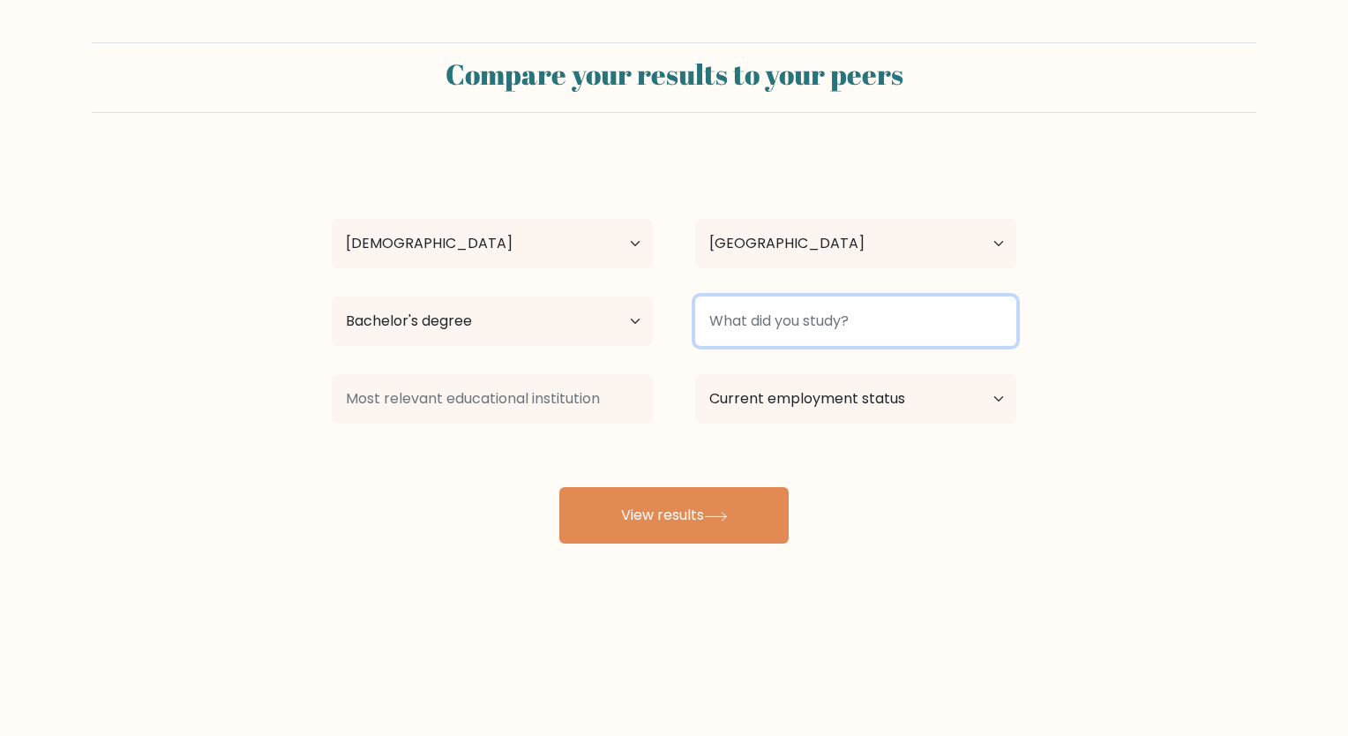
click at [752, 341] on input at bounding box center [855, 320] width 321 height 49
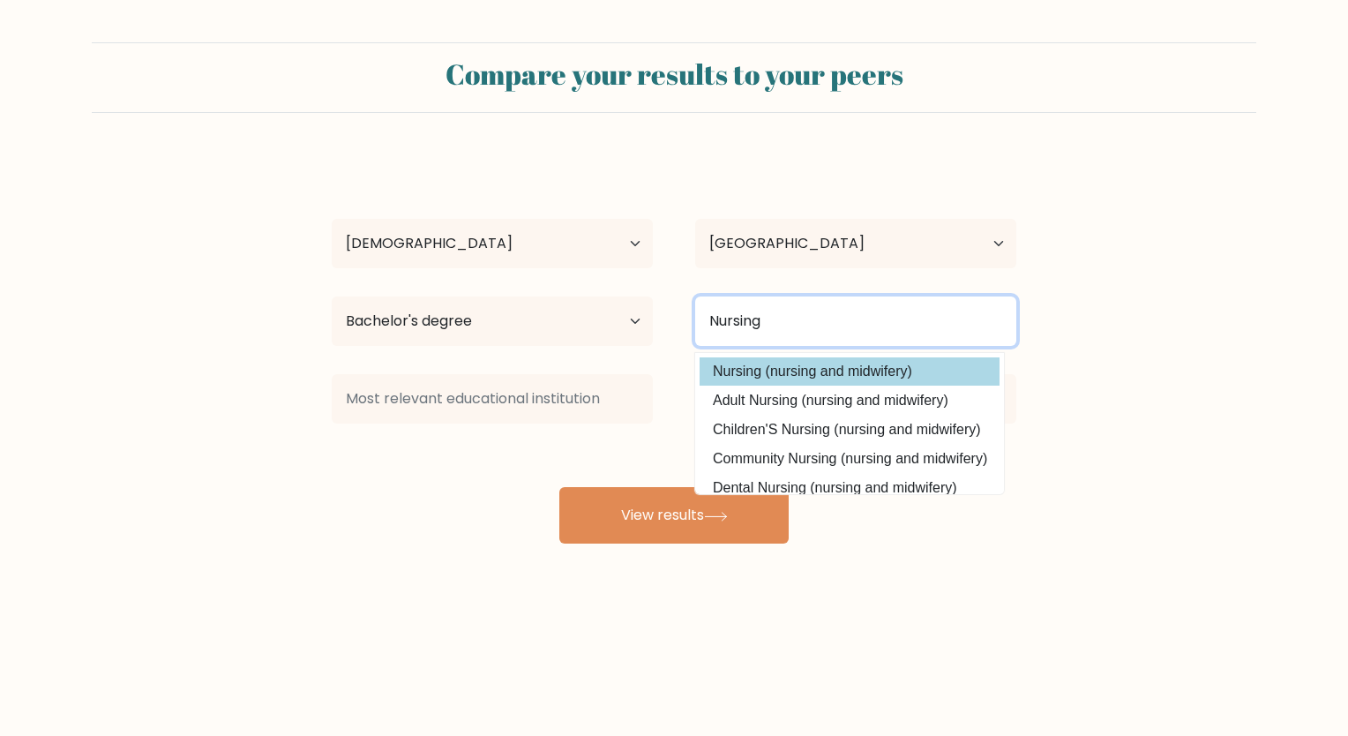
type input "Nursing"
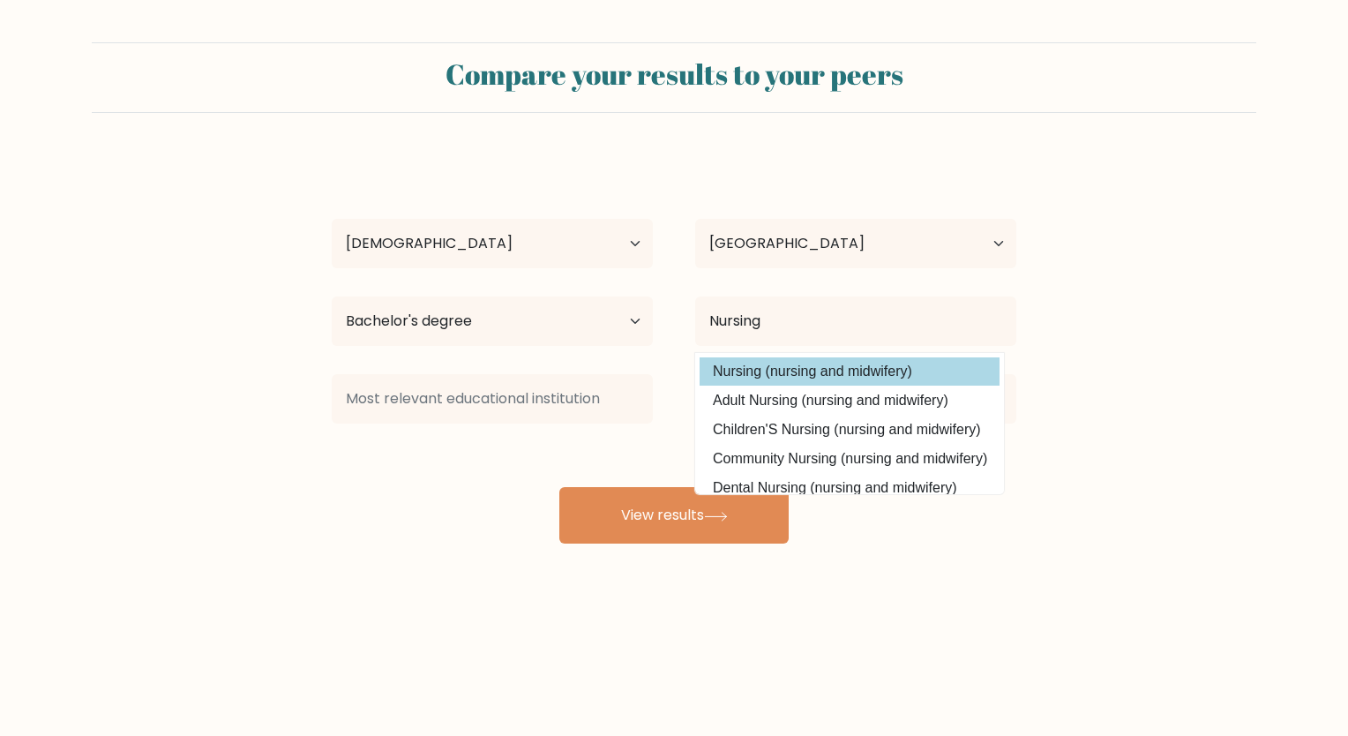
click at [756, 381] on option "Nursing (nursing and midwifery)" at bounding box center [850, 371] width 300 height 28
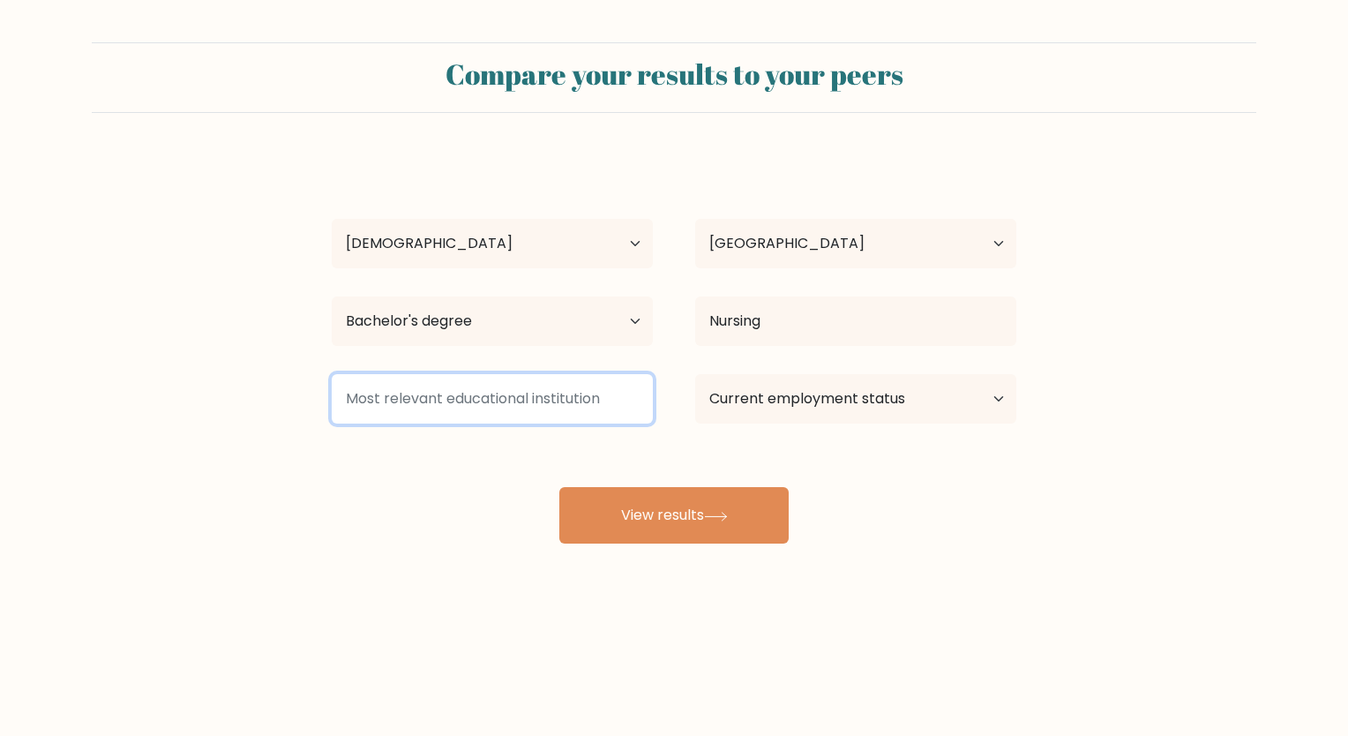
click at [481, 403] on input at bounding box center [492, 398] width 321 height 49
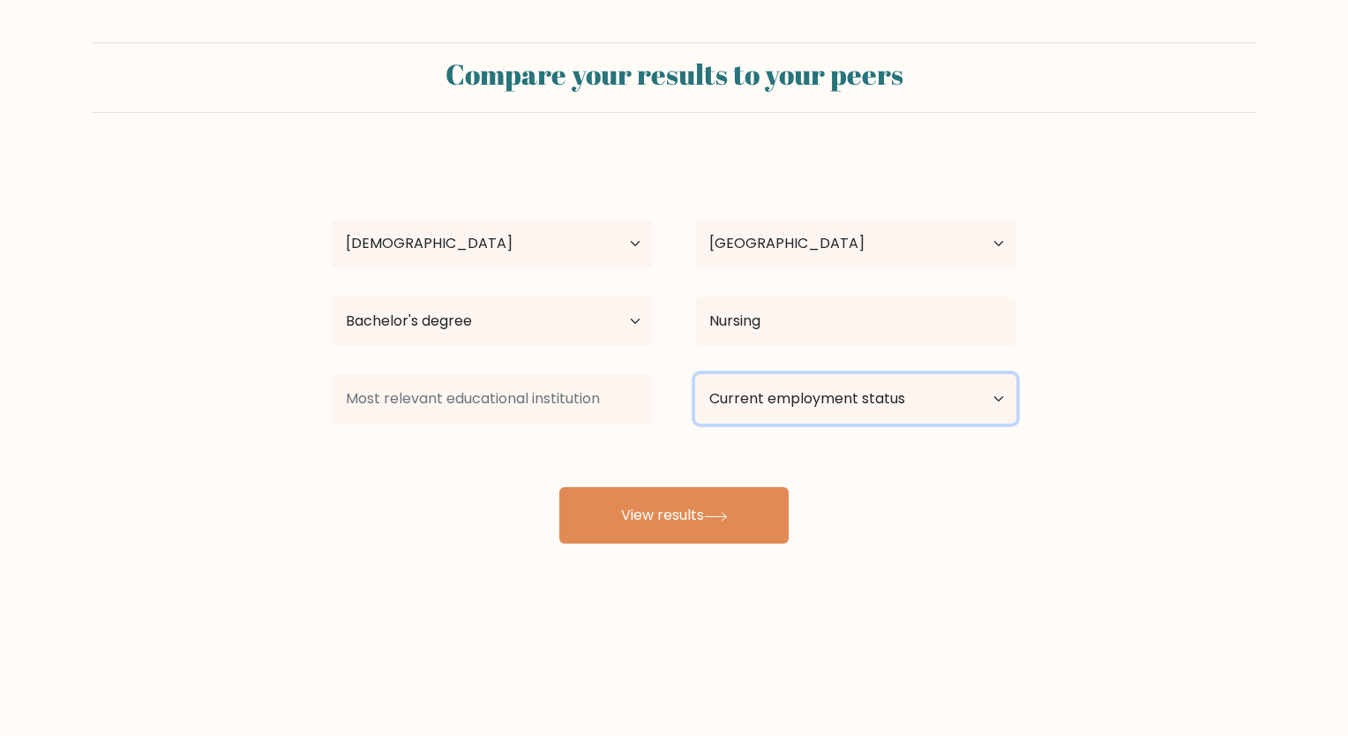
click at [769, 402] on select "Current employment status Employed Student Retired Other / prefer not to answer" at bounding box center [855, 398] width 321 height 49
select select "other"
click at [695, 374] on select "Current employment status Employed Student Retired Other / prefer not to answer" at bounding box center [855, 398] width 321 height 49
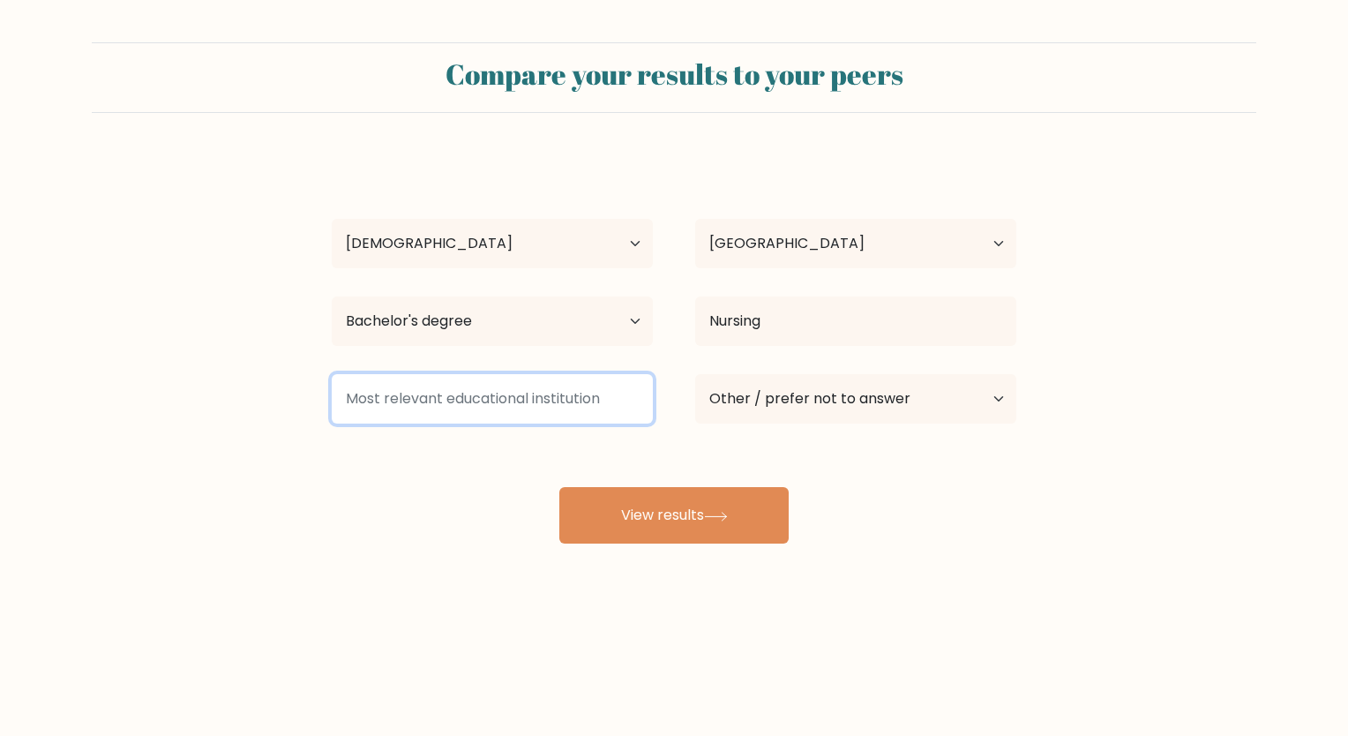
click at [514, 403] on input at bounding box center [492, 398] width 321 height 49
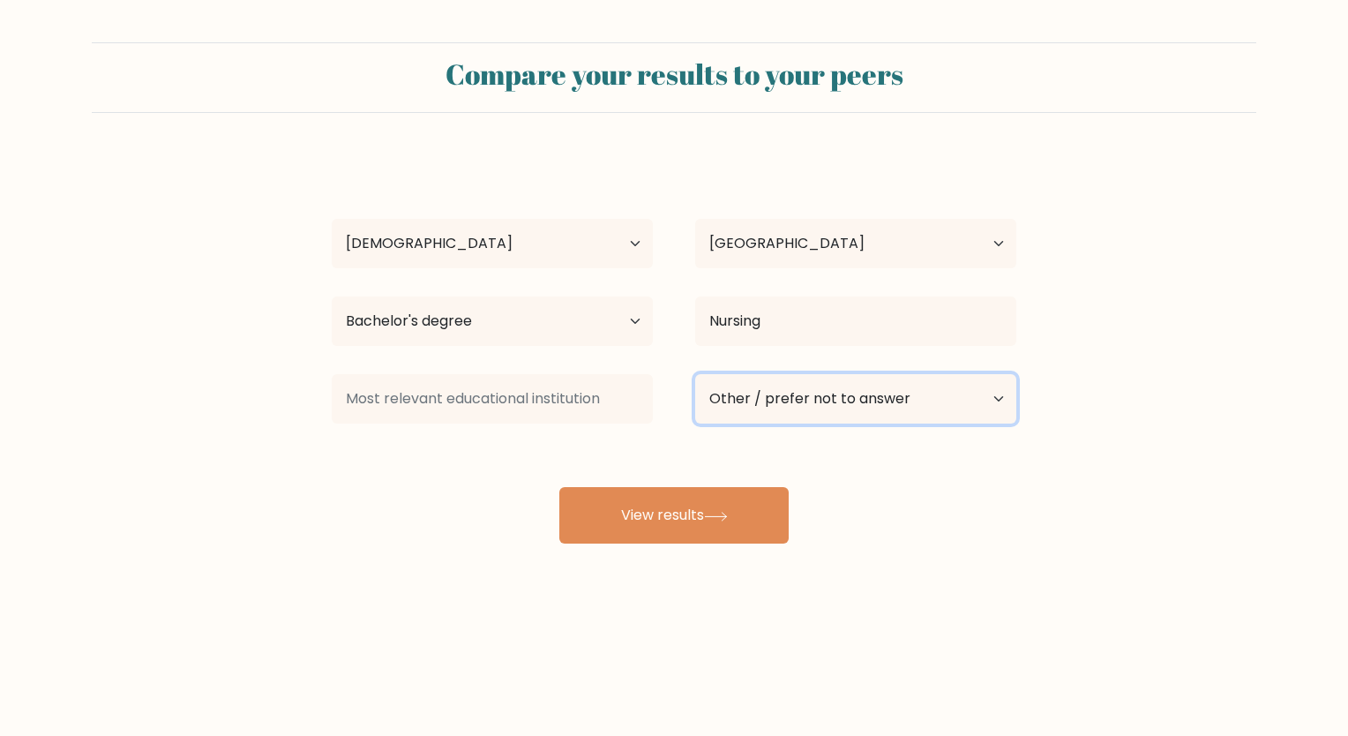
click at [781, 392] on select "Current employment status Employed Student Retired Other / prefer not to answer" at bounding box center [855, 398] width 321 height 49
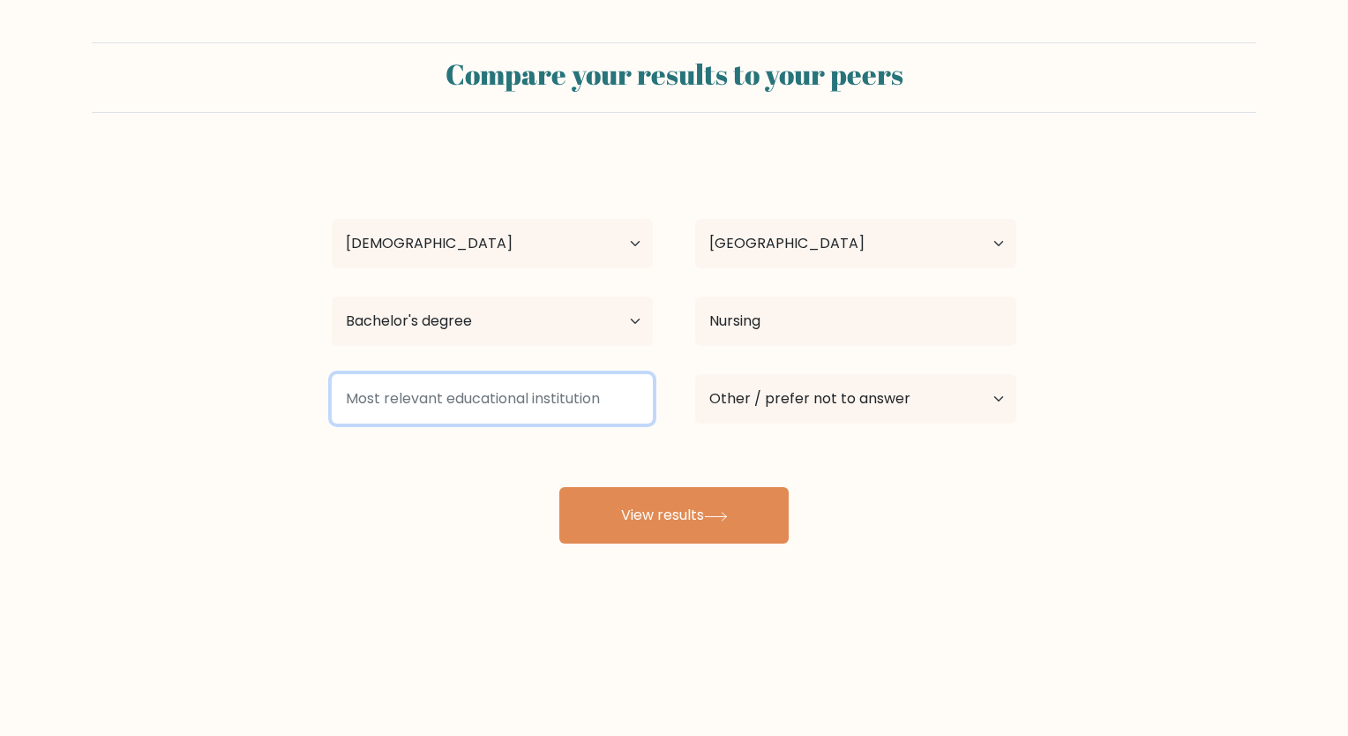
click at [439, 409] on input at bounding box center [492, 398] width 321 height 49
click at [413, 387] on input "S" at bounding box center [492, 398] width 321 height 49
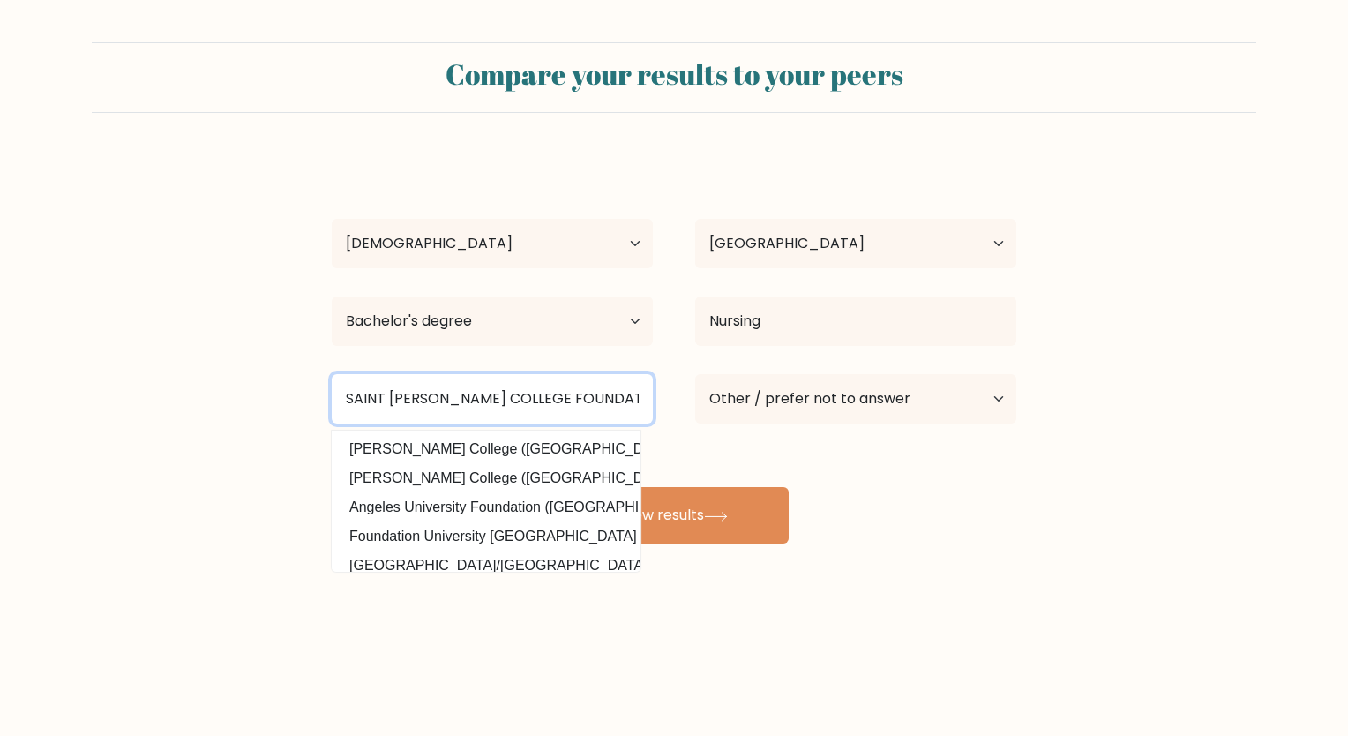
type input "SAINT PAUL COLLEGE FOUNDATION"
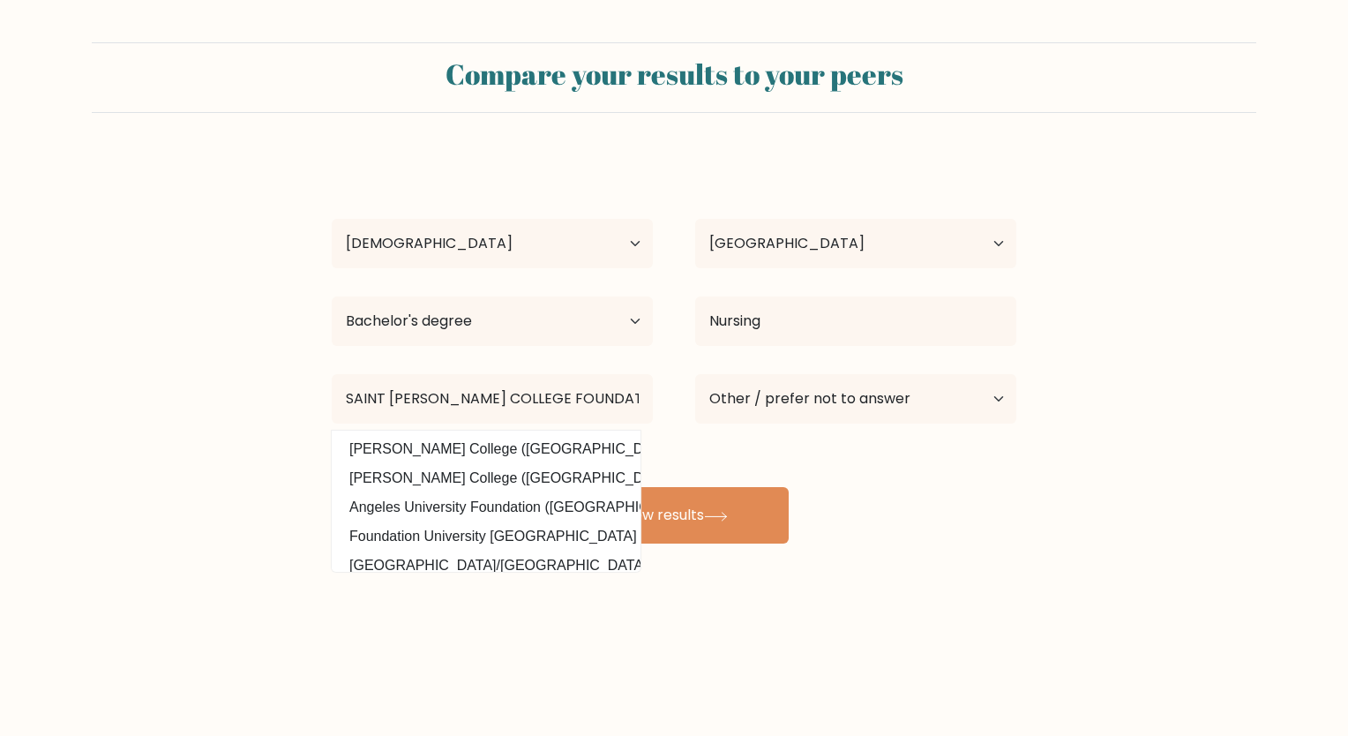
click at [895, 654] on div "Compare your results to your peers Richel Mocoy Age Under 18 years old 18-24 ye…" at bounding box center [674, 334] width 1348 height 669
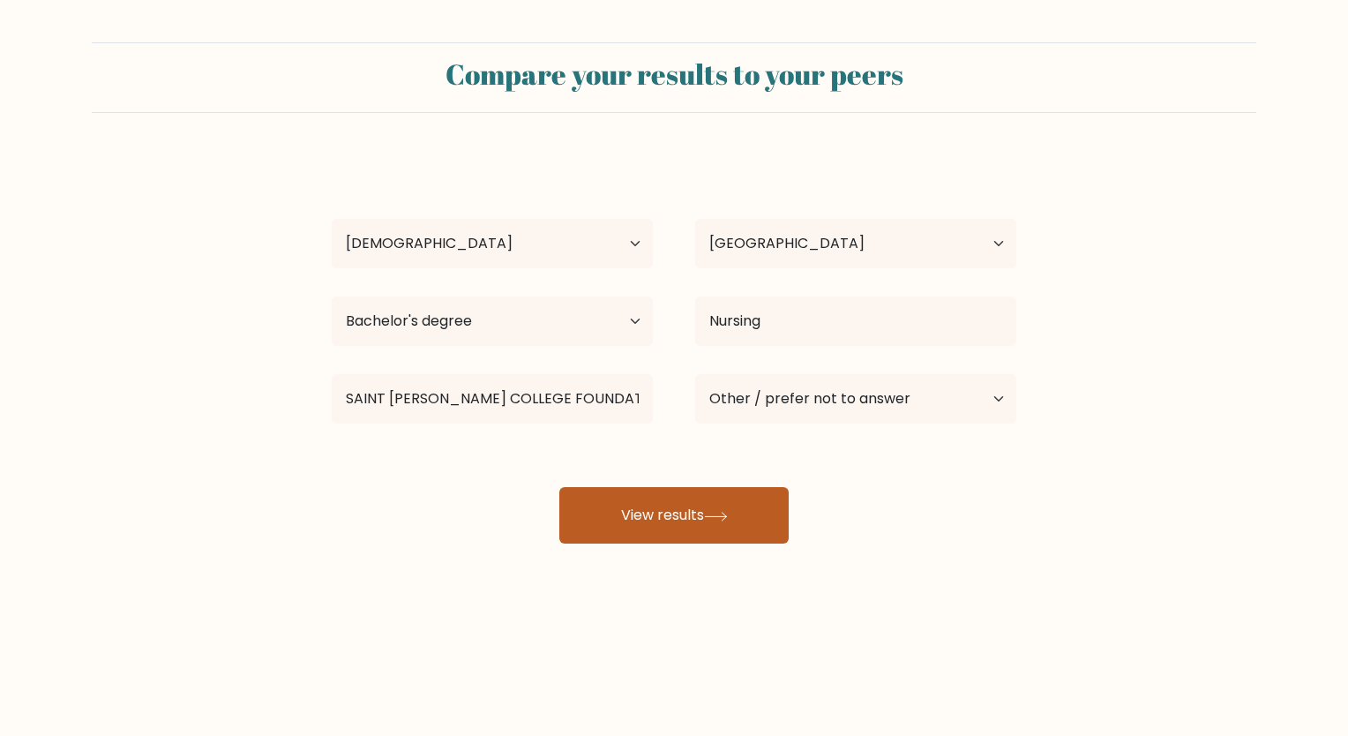
click at [700, 532] on button "View results" at bounding box center [673, 515] width 229 height 56
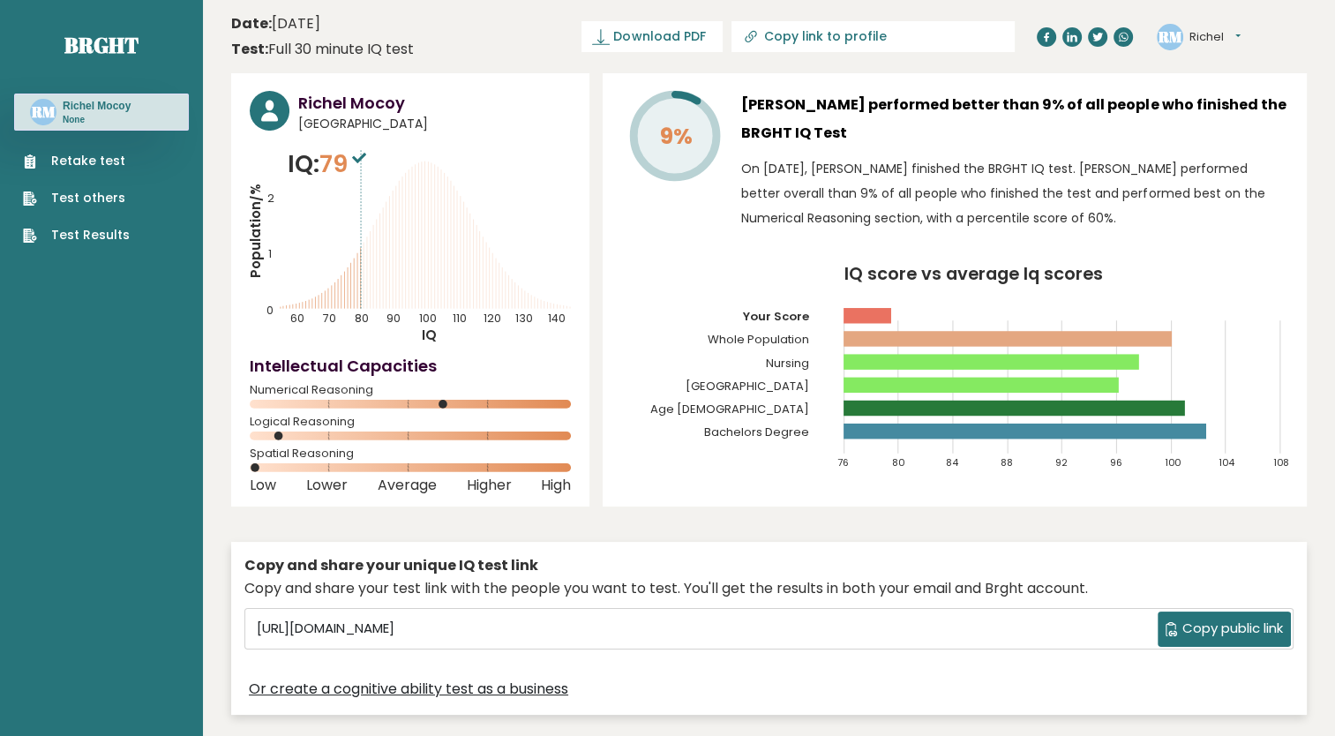
click at [358, 158] on icon at bounding box center [359, 158] width 14 height 11
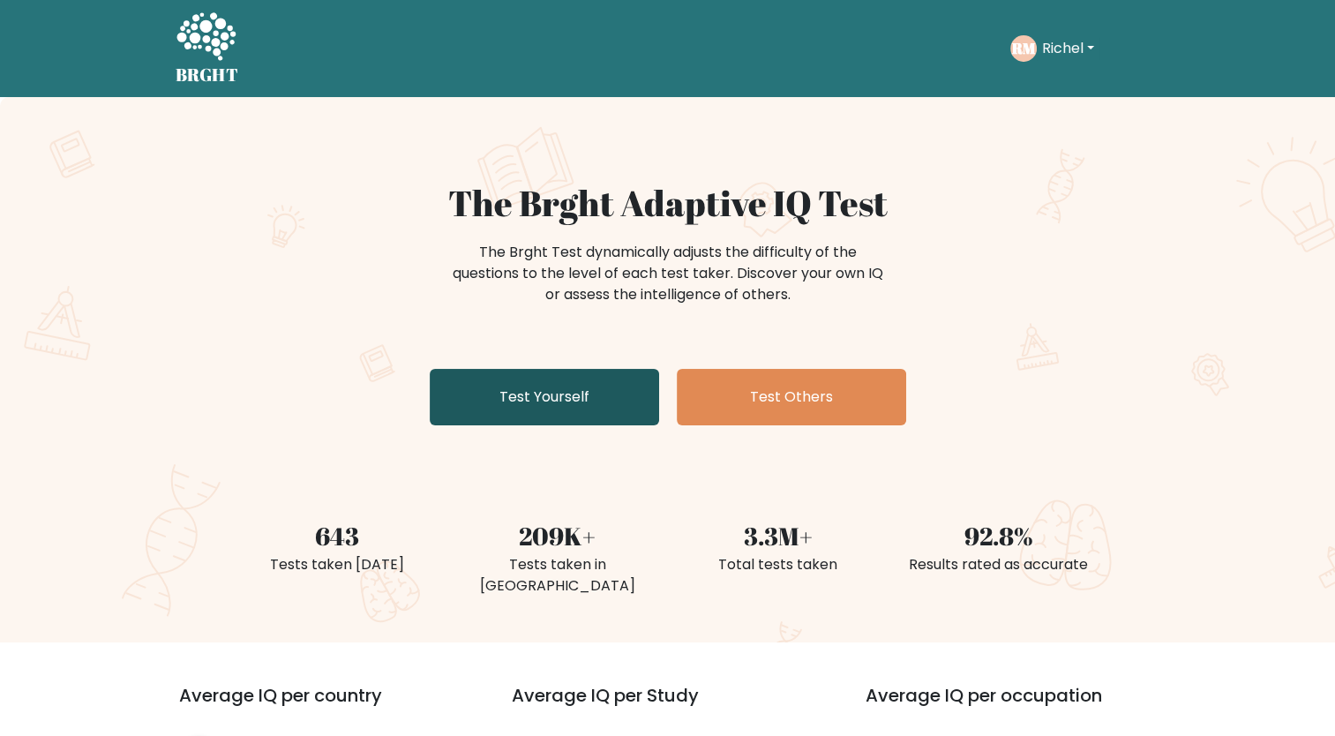
click at [571, 383] on link "Test Yourself" at bounding box center [544, 397] width 229 height 56
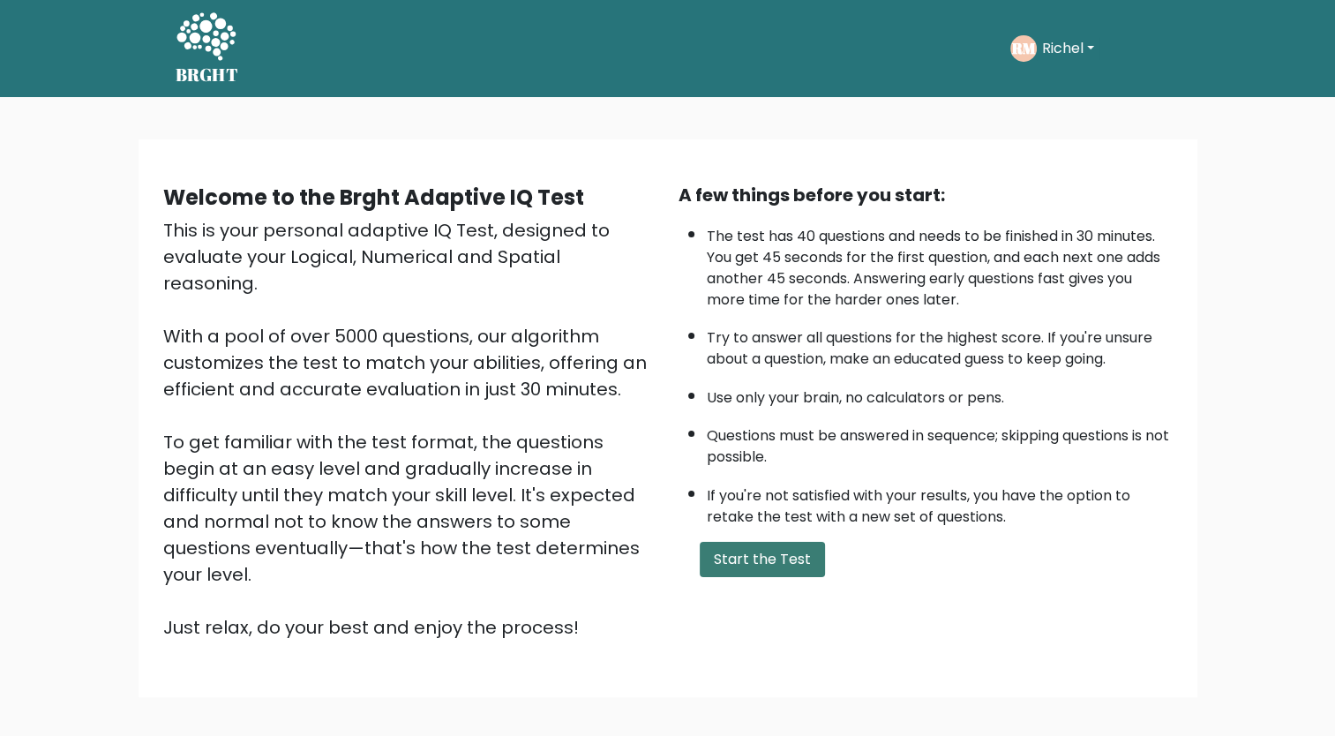
click at [749, 564] on button "Start the Test" at bounding box center [762, 559] width 125 height 35
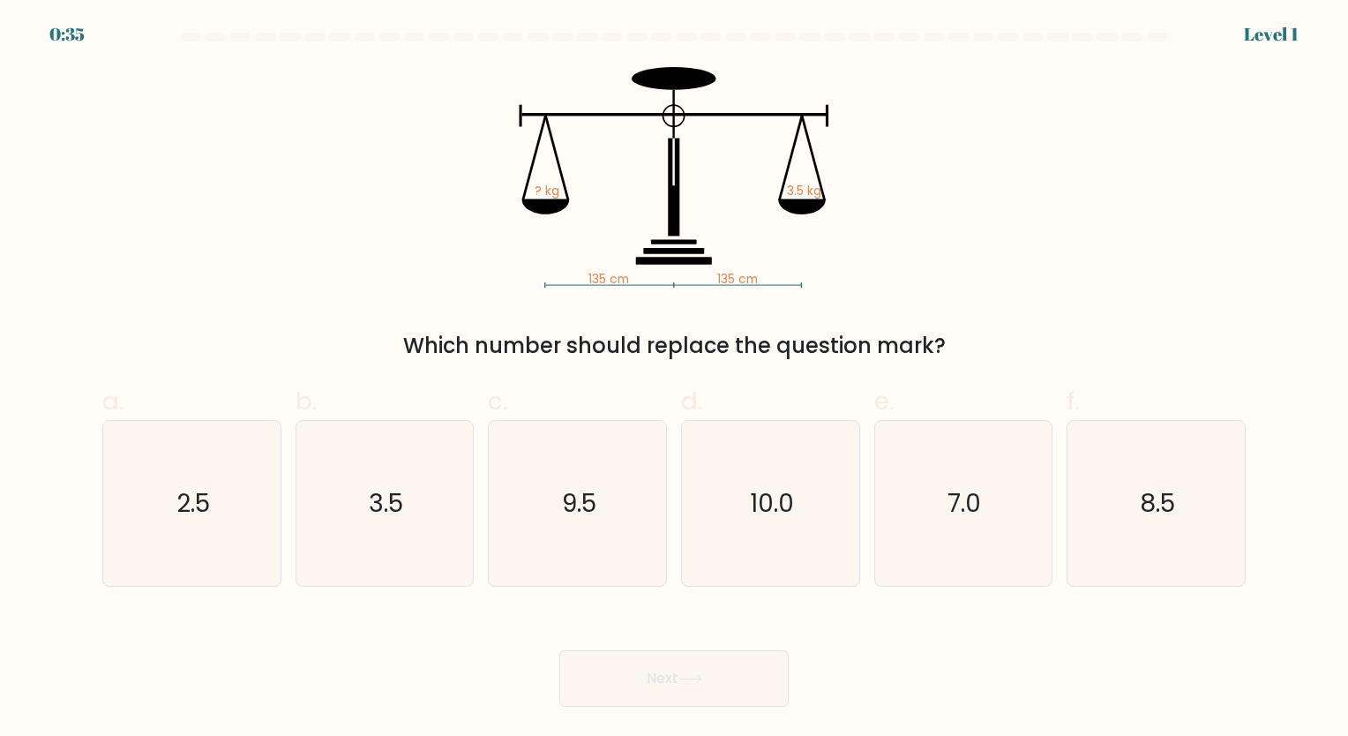
click at [801, 182] on icon "135 cm 135 cm ? kg 3.5 kg" at bounding box center [673, 177] width 529 height 221
click at [530, 194] on icon "135 cm 135 cm ? kg 3.5 kg" at bounding box center [673, 177] width 529 height 221
drag, startPoint x: 371, startPoint y: 519, endPoint x: 428, endPoint y: 537, distance: 60.3
click at [371, 520] on text "3.5" at bounding box center [386, 503] width 34 height 34
click at [674, 379] on input "b. 3.5" at bounding box center [674, 373] width 1 height 11
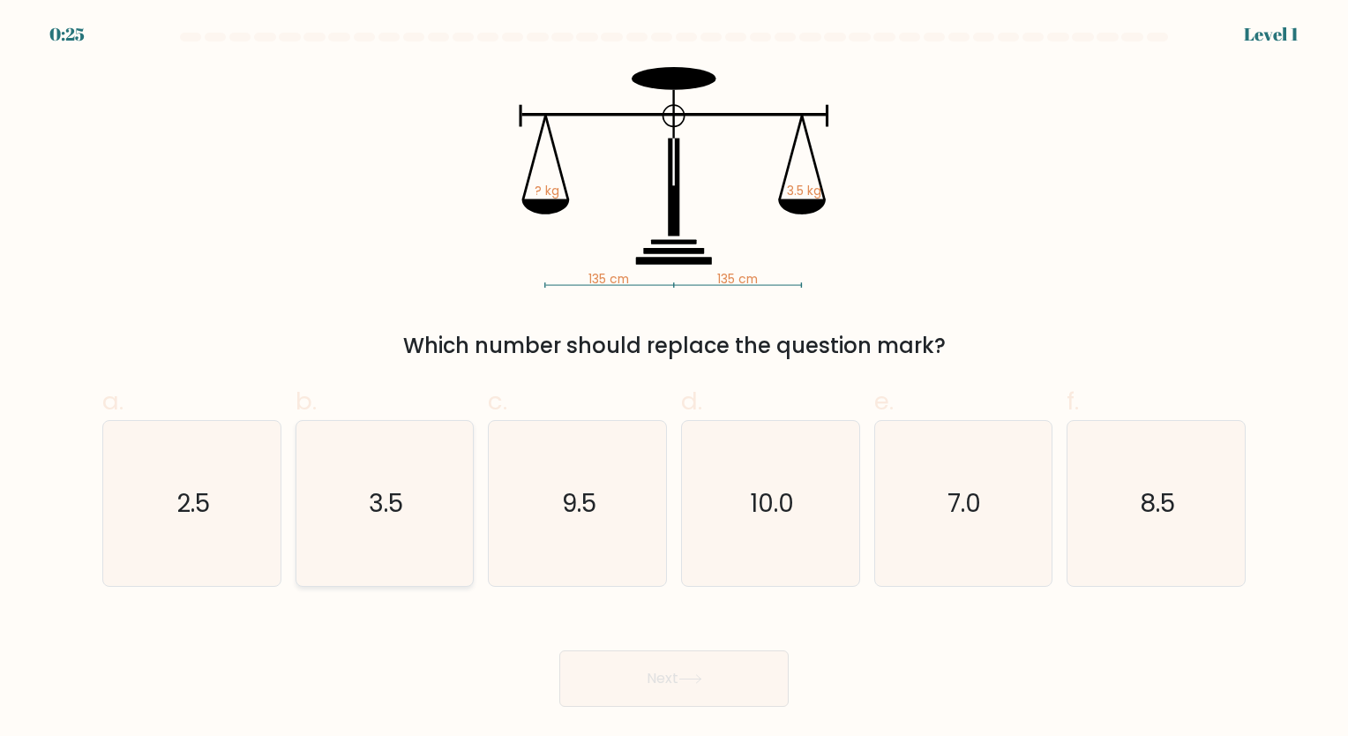
radio input "true"
click at [657, 689] on button "Next" at bounding box center [673, 678] width 229 height 56
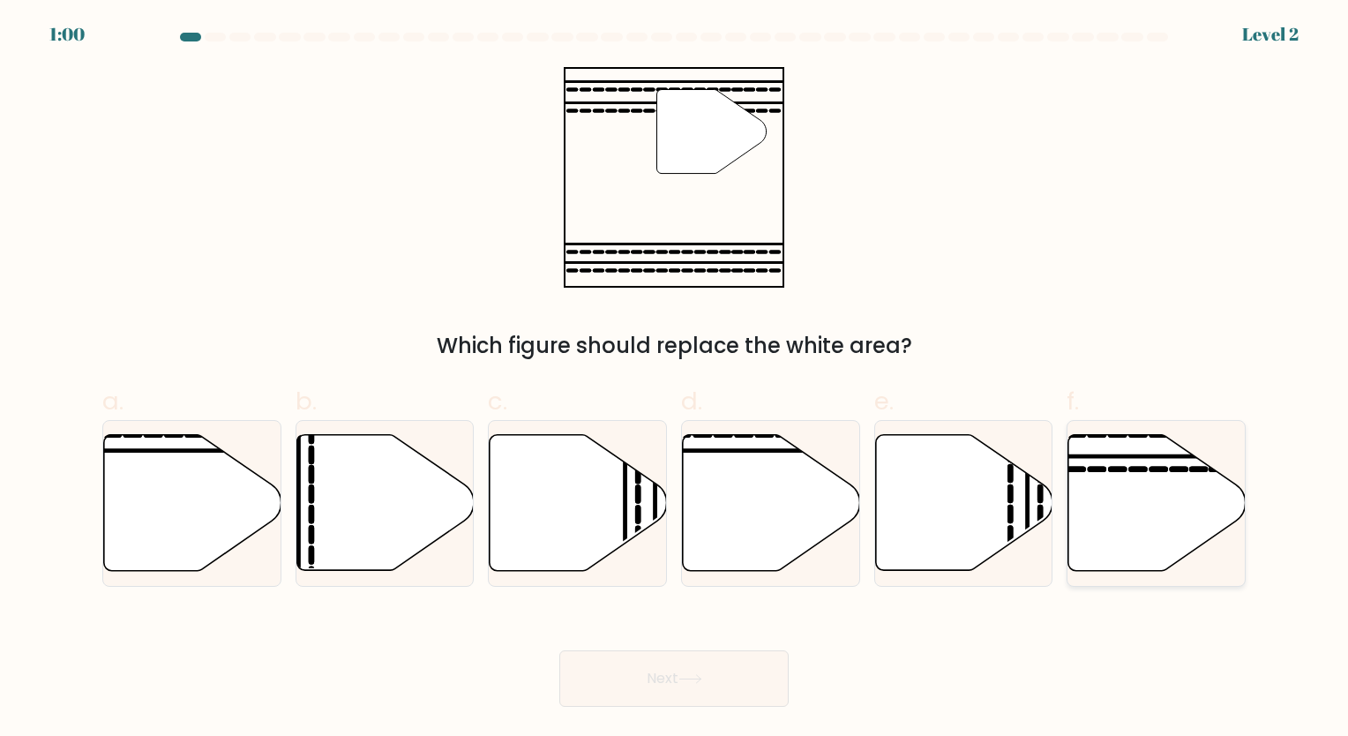
click at [1160, 499] on icon at bounding box center [1157, 503] width 177 height 136
click at [675, 379] on input "f." at bounding box center [674, 373] width 1 height 11
radio input "true"
click at [720, 699] on button "Next" at bounding box center [673, 678] width 229 height 56
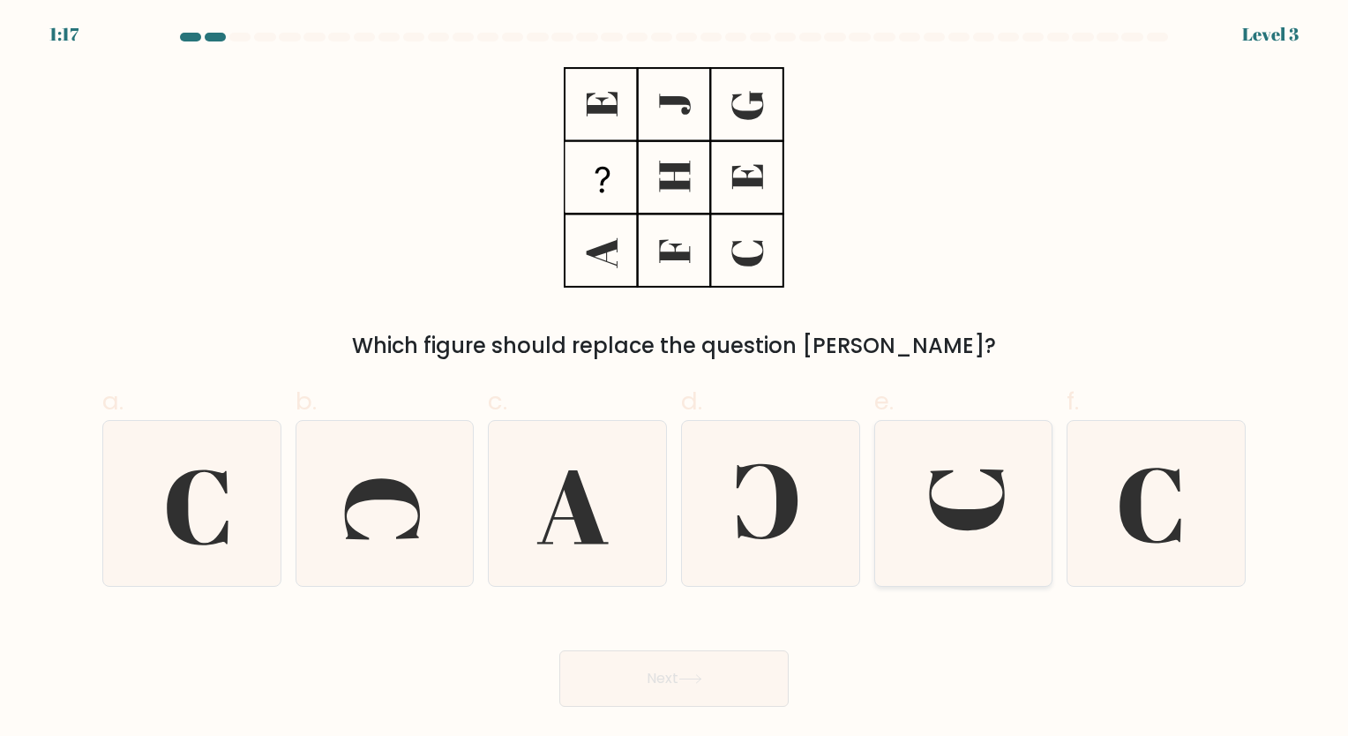
click at [924, 529] on icon at bounding box center [963, 503] width 165 height 165
click at [675, 379] on input "e." at bounding box center [674, 373] width 1 height 11
radio input "true"
click at [648, 690] on button "Next" at bounding box center [673, 678] width 229 height 56
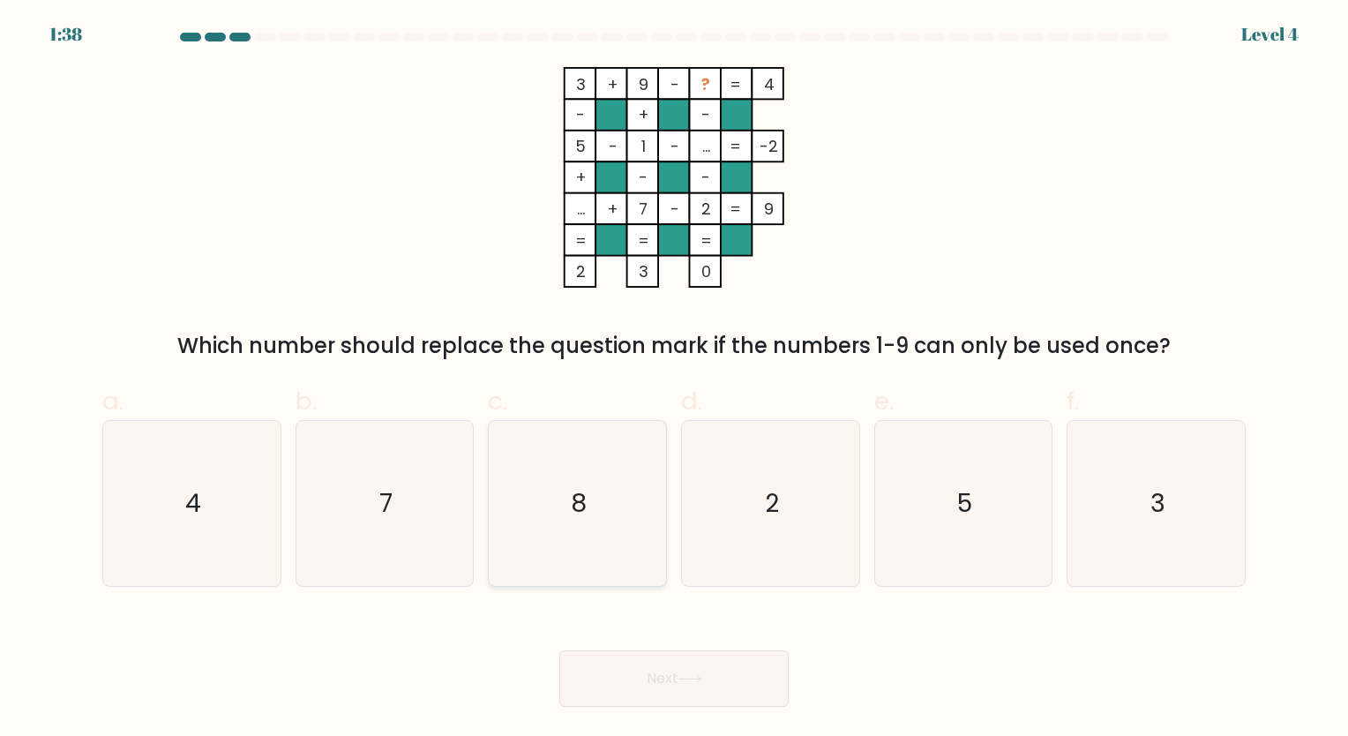
click at [617, 527] on icon "8" at bounding box center [577, 503] width 165 height 165
click at [674, 379] on input "c. 8" at bounding box center [674, 373] width 1 height 11
radio input "true"
click at [682, 665] on button "Next" at bounding box center [673, 678] width 229 height 56
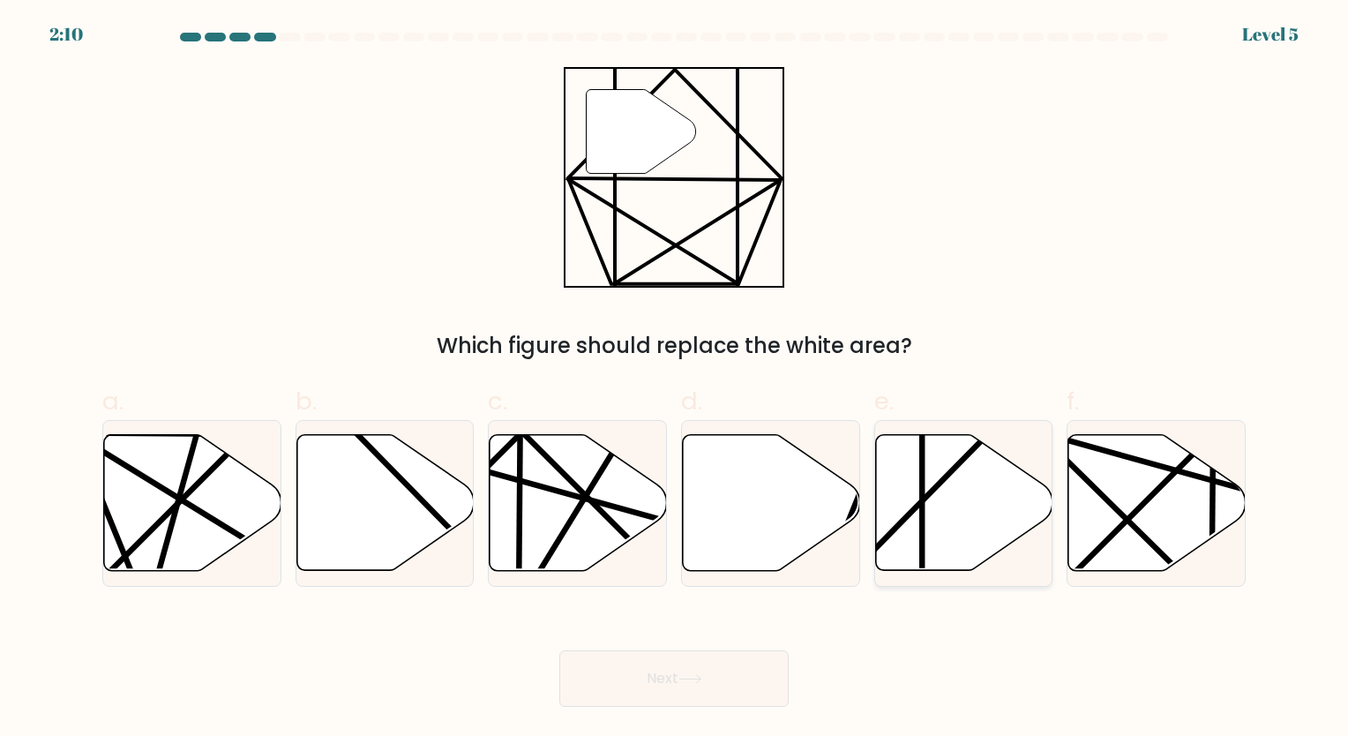
click at [976, 535] on icon at bounding box center [963, 503] width 177 height 136
click at [675, 379] on input "e." at bounding box center [674, 373] width 1 height 11
radio input "true"
click at [705, 694] on button "Next" at bounding box center [673, 678] width 229 height 56
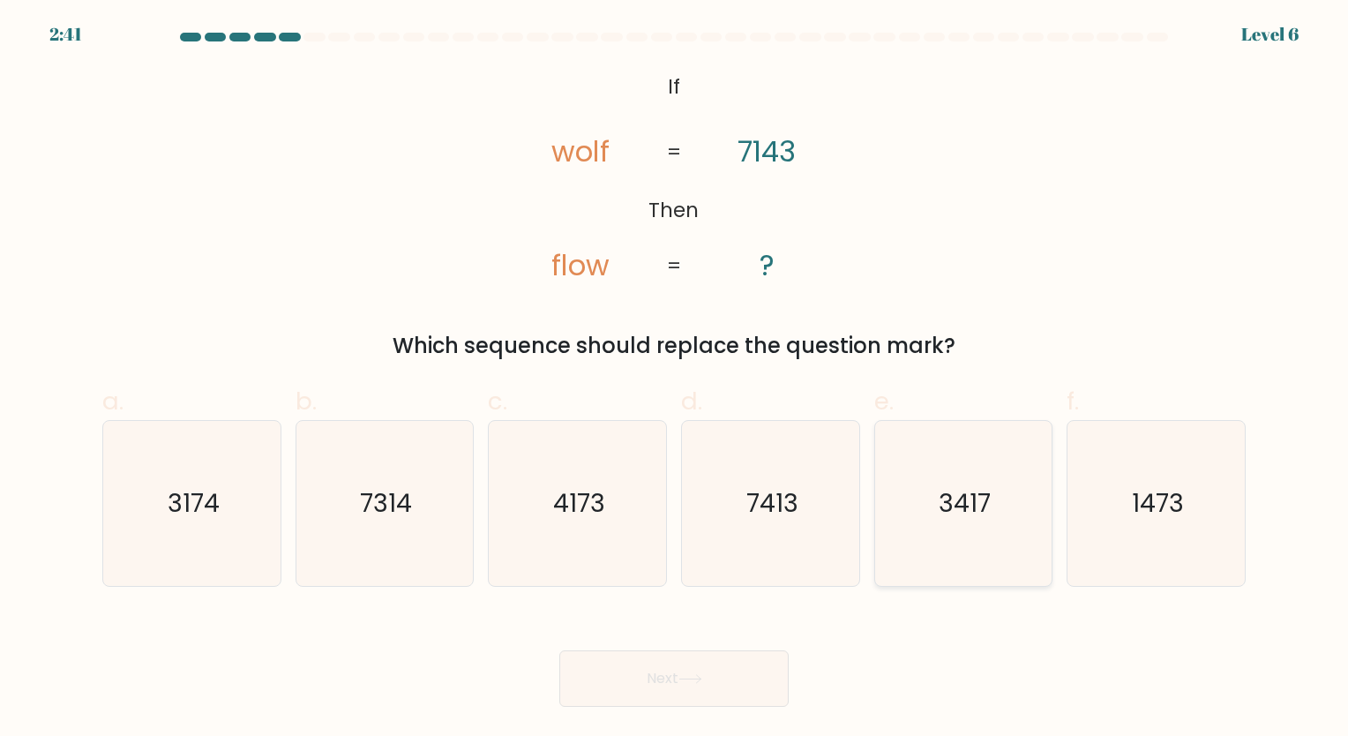
click at [924, 528] on icon "3417" at bounding box center [963, 503] width 165 height 165
click at [675, 379] on input "e. 3417" at bounding box center [674, 373] width 1 height 11
radio input "true"
click at [677, 691] on button "Next" at bounding box center [673, 678] width 229 height 56
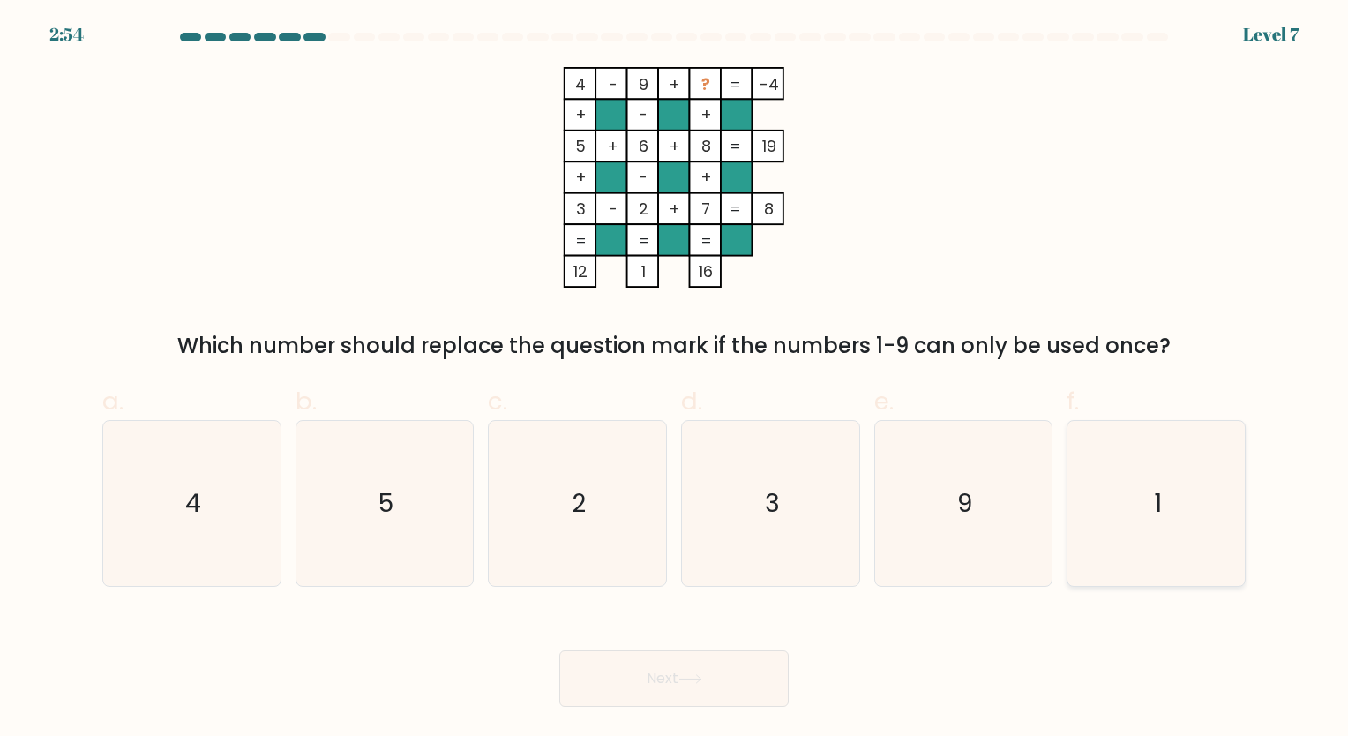
click at [1175, 536] on icon "1" at bounding box center [1156, 503] width 165 height 165
click at [675, 379] on input "f. 1" at bounding box center [674, 373] width 1 height 11
radio input "true"
click at [695, 696] on button "Next" at bounding box center [673, 678] width 229 height 56
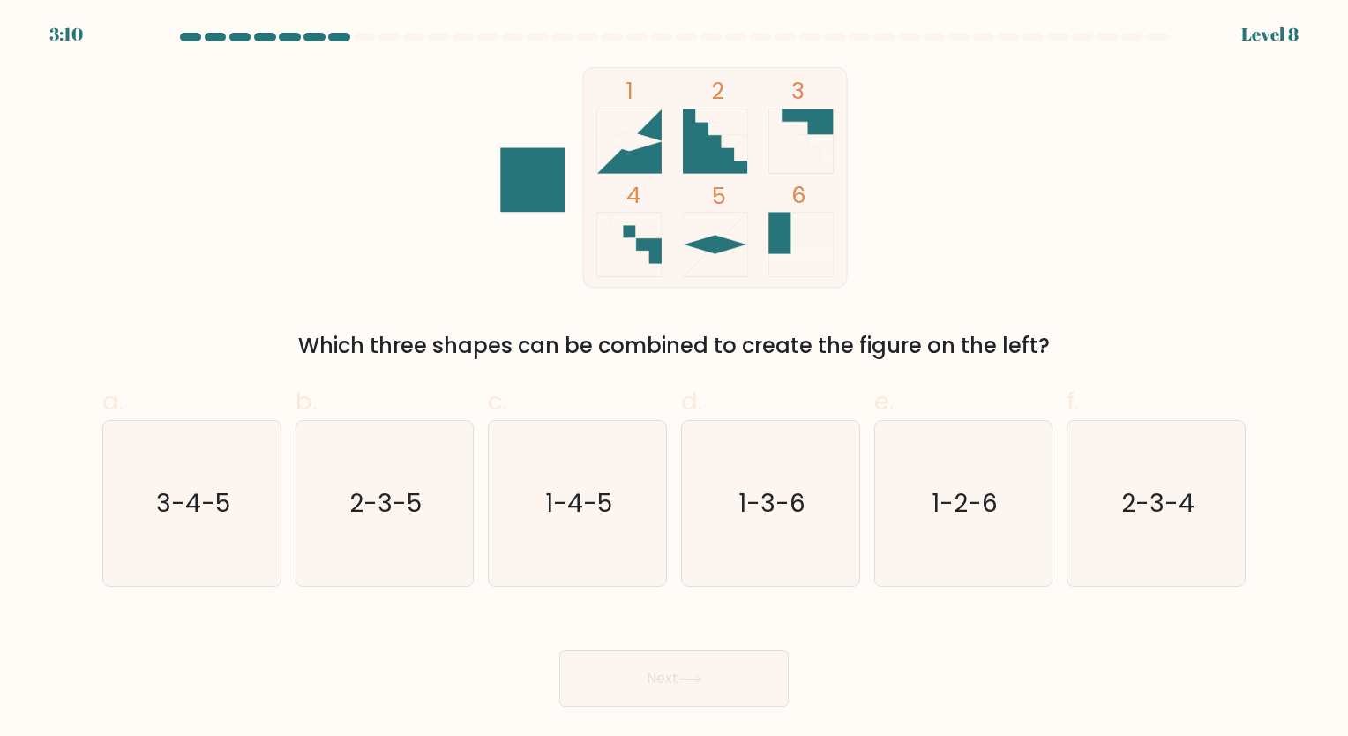
drag, startPoint x: 805, startPoint y: 112, endPoint x: 701, endPoint y: 121, distance: 103.6
click at [701, 121] on icon "1 2 3 4 5 6" at bounding box center [674, 177] width 475 height 221
click at [1174, 527] on icon "2-3-4" at bounding box center [1156, 503] width 165 height 165
click at [675, 379] on input "f. 2-3-4" at bounding box center [674, 373] width 1 height 11
radio input "true"
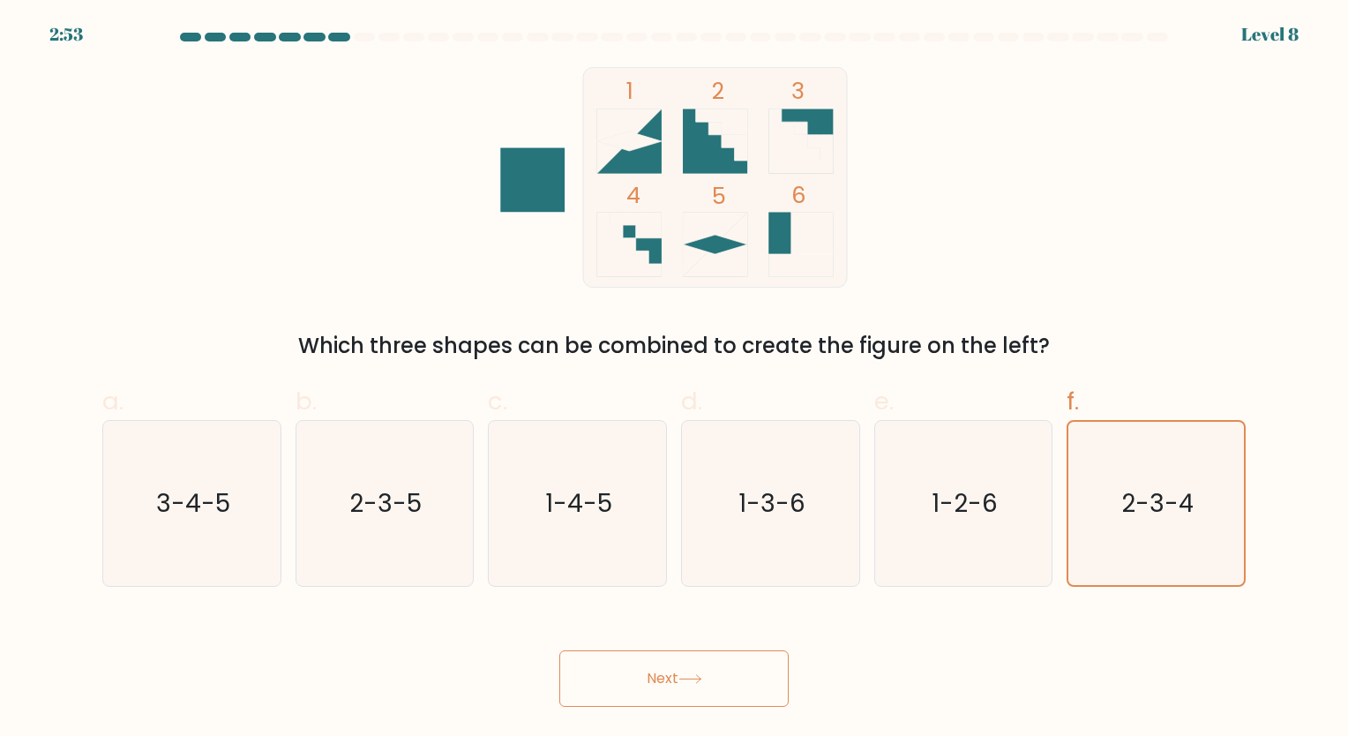
click at [660, 659] on button "Next" at bounding box center [673, 678] width 229 height 56
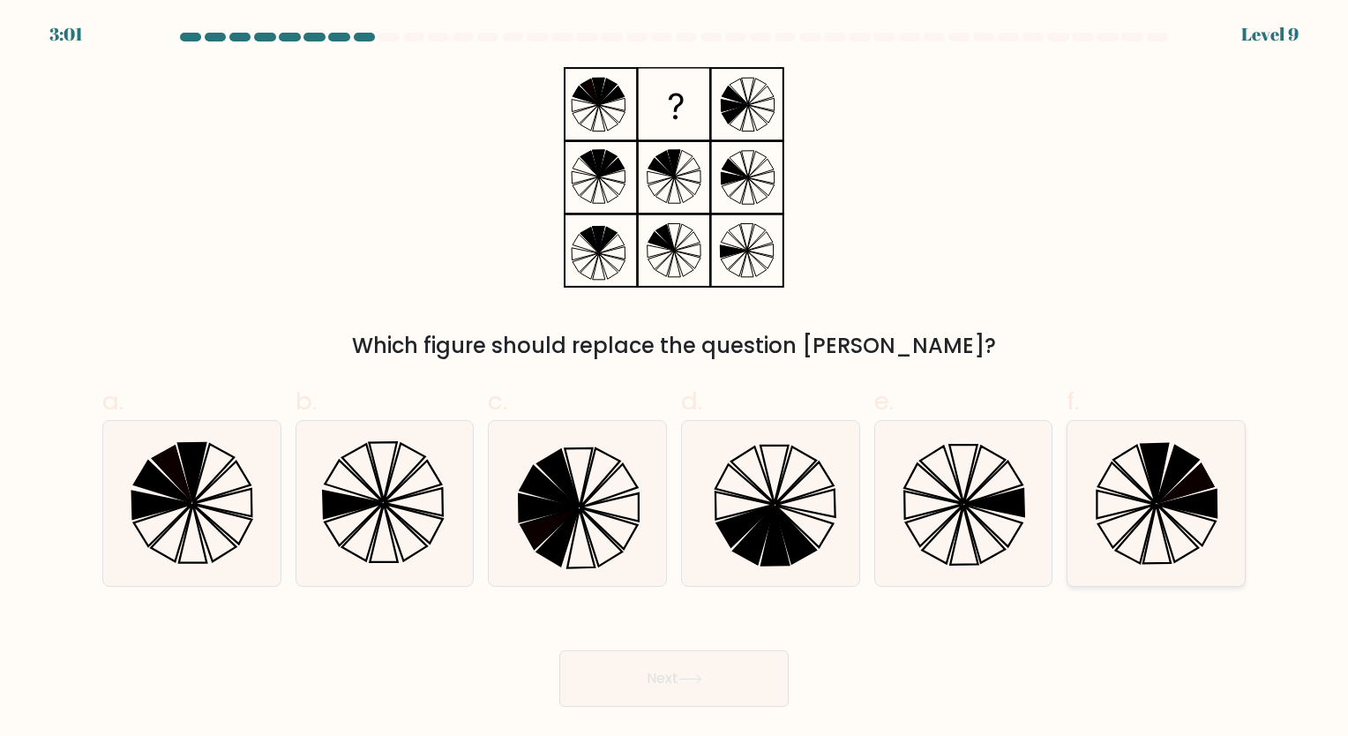
click at [1162, 514] on icon at bounding box center [1156, 503] width 165 height 165
click at [675, 379] on input "f." at bounding box center [674, 373] width 1 height 11
radio input "true"
click at [145, 541] on icon at bounding box center [161, 525] width 57 height 42
click at [674, 379] on input "a." at bounding box center [674, 373] width 1 height 11
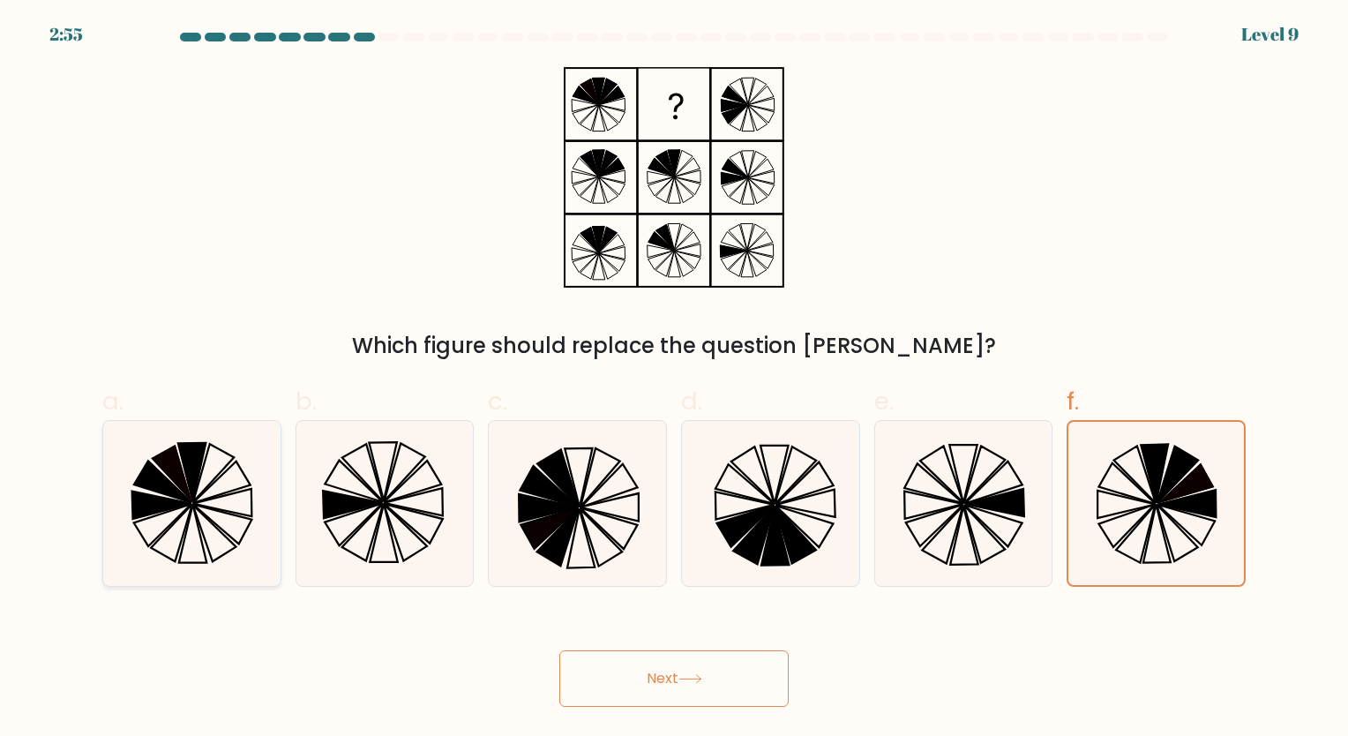
radio input "true"
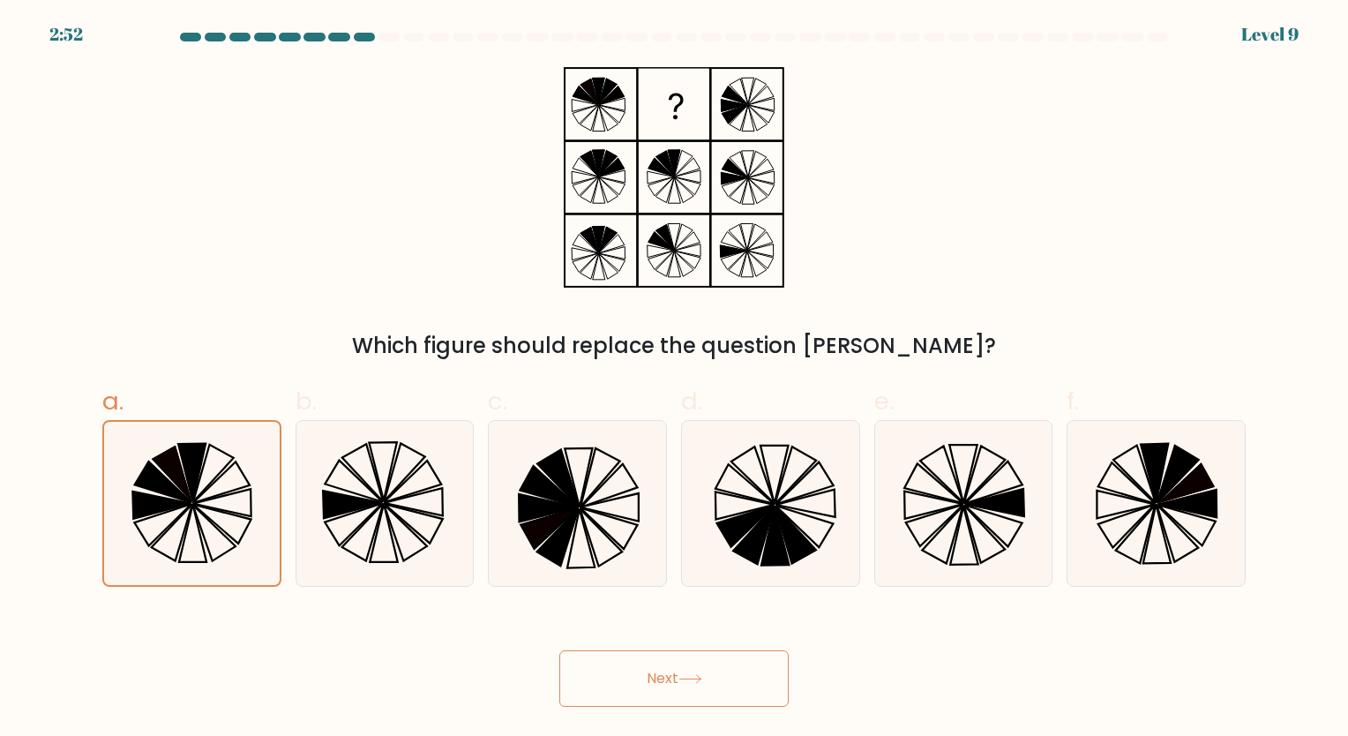
click at [635, 679] on button "Next" at bounding box center [673, 678] width 229 height 56
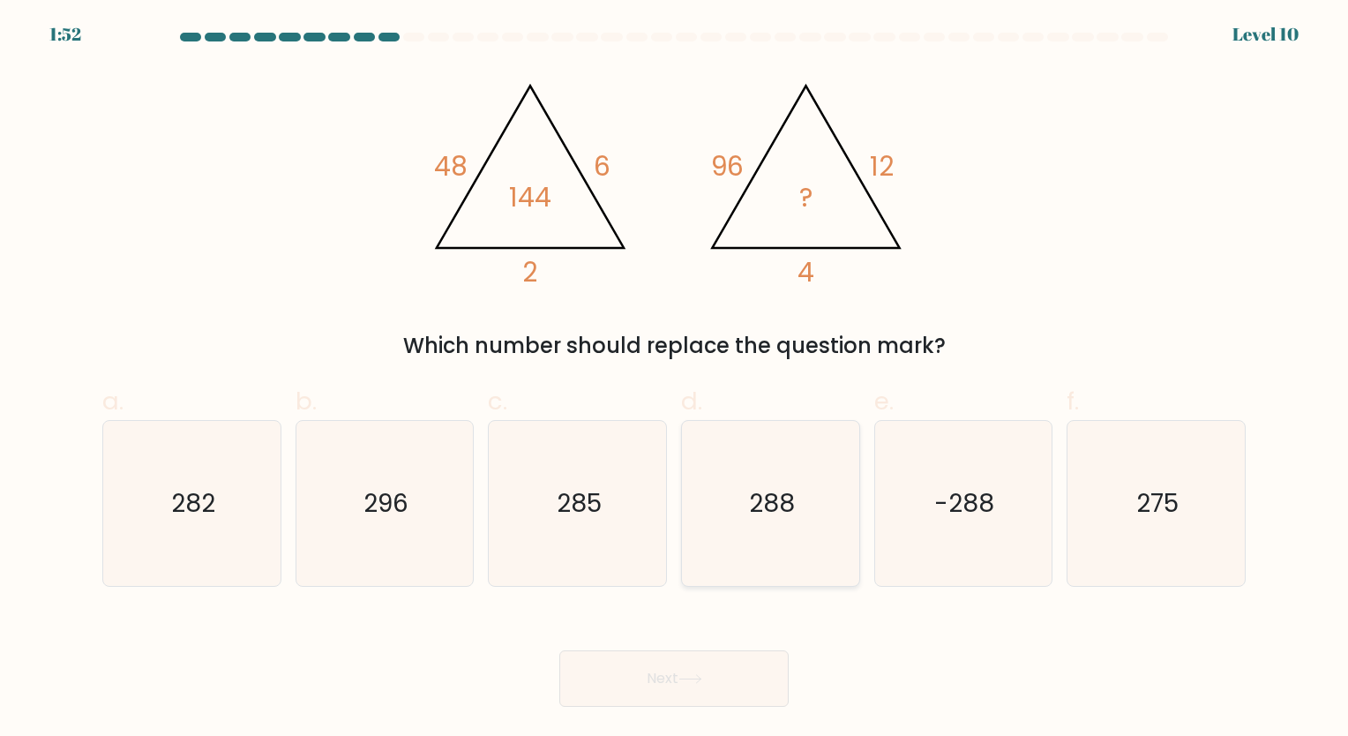
click at [815, 497] on icon "288" at bounding box center [770, 503] width 165 height 165
click at [675, 379] on input "d. 288" at bounding box center [674, 373] width 1 height 11
radio input "true"
click at [666, 676] on button "Next" at bounding box center [673, 678] width 229 height 56
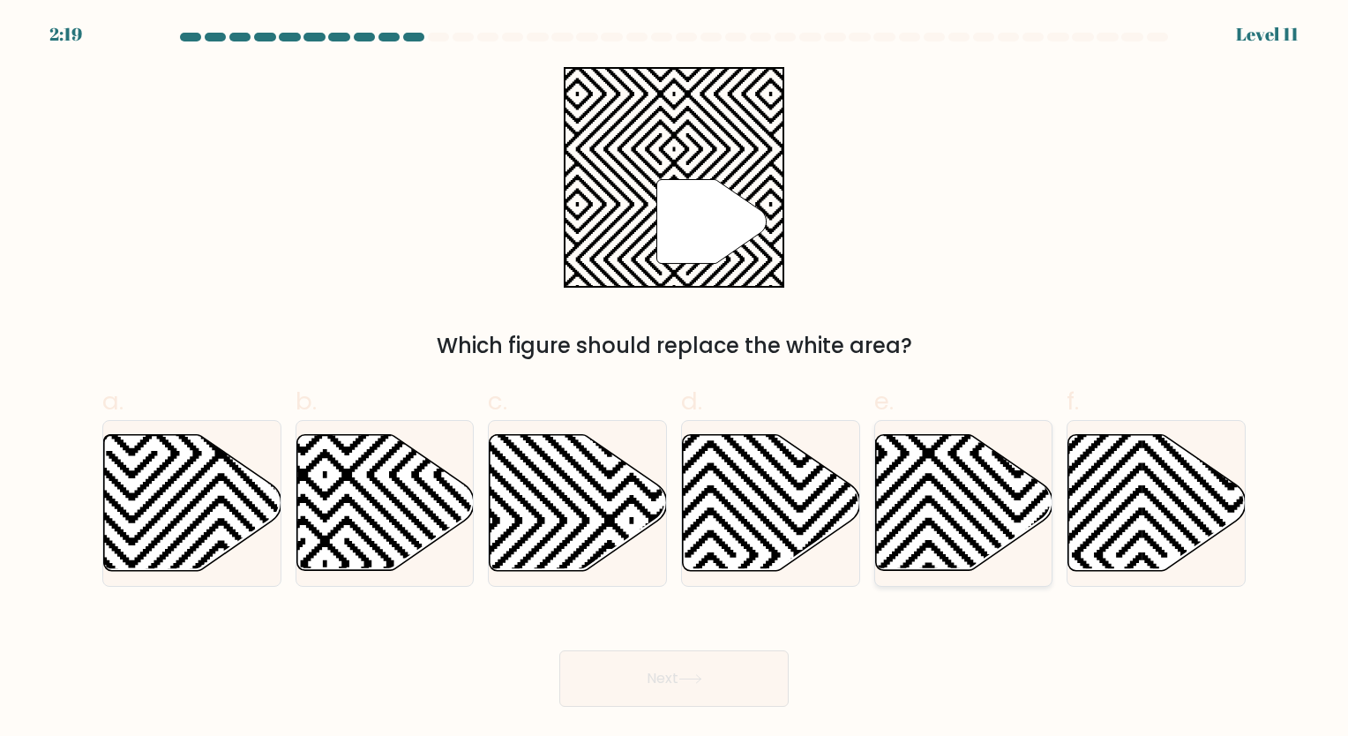
click at [936, 516] on icon at bounding box center [963, 503] width 177 height 136
click at [675, 379] on input "e." at bounding box center [674, 373] width 1 height 11
radio input "true"
click at [650, 694] on button "Next" at bounding box center [673, 678] width 229 height 56
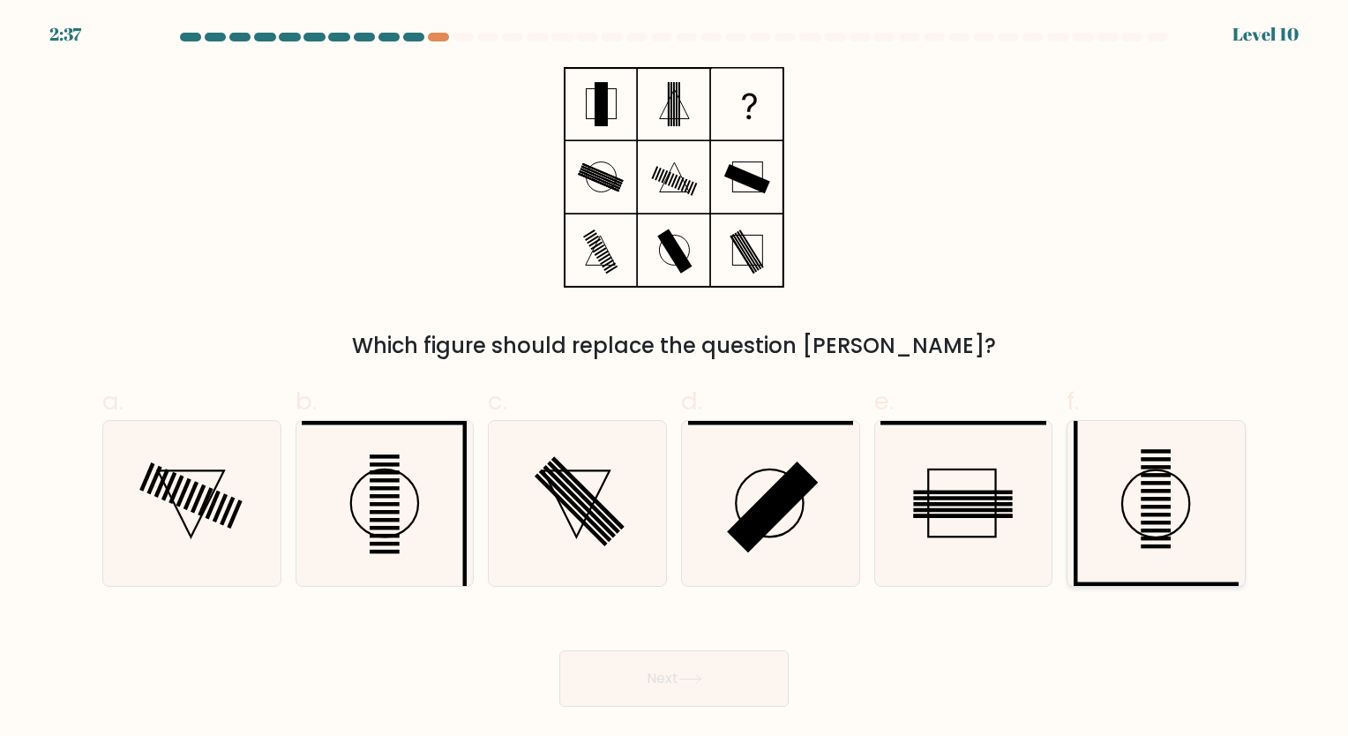
click at [1166, 519] on icon at bounding box center [1156, 503] width 165 height 165
click at [675, 379] on input "f." at bounding box center [674, 373] width 1 height 11
radio input "true"
click at [622, 711] on body "2:19 Level 10" at bounding box center [674, 368] width 1348 height 736
click at [626, 704] on button "Next" at bounding box center [673, 678] width 229 height 56
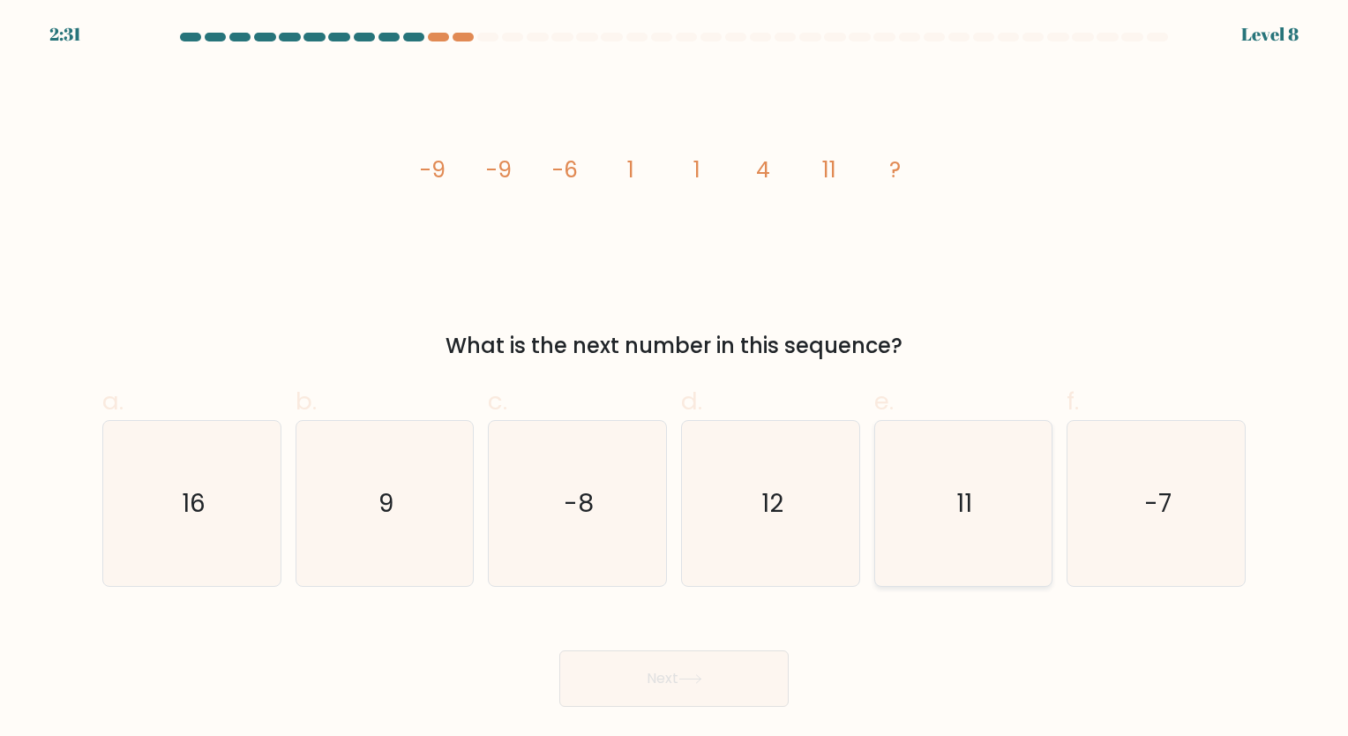
click at [991, 565] on icon "11" at bounding box center [963, 503] width 165 height 165
click at [675, 379] on input "e. 11" at bounding box center [674, 373] width 1 height 11
radio input "true"
click at [581, 669] on button "Next" at bounding box center [673, 678] width 229 height 56
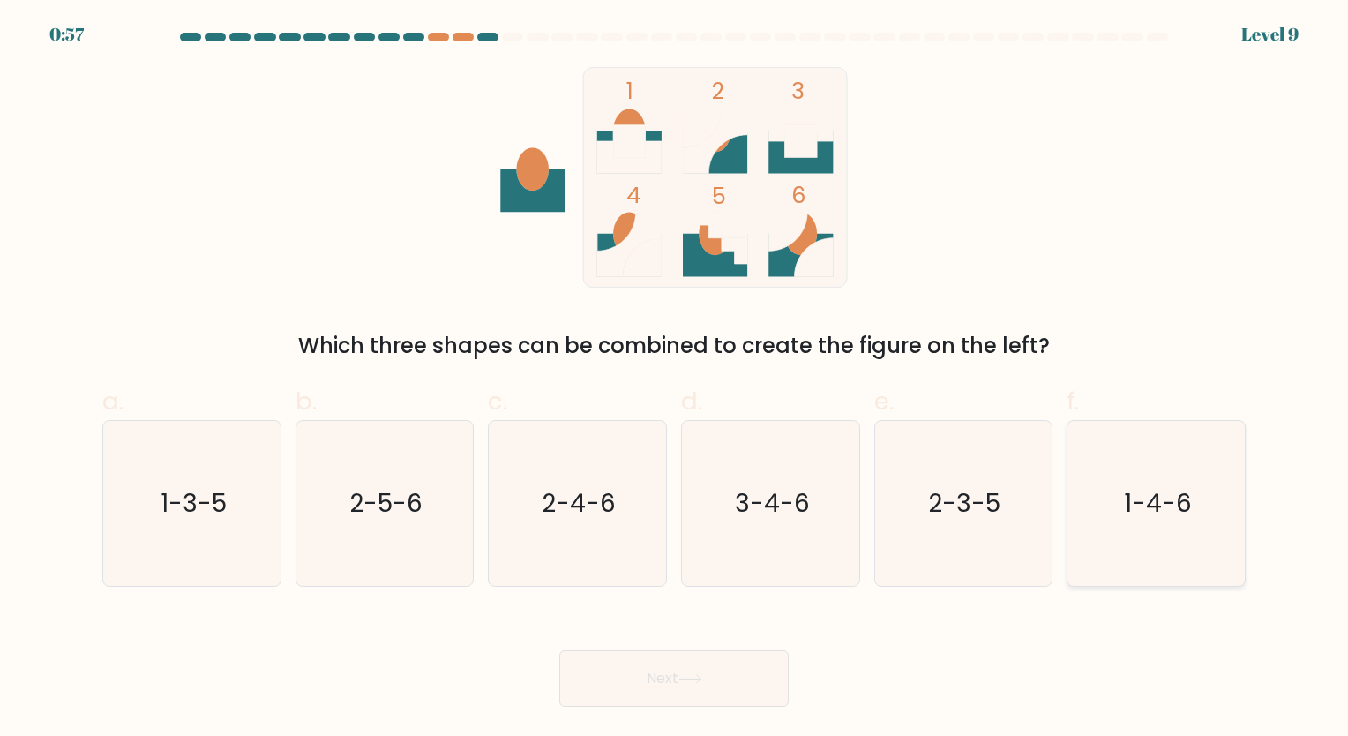
click at [1129, 530] on icon "1-4-6" at bounding box center [1156, 503] width 165 height 165
click at [675, 379] on input "f. 1-4-6" at bounding box center [674, 373] width 1 height 11
radio input "true"
click at [653, 676] on button "Next" at bounding box center [673, 678] width 229 height 56
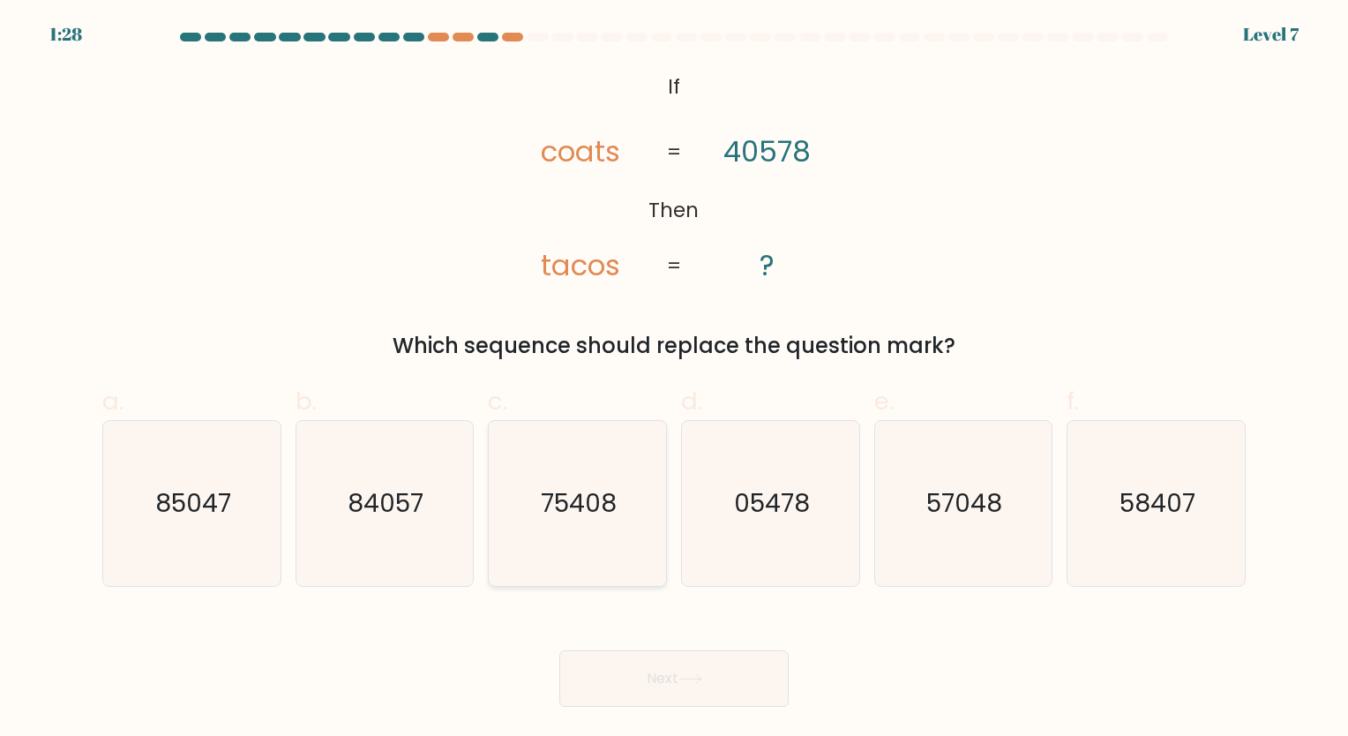
click at [569, 520] on text "75408" at bounding box center [580, 503] width 76 height 34
click at [674, 379] on input "c. 75408" at bounding box center [674, 373] width 1 height 11
radio input "true"
click at [670, 683] on button "Next" at bounding box center [673, 678] width 229 height 56
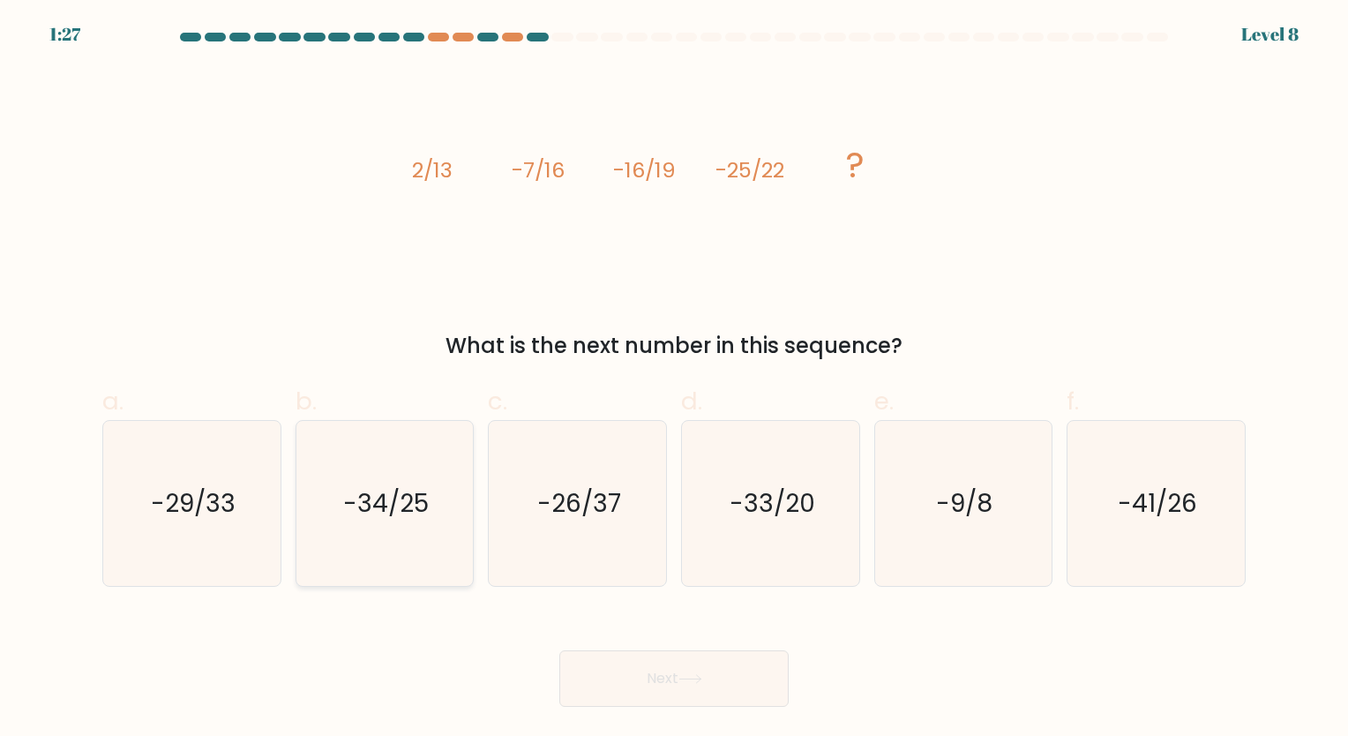
click at [389, 514] on text "-34/25" at bounding box center [386, 503] width 86 height 34
click at [674, 379] on input "b. -34/25" at bounding box center [674, 373] width 1 height 11
radio input "true"
click at [712, 671] on button "Next" at bounding box center [673, 678] width 229 height 56
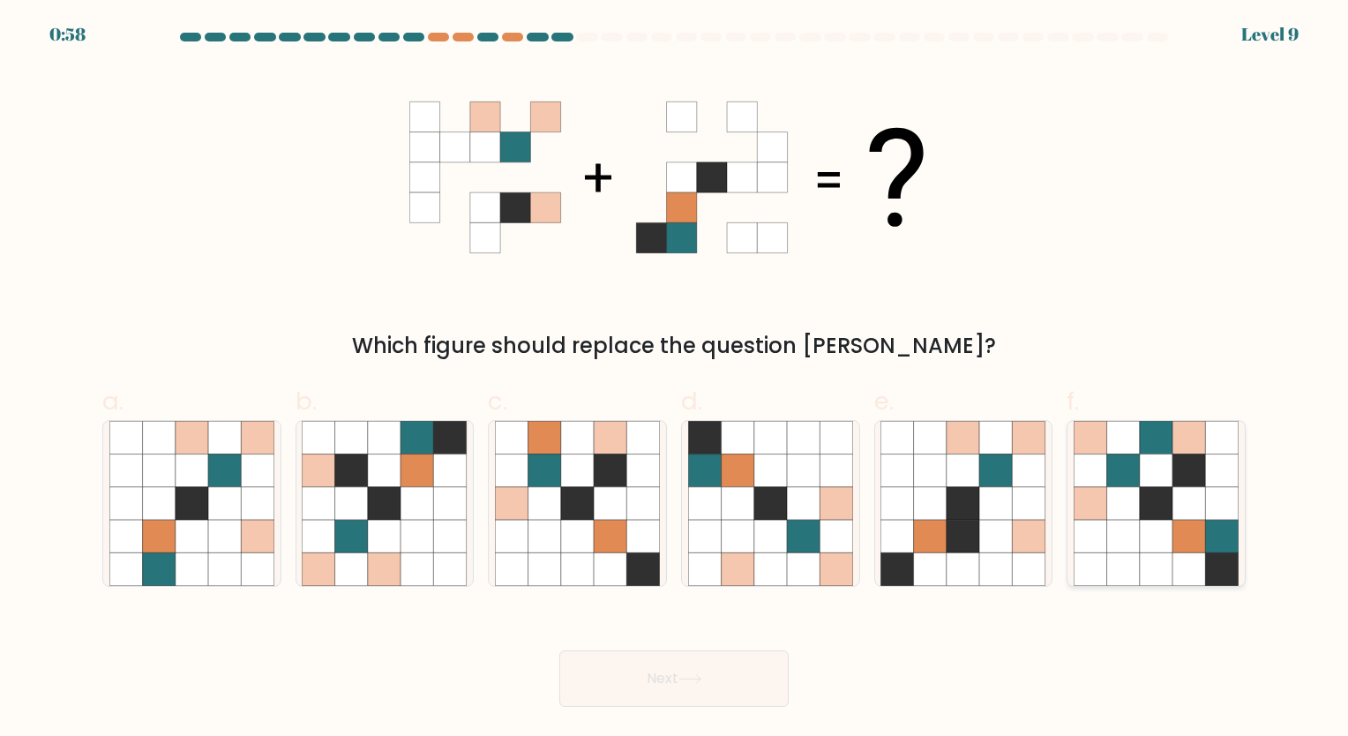
click at [1175, 545] on icon at bounding box center [1189, 536] width 33 height 33
click at [675, 379] on input "f." at bounding box center [674, 373] width 1 height 11
radio input "true"
click at [632, 681] on button "Next" at bounding box center [673, 678] width 229 height 56
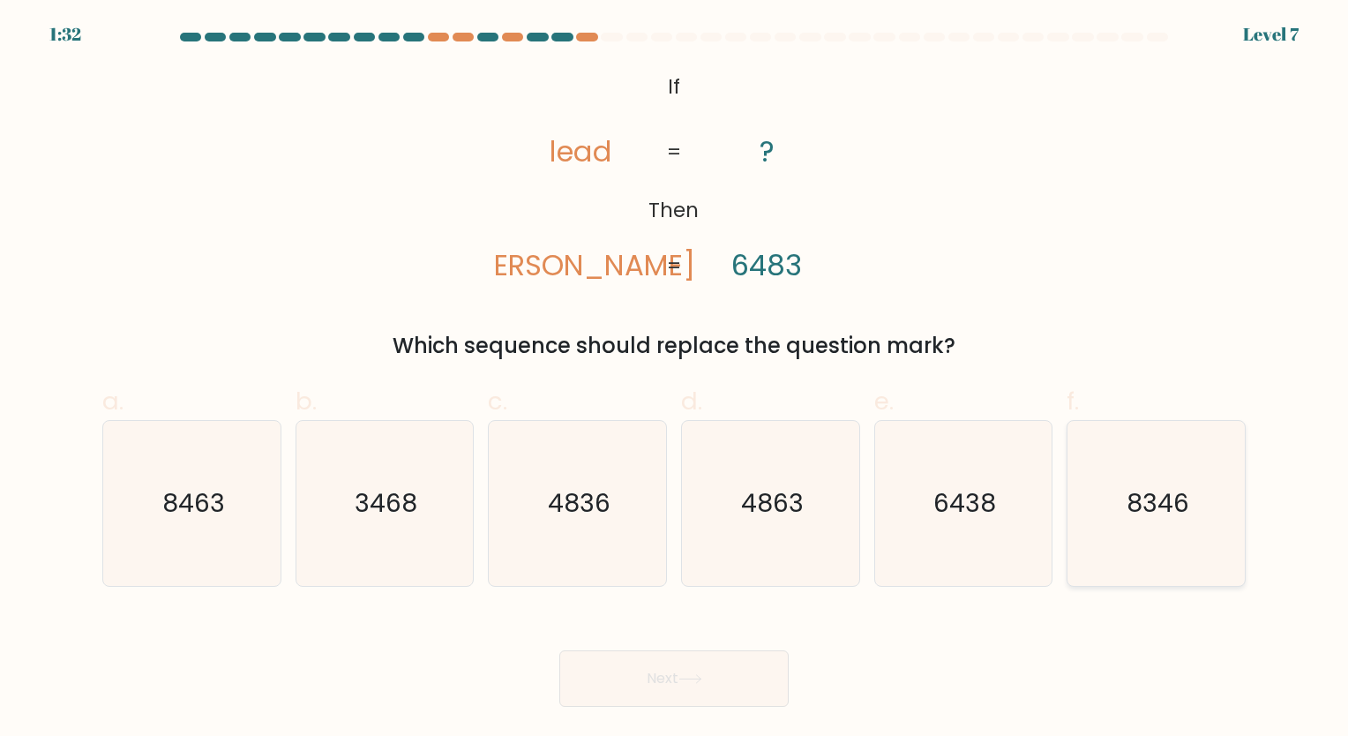
click at [1150, 521] on icon "8346" at bounding box center [1156, 503] width 165 height 165
click at [675, 379] on input "f. 8346" at bounding box center [674, 373] width 1 height 11
radio input "true"
click at [707, 686] on button "Next" at bounding box center [673, 678] width 229 height 56
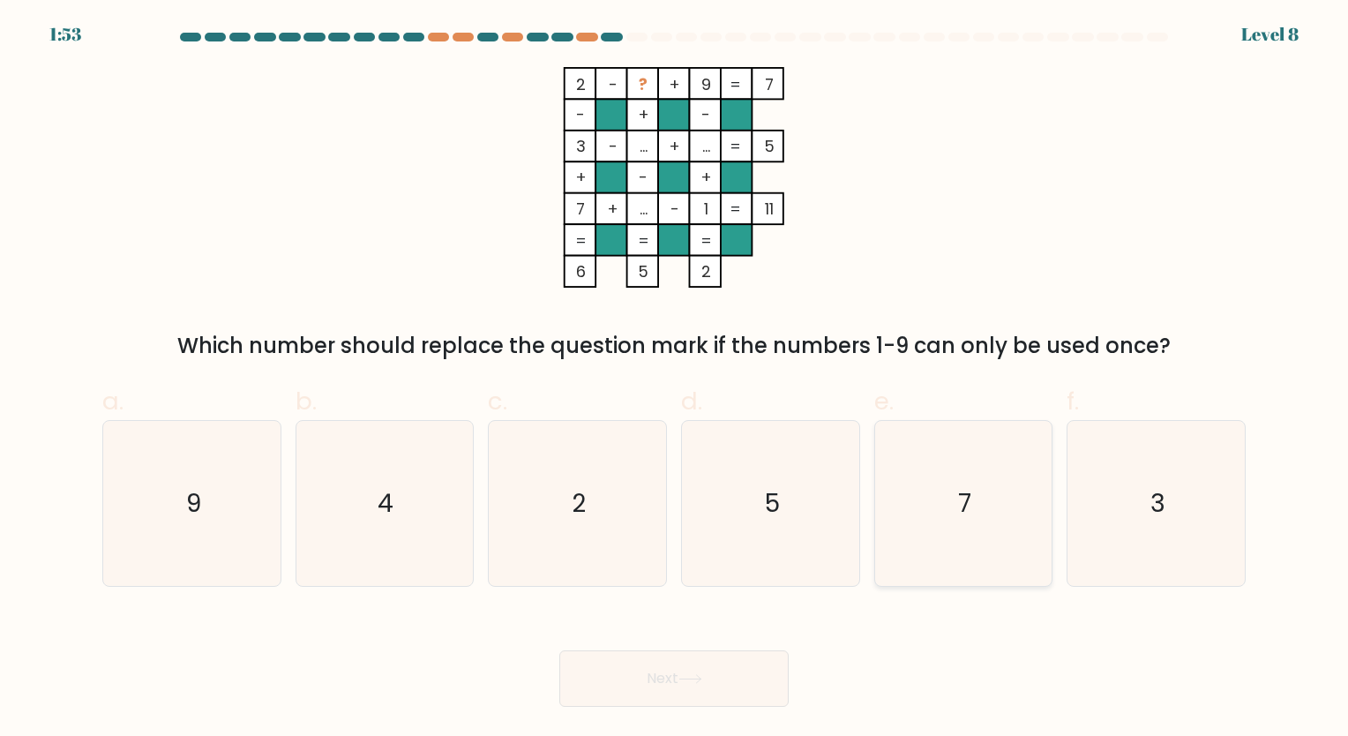
click at [957, 548] on icon "7" at bounding box center [963, 503] width 165 height 165
click at [675, 379] on input "e. 7" at bounding box center [674, 373] width 1 height 11
radio input "true"
click at [318, 492] on icon "4" at bounding box center [384, 503] width 165 height 165
click at [674, 379] on input "b. 4" at bounding box center [674, 373] width 1 height 11
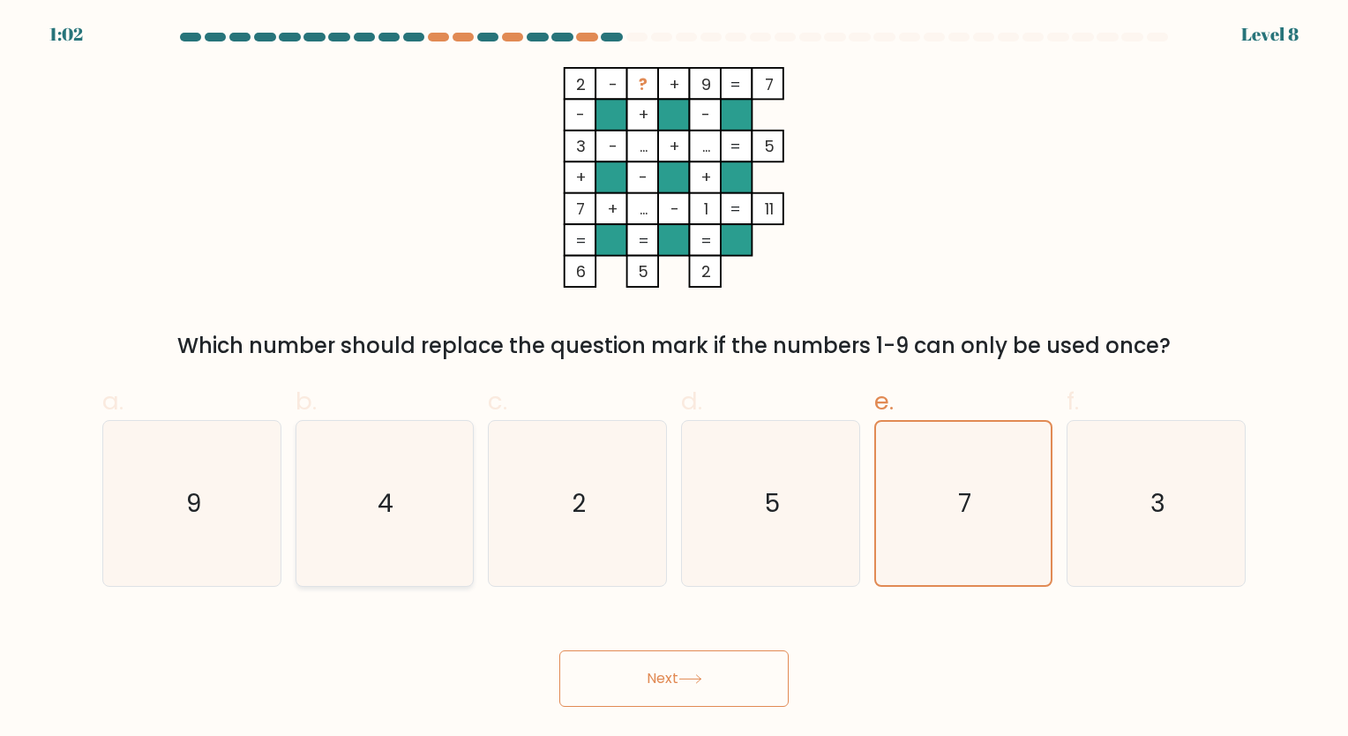
radio input "true"
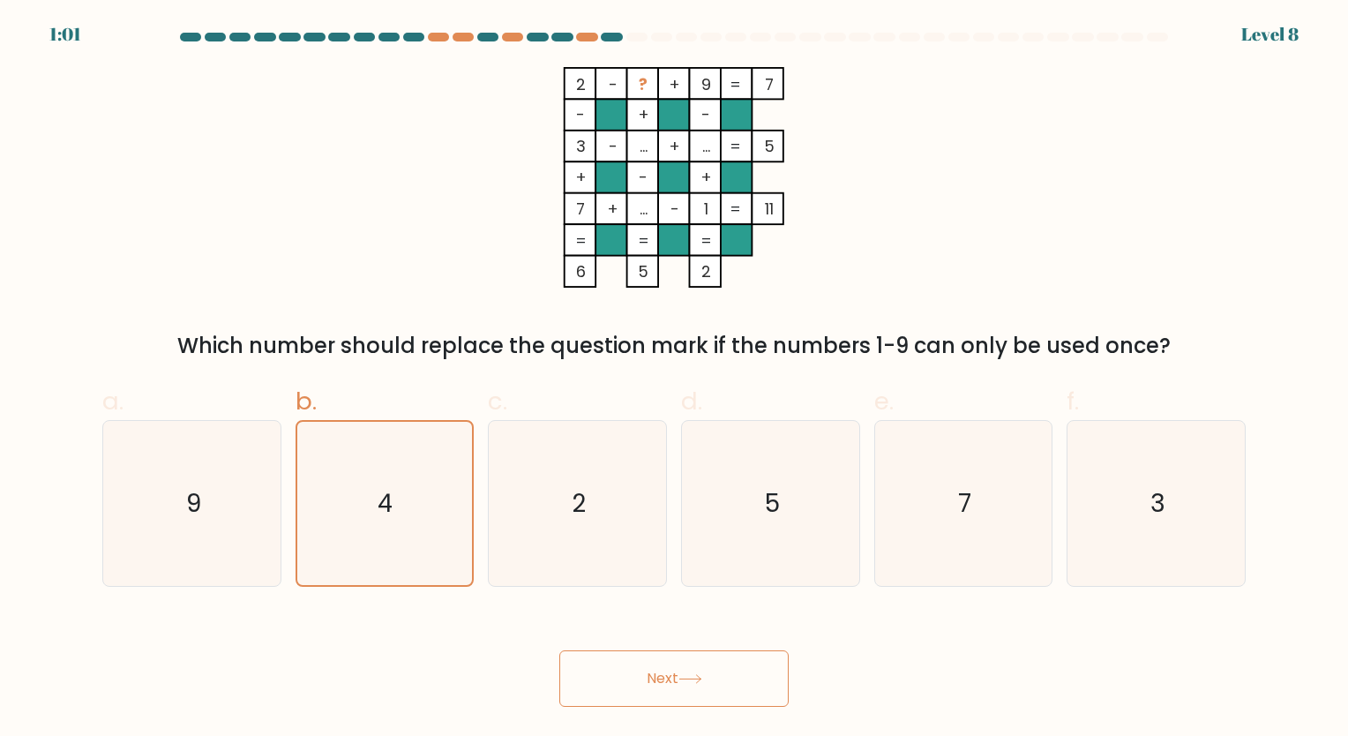
click at [698, 685] on button "Next" at bounding box center [673, 678] width 229 height 56
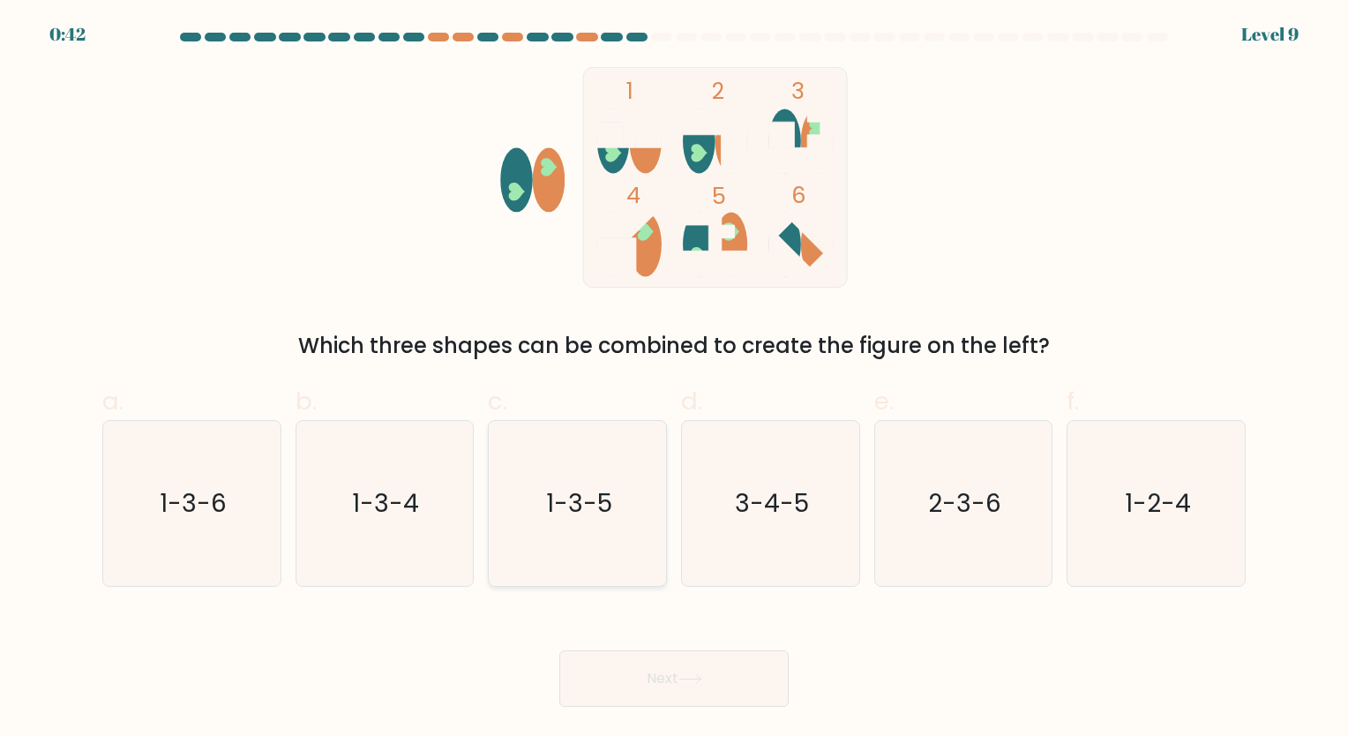
click at [621, 466] on icon "1-3-5" at bounding box center [577, 503] width 165 height 165
click at [674, 379] on input "c. 1-3-5" at bounding box center [674, 373] width 1 height 11
radio input "true"
click at [653, 669] on button "Next" at bounding box center [673, 678] width 229 height 56
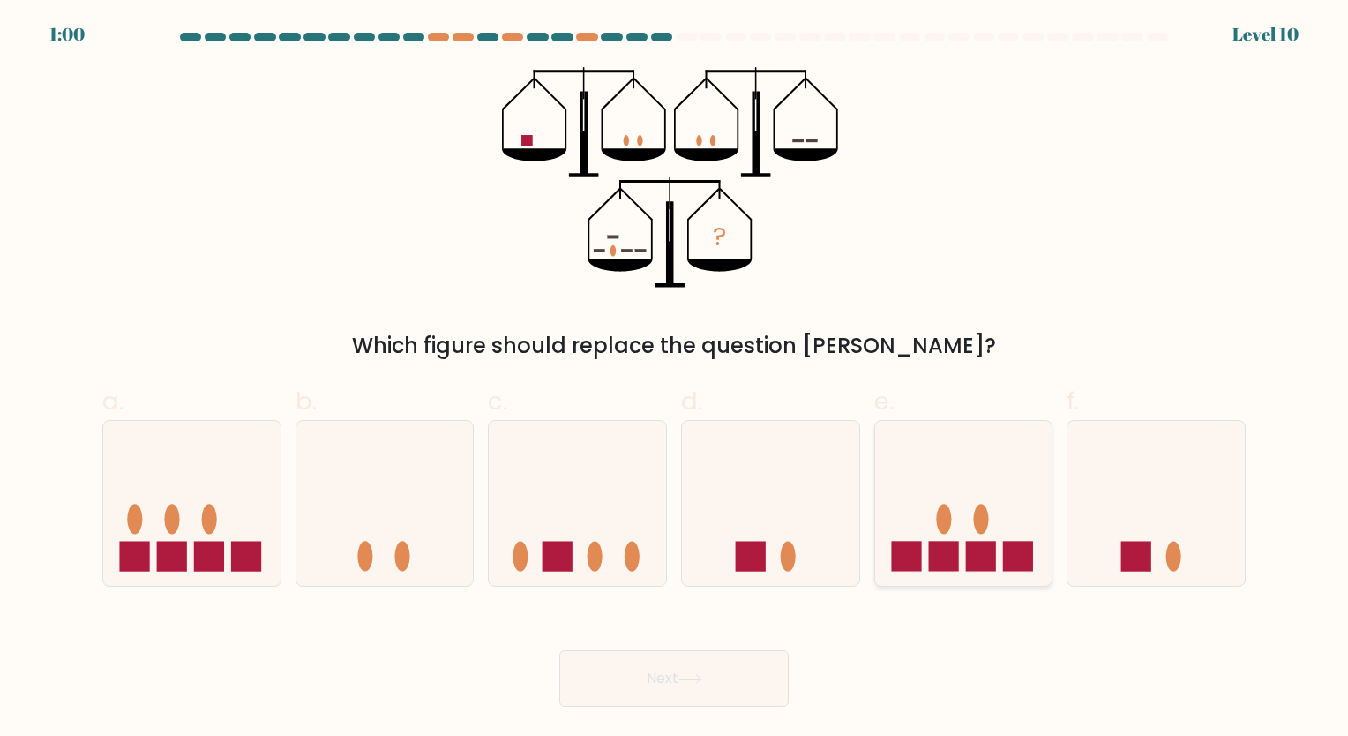
click at [945, 564] on rect at bounding box center [943, 557] width 30 height 30
click at [675, 379] on input "e." at bounding box center [674, 373] width 1 height 11
radio input "true"
click at [703, 670] on button "Next" at bounding box center [673, 678] width 229 height 56
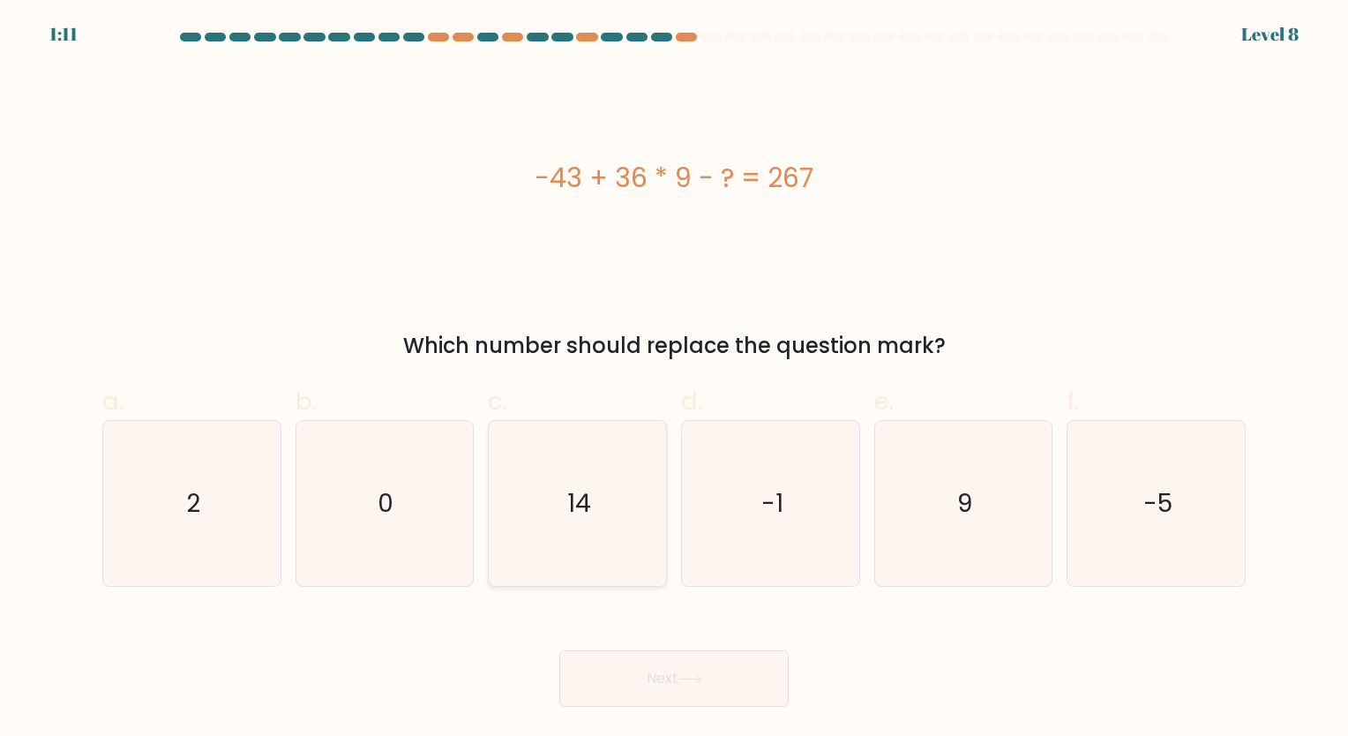
click at [578, 535] on icon "14" at bounding box center [577, 503] width 165 height 165
click at [674, 379] on input "c. 14" at bounding box center [674, 373] width 1 height 11
radio input "true"
click at [661, 679] on button "Next" at bounding box center [673, 678] width 229 height 56
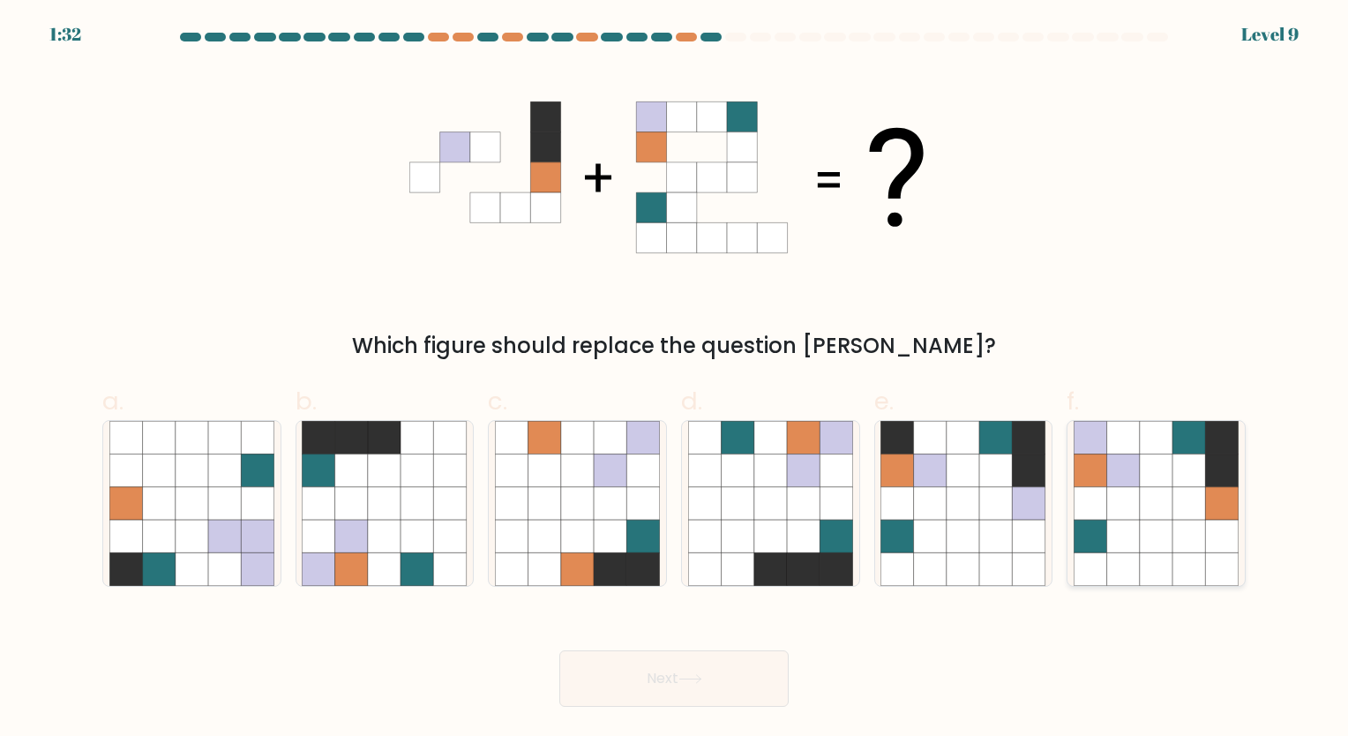
click at [1150, 469] on icon at bounding box center [1156, 470] width 33 height 33
click at [675, 379] on input "f." at bounding box center [674, 373] width 1 height 11
radio input "true"
click at [653, 684] on button "Next" at bounding box center [673, 678] width 229 height 56
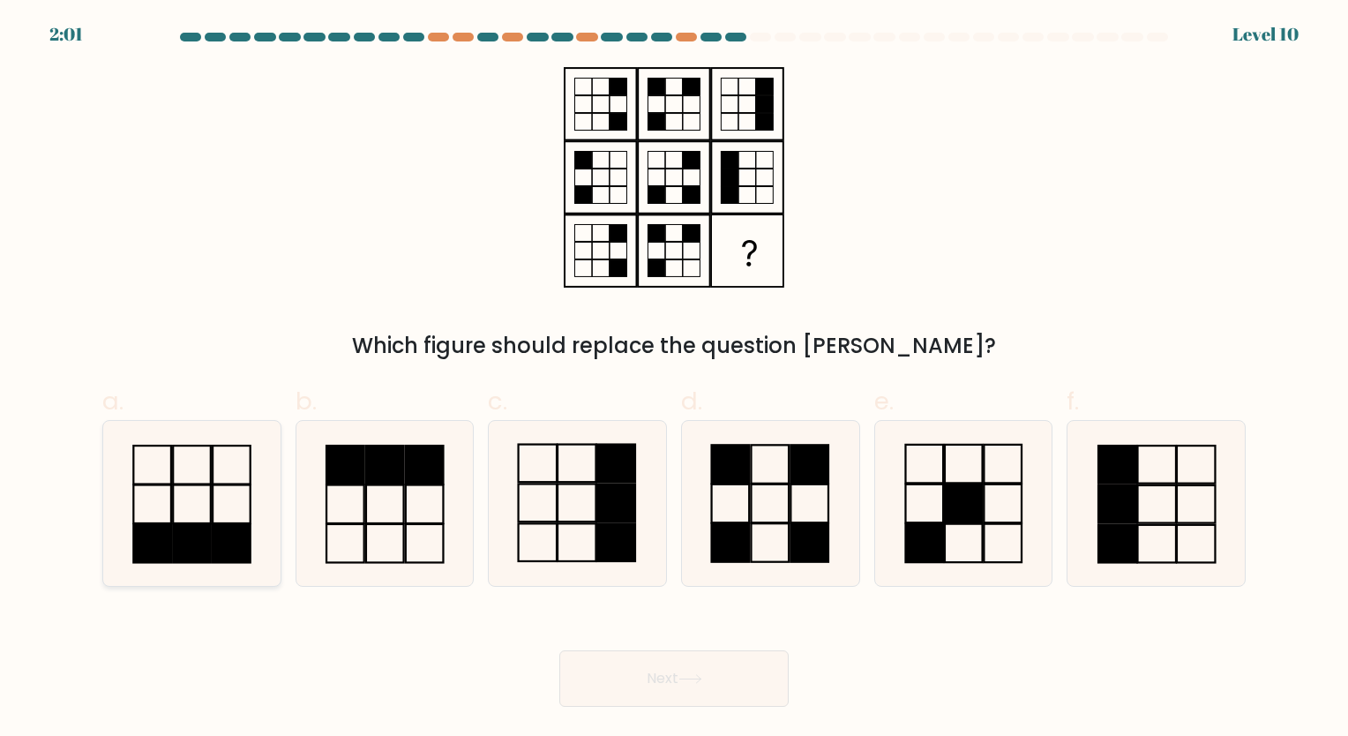
click at [233, 519] on icon at bounding box center [191, 503] width 165 height 165
click at [674, 379] on input "a." at bounding box center [674, 373] width 1 height 11
radio input "true"
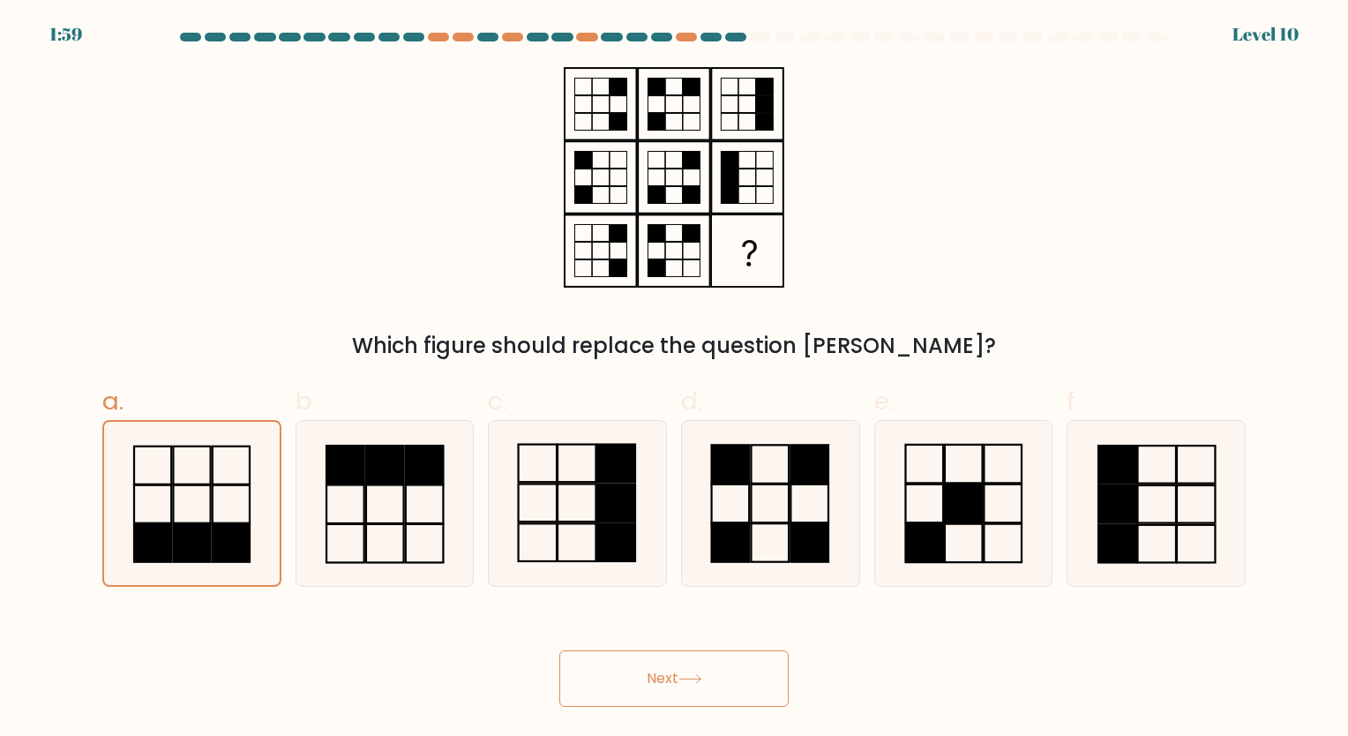
click at [712, 698] on button "Next" at bounding box center [673, 678] width 229 height 56
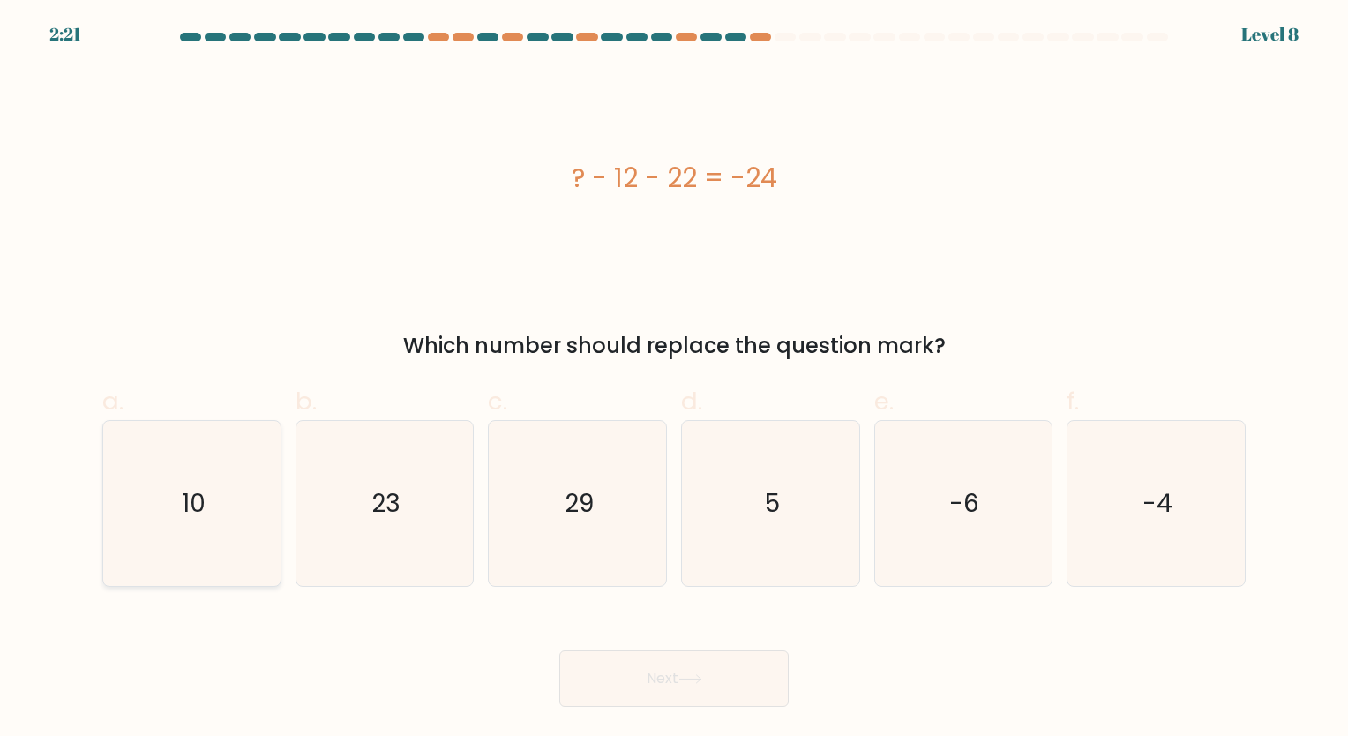
drag, startPoint x: 147, startPoint y: 486, endPoint x: 627, endPoint y: 649, distance: 506.7
click at [148, 486] on icon "10" at bounding box center [191, 503] width 165 height 165
click at [674, 379] on input "a. 10" at bounding box center [674, 373] width 1 height 11
radio input "true"
click at [681, 697] on button "Next" at bounding box center [673, 678] width 229 height 56
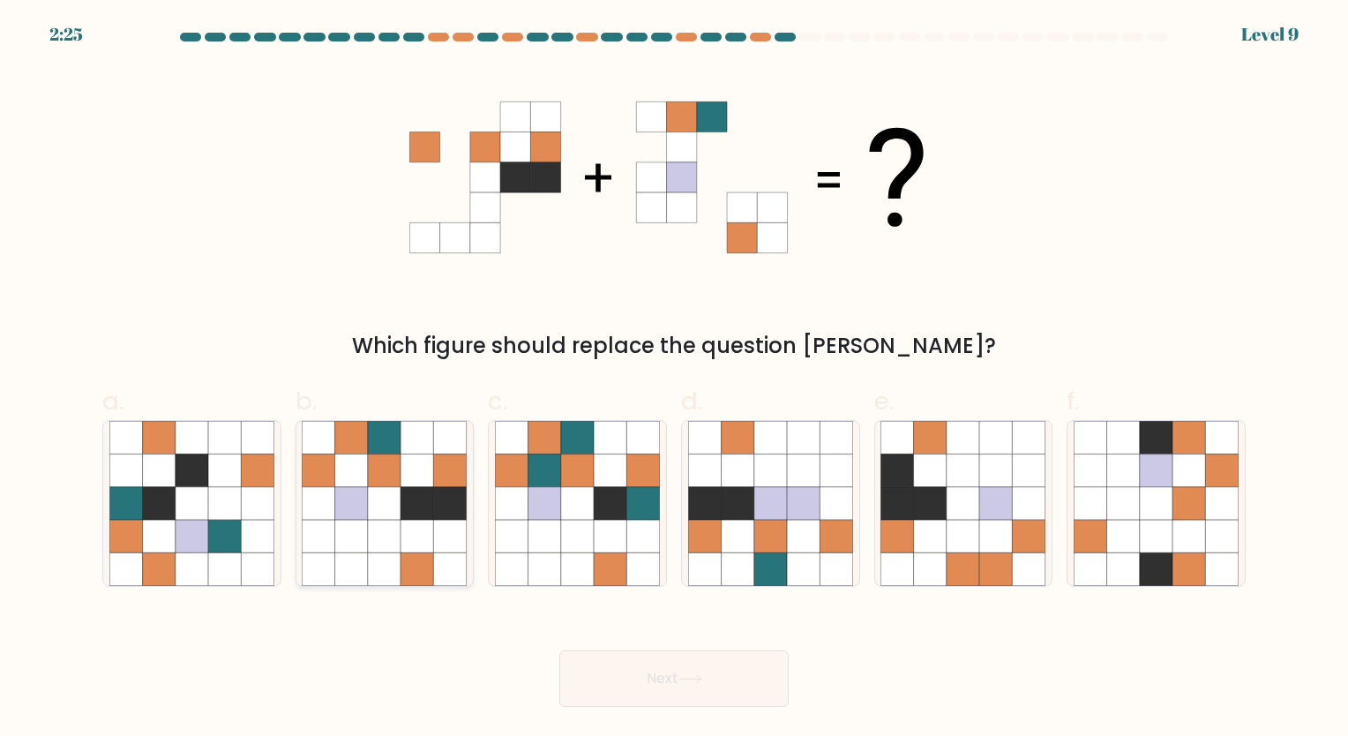
click at [414, 514] on icon at bounding box center [417, 503] width 33 height 33
click at [674, 379] on input "b." at bounding box center [674, 373] width 1 height 11
radio input "true"
click at [688, 677] on icon at bounding box center [691, 679] width 24 height 10
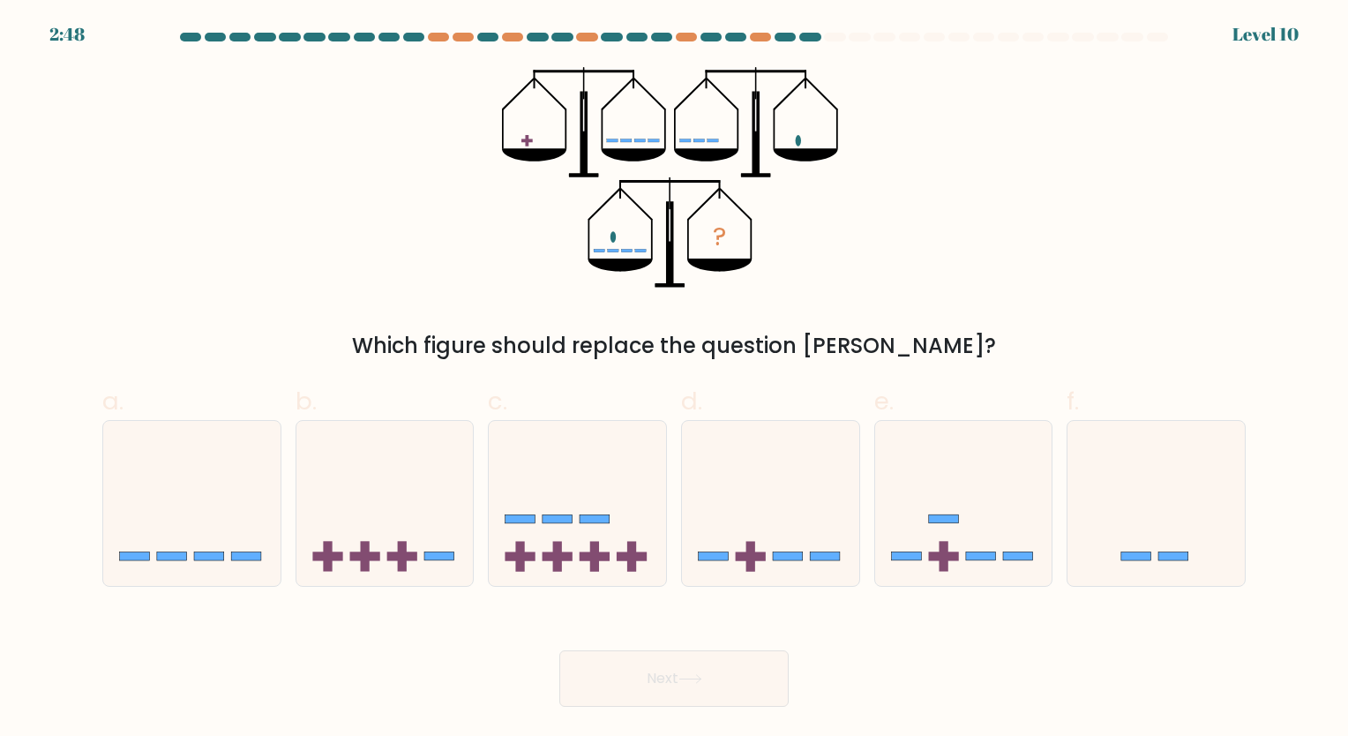
drag, startPoint x: 634, startPoint y: 132, endPoint x: 712, endPoint y: 232, distance: 126.9
click at [712, 232] on form at bounding box center [674, 370] width 1348 height 674
drag, startPoint x: 981, startPoint y: 551, endPoint x: 944, endPoint y: 581, distance: 47.7
click at [981, 555] on icon at bounding box center [963, 503] width 177 height 146
click at [675, 379] on input "e." at bounding box center [674, 373] width 1 height 11
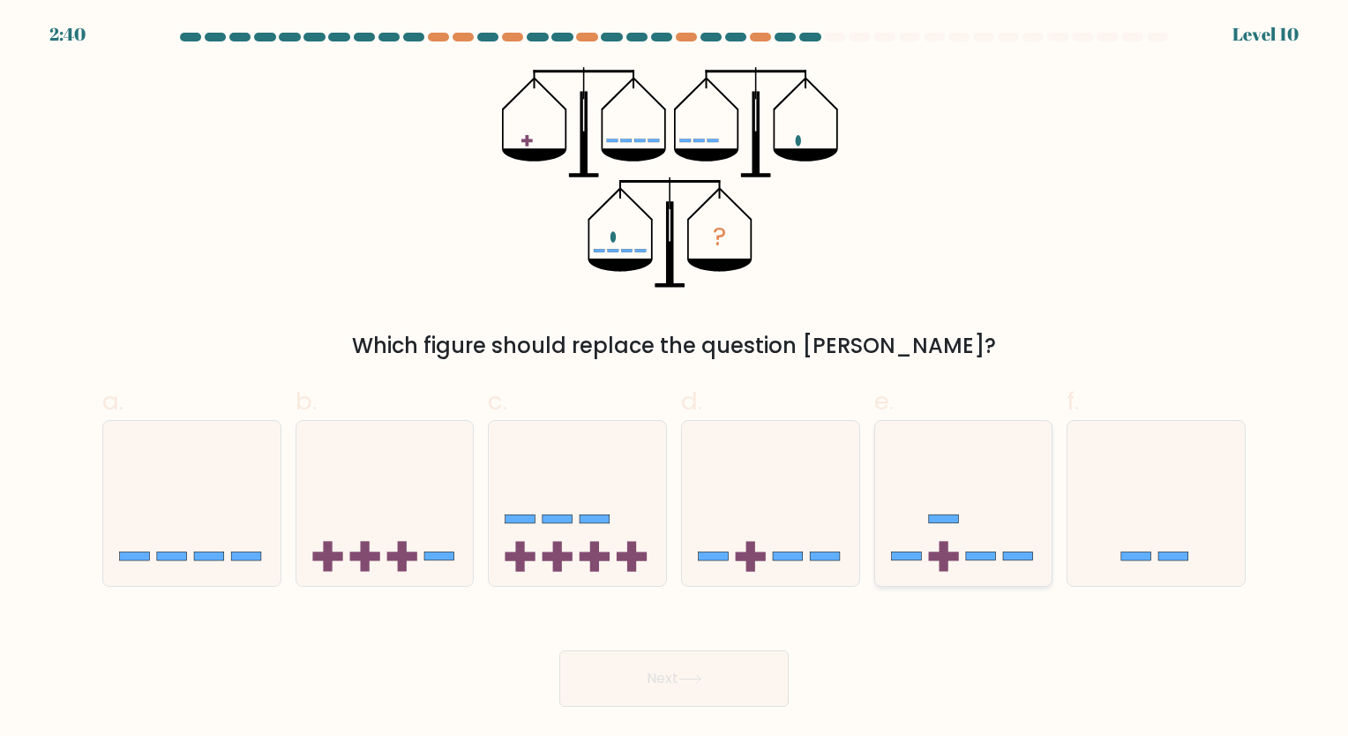
radio input "true"
click at [699, 697] on button "Next" at bounding box center [673, 678] width 229 height 56
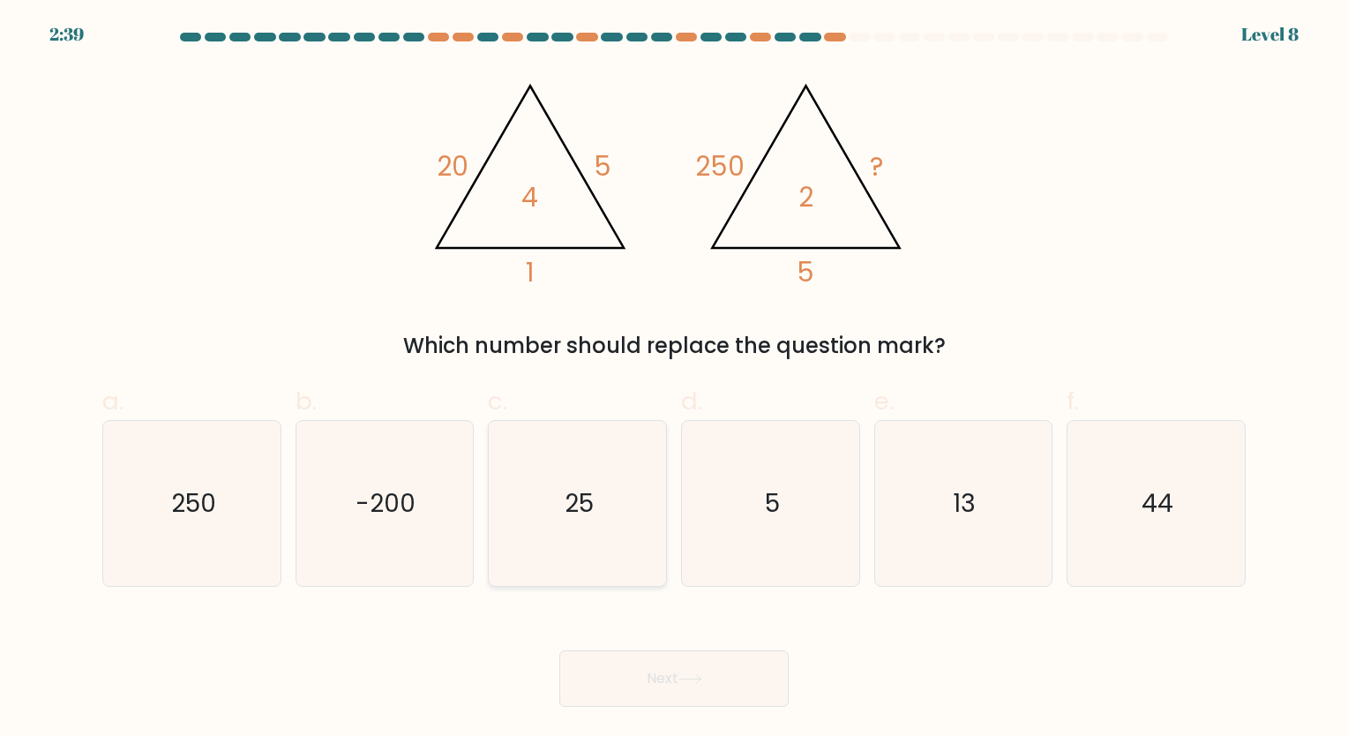
click at [562, 517] on icon "25" at bounding box center [577, 503] width 165 height 165
click at [674, 379] on input "c. 25" at bounding box center [674, 373] width 1 height 11
radio input "true"
click at [702, 697] on button "Next" at bounding box center [673, 678] width 229 height 56
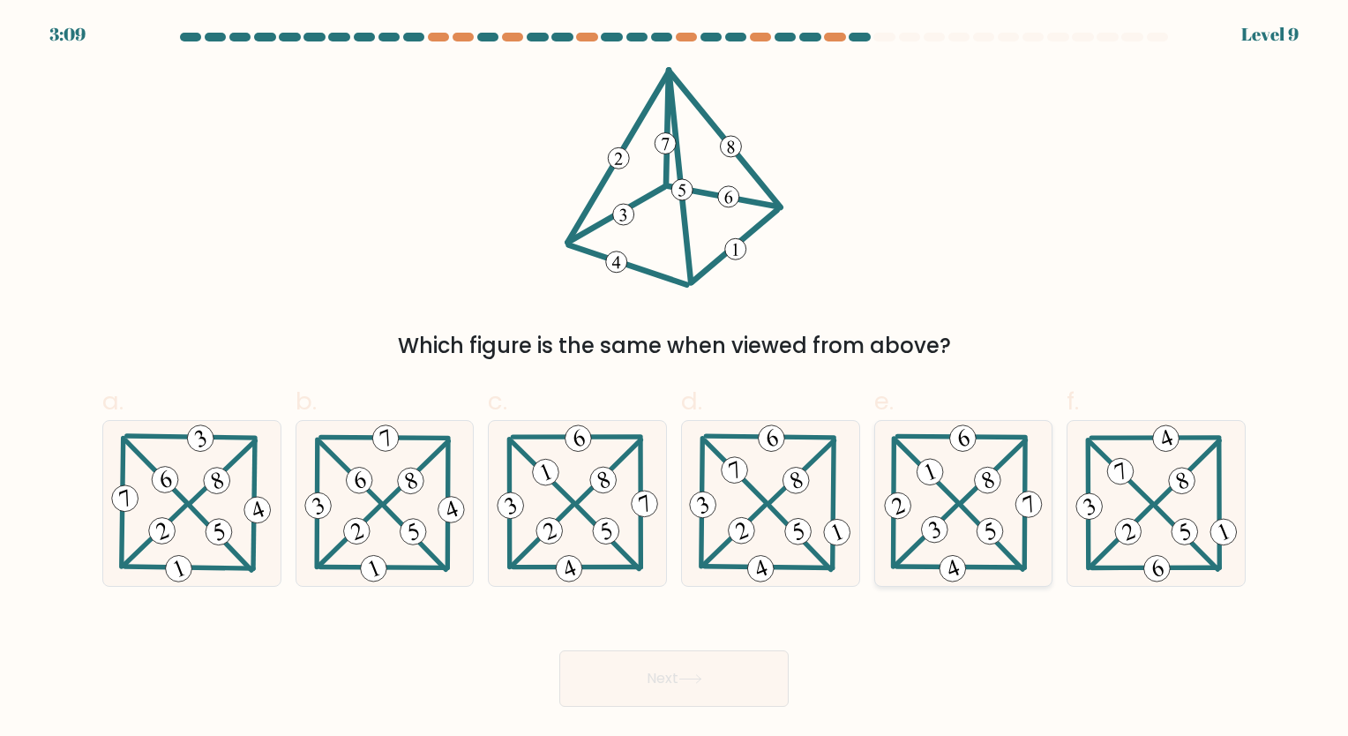
click at [921, 505] on icon at bounding box center [964, 503] width 166 height 165
click at [675, 379] on input "e." at bounding box center [674, 373] width 1 height 11
radio input "true"
click at [748, 664] on button "Next" at bounding box center [673, 678] width 229 height 56
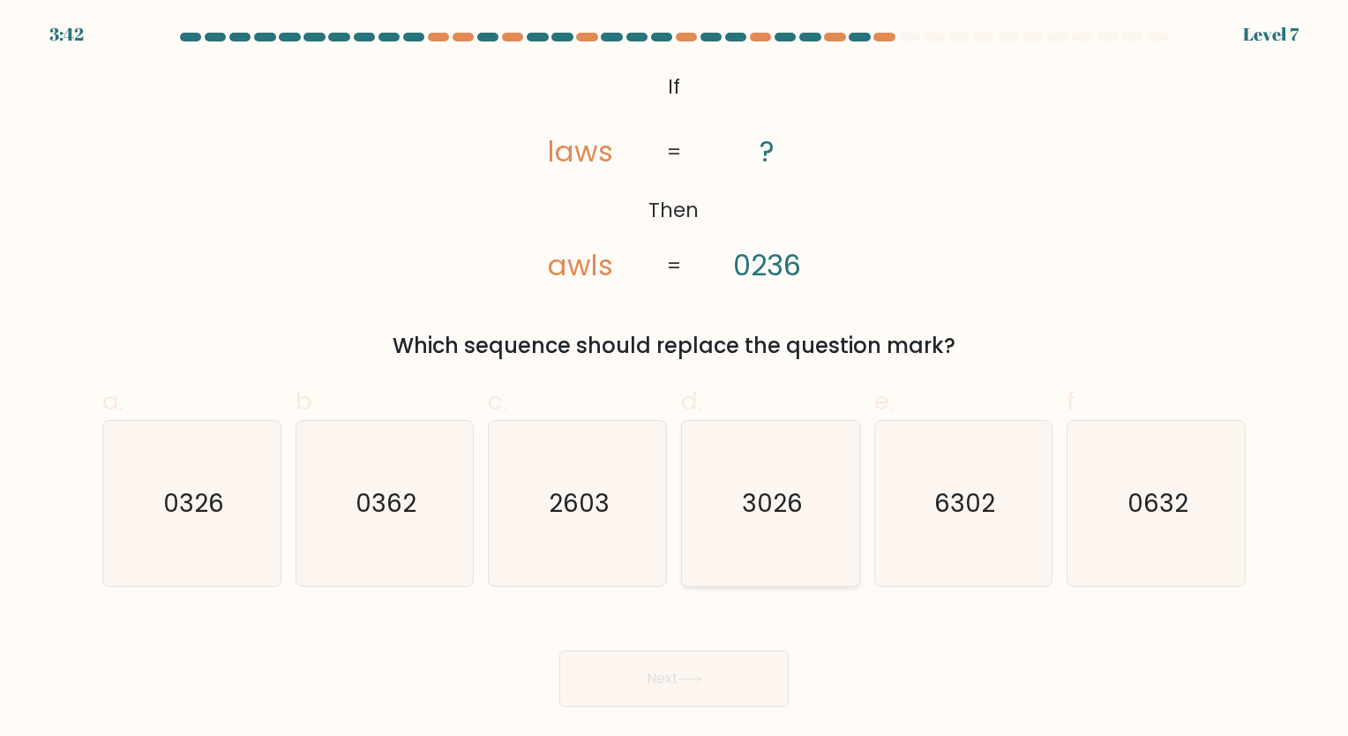
click at [806, 484] on icon "3026" at bounding box center [770, 503] width 165 height 165
click at [675, 379] on input "d. 3026" at bounding box center [674, 373] width 1 height 11
radio input "true"
click at [708, 684] on button "Next" at bounding box center [673, 678] width 229 height 56
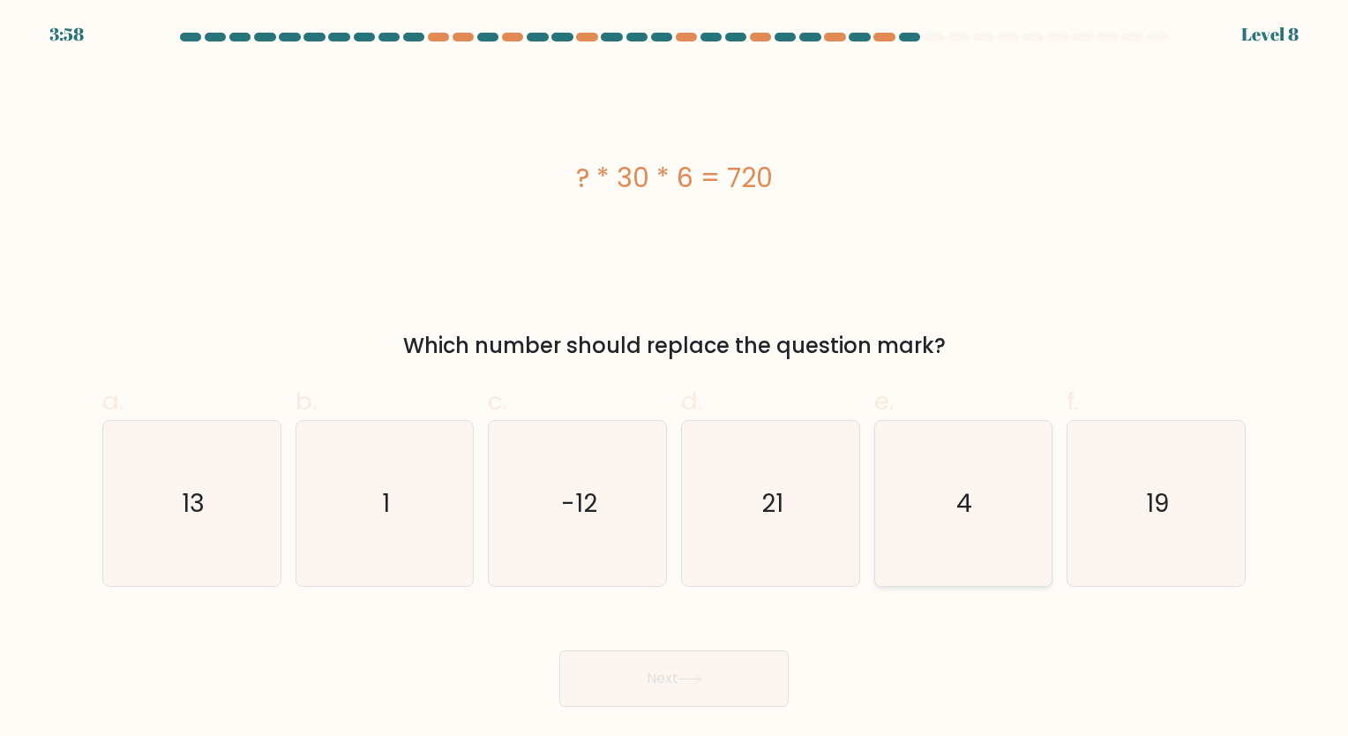
click at [939, 535] on icon "4" at bounding box center [963, 503] width 165 height 165
click at [675, 379] on input "e. 4" at bounding box center [674, 373] width 1 height 11
radio input "true"
click at [731, 675] on button "Next" at bounding box center [673, 678] width 229 height 56
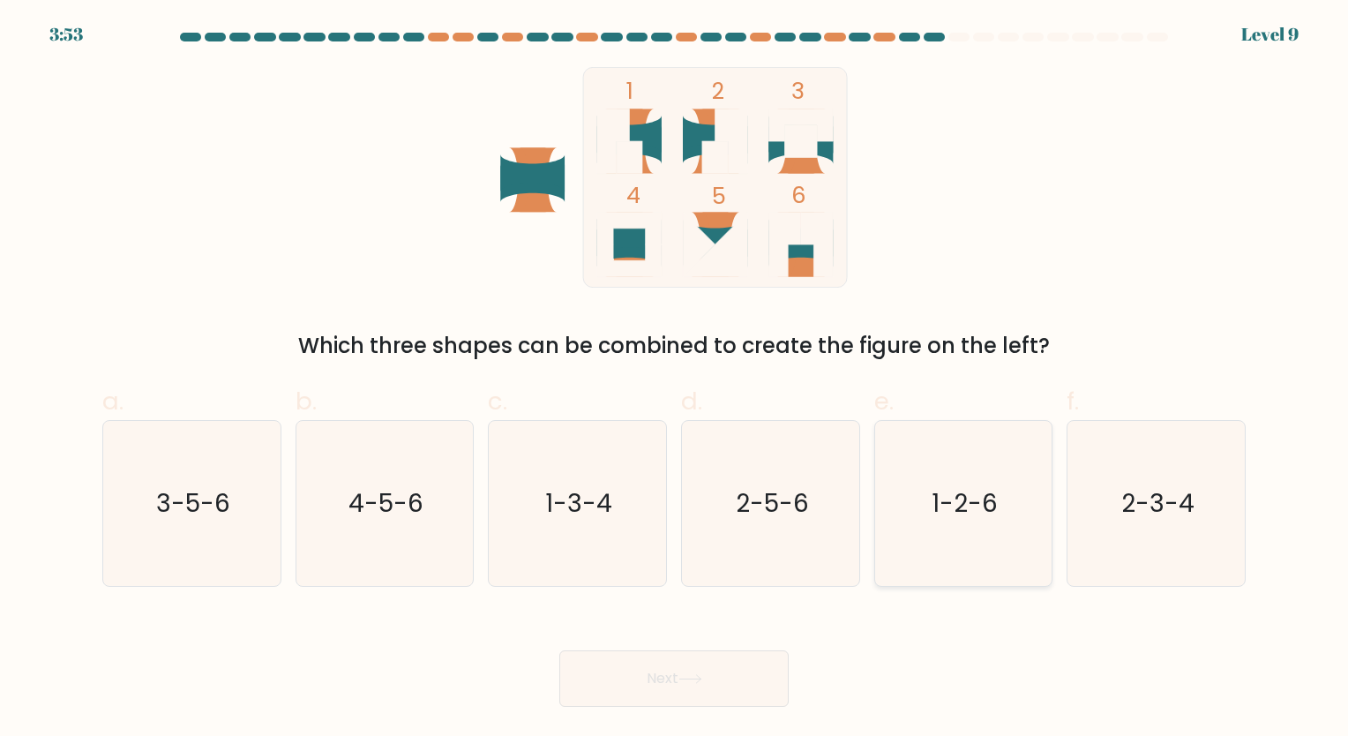
click at [956, 496] on text "1-2-6" at bounding box center [965, 503] width 66 height 34
click at [675, 379] on input "e. 1-2-6" at bounding box center [674, 373] width 1 height 11
radio input "true"
drag, startPoint x: 716, startPoint y: 694, endPoint x: 711, endPoint y: 652, distance: 41.8
click at [715, 694] on button "Next" at bounding box center [673, 678] width 229 height 56
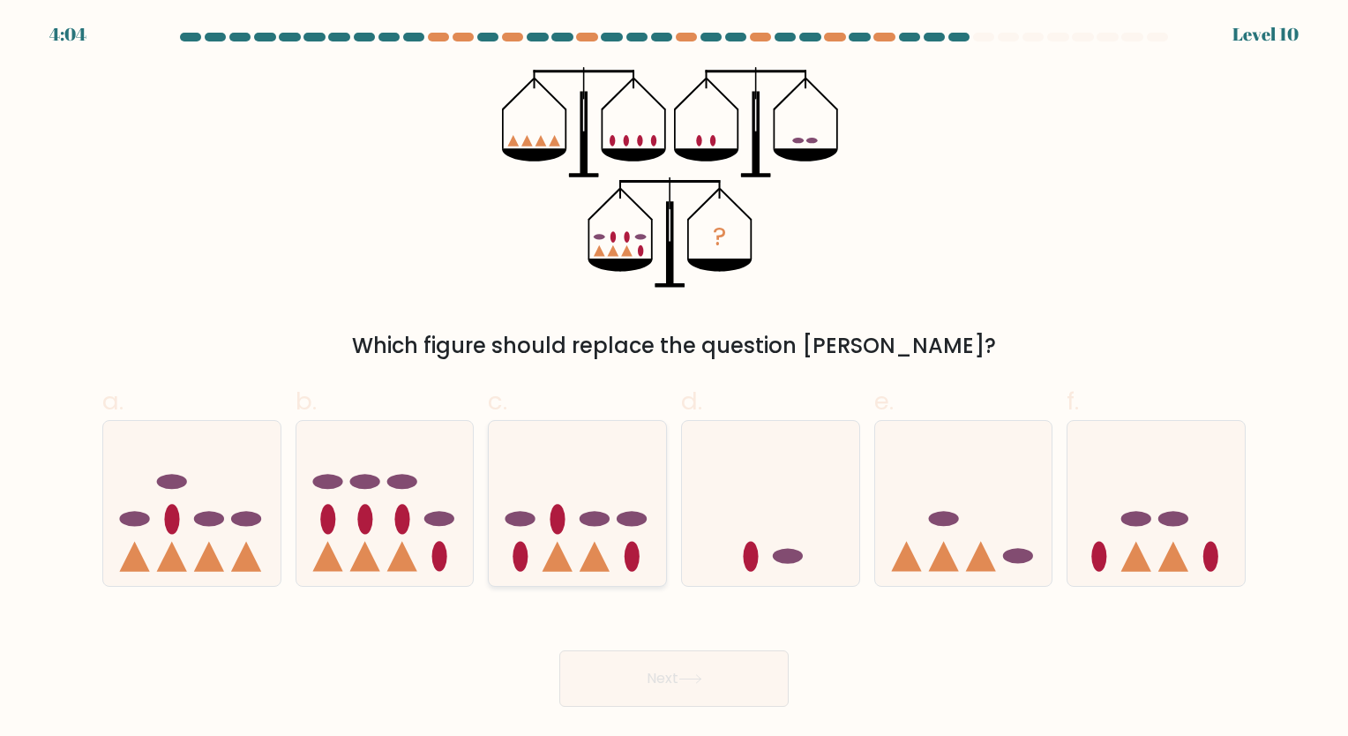
click at [547, 548] on icon at bounding box center [577, 503] width 177 height 146
click at [674, 379] on input "c." at bounding box center [674, 373] width 1 height 11
radio input "true"
click at [672, 679] on button "Next" at bounding box center [673, 678] width 229 height 56
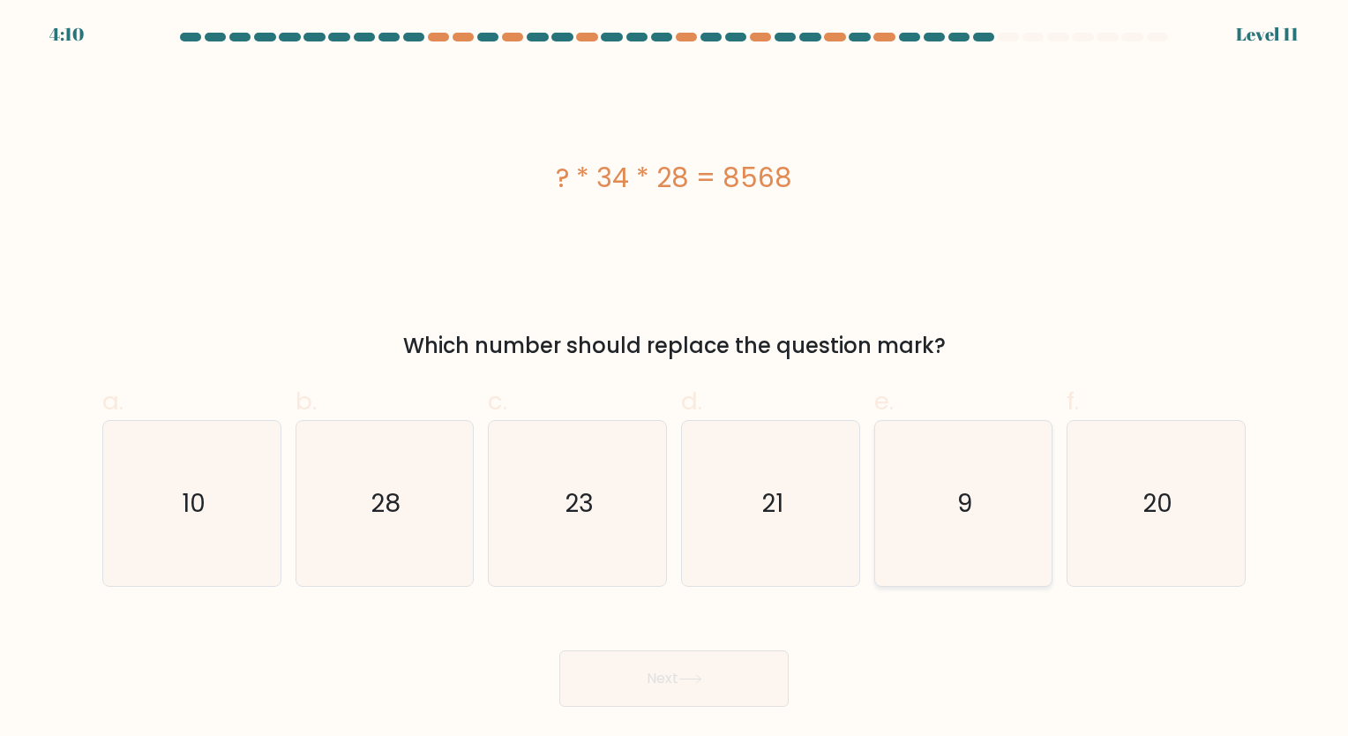
click at [972, 540] on icon "9" at bounding box center [963, 503] width 165 height 165
click at [675, 379] on input "e. 9" at bounding box center [674, 373] width 1 height 11
radio input "true"
click at [688, 663] on button "Next" at bounding box center [673, 678] width 229 height 56
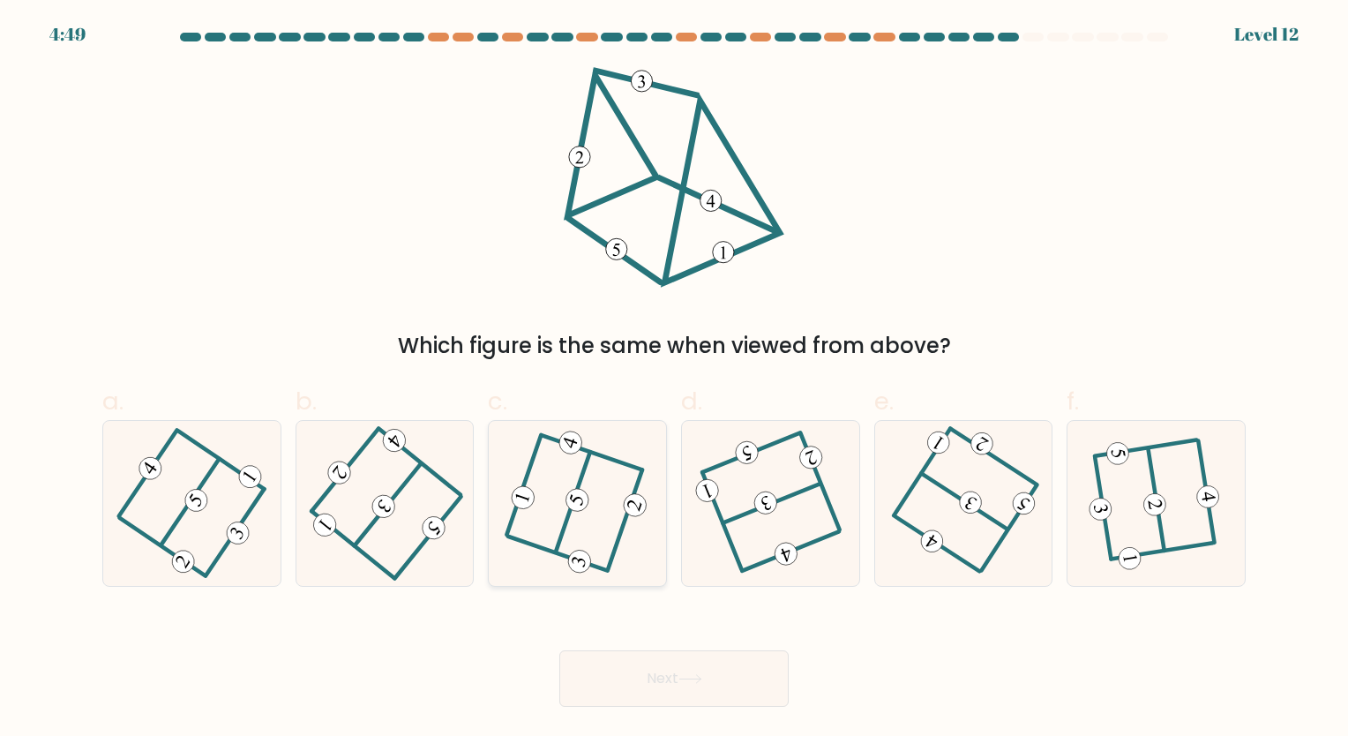
click at [574, 558] on icon at bounding box center [579, 561] width 16 height 11
click at [674, 379] on input "c." at bounding box center [674, 373] width 1 height 11
radio input "true"
click at [621, 671] on button "Next" at bounding box center [673, 678] width 229 height 56
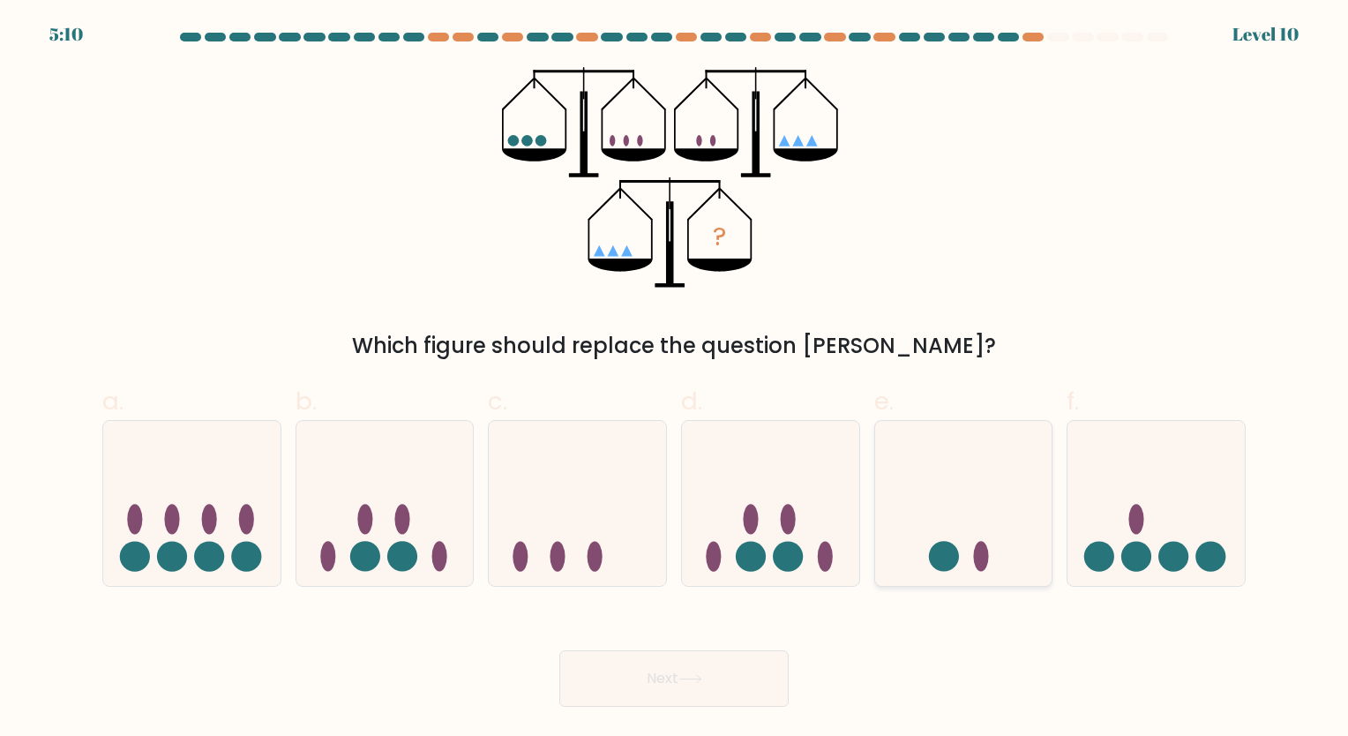
click at [981, 558] on ellipse at bounding box center [980, 557] width 15 height 30
click at [675, 379] on input "e." at bounding box center [674, 373] width 1 height 11
radio input "true"
click at [656, 697] on button "Next" at bounding box center [673, 678] width 229 height 56
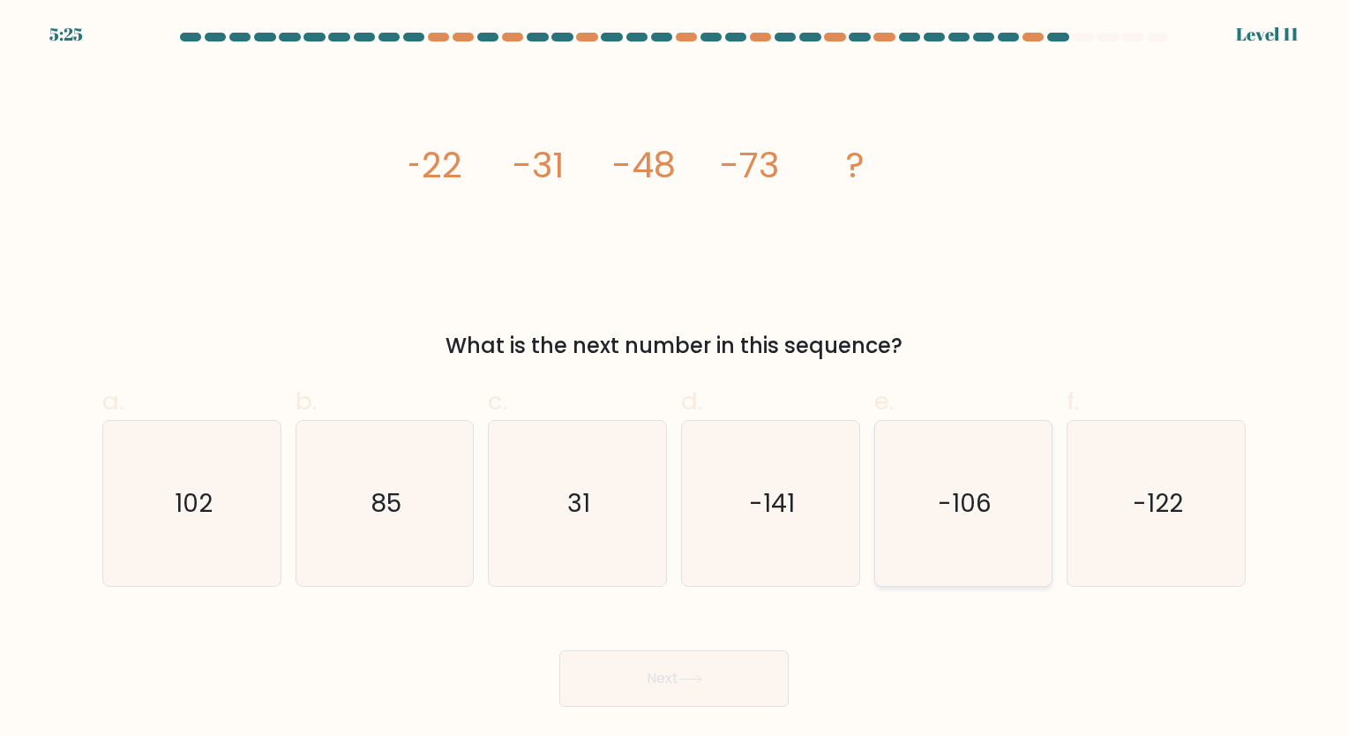
click at [984, 522] on icon "-106" at bounding box center [963, 503] width 165 height 165
click at [675, 379] on input "e. -106" at bounding box center [674, 373] width 1 height 11
radio input "true"
click at [667, 686] on button "Next" at bounding box center [673, 678] width 229 height 56
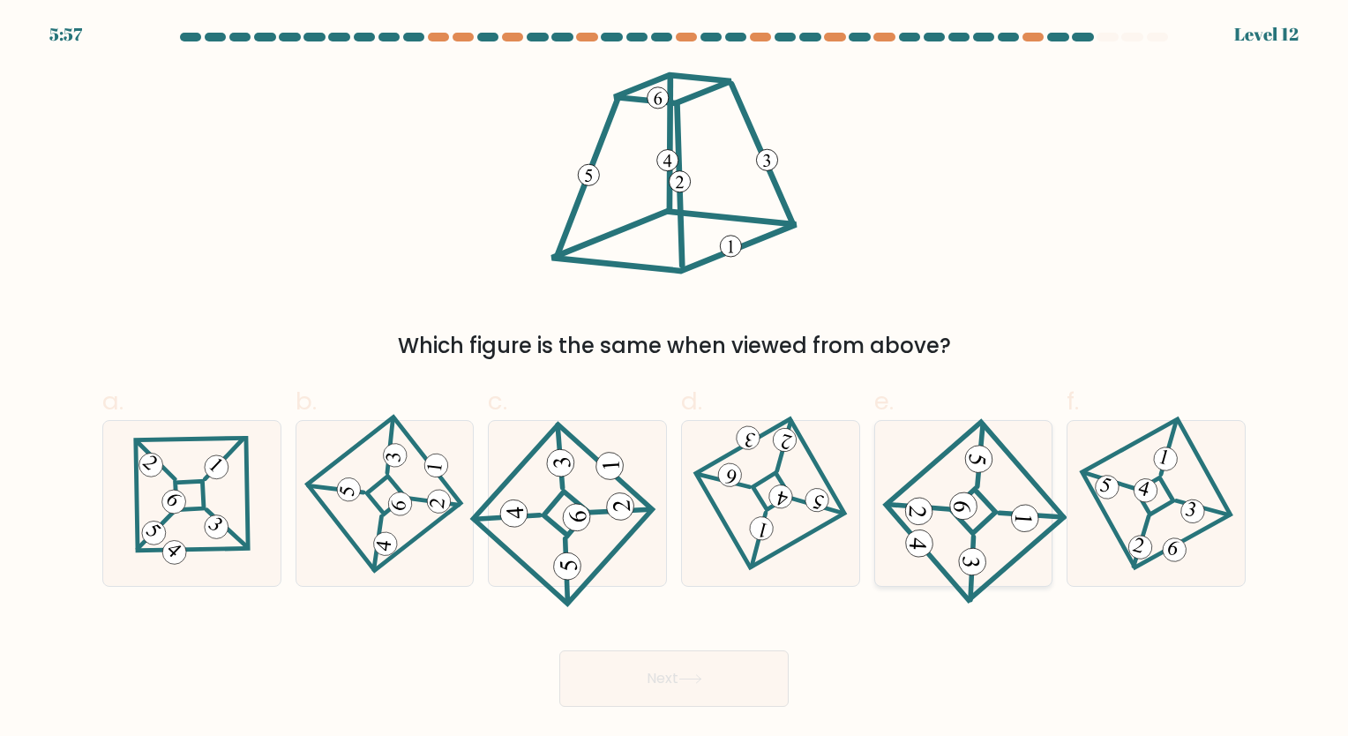
click at [949, 559] on icon at bounding box center [963, 503] width 148 height 132
click at [675, 379] on input "e." at bounding box center [674, 373] width 1 height 11
radio input "true"
click at [670, 685] on button "Next" at bounding box center [673, 678] width 229 height 56
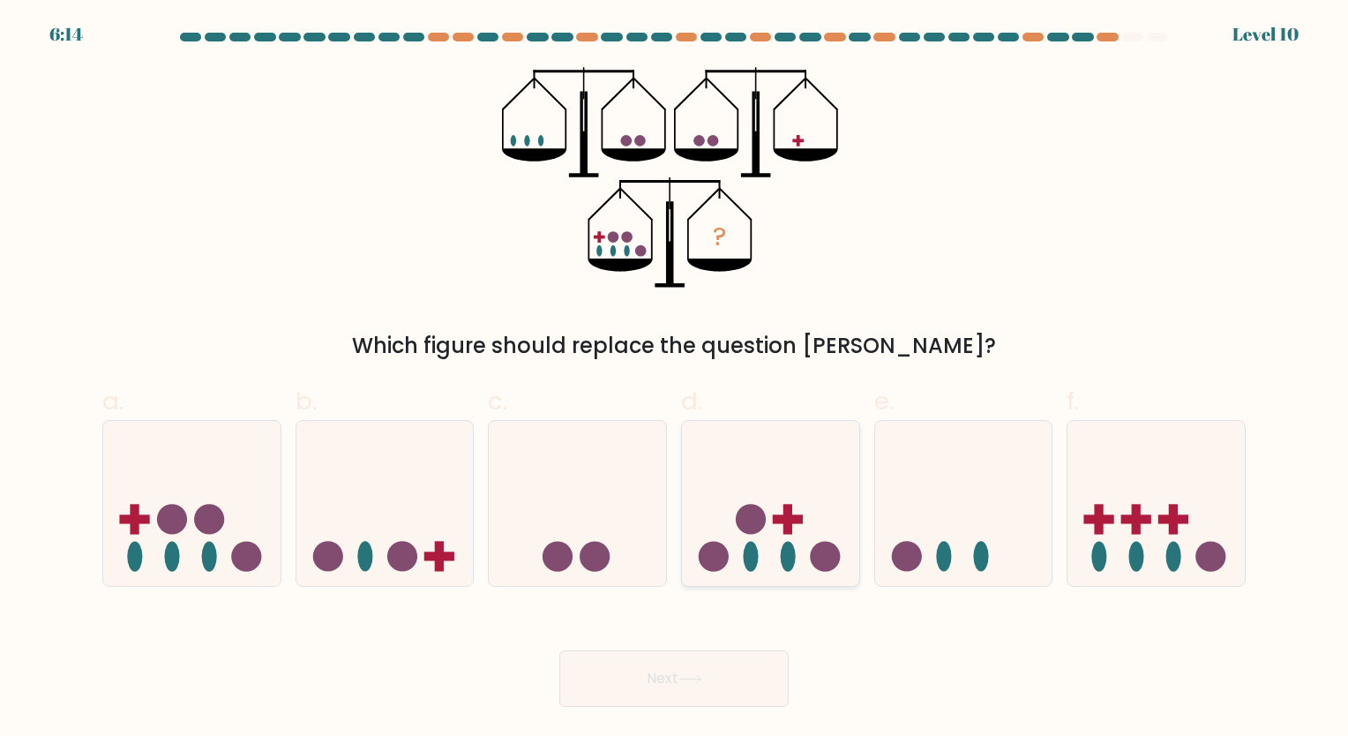
click at [771, 559] on icon at bounding box center [770, 503] width 177 height 146
click at [675, 379] on input "d." at bounding box center [674, 373] width 1 height 11
radio input "true"
click at [647, 665] on button "Next" at bounding box center [673, 678] width 229 height 56
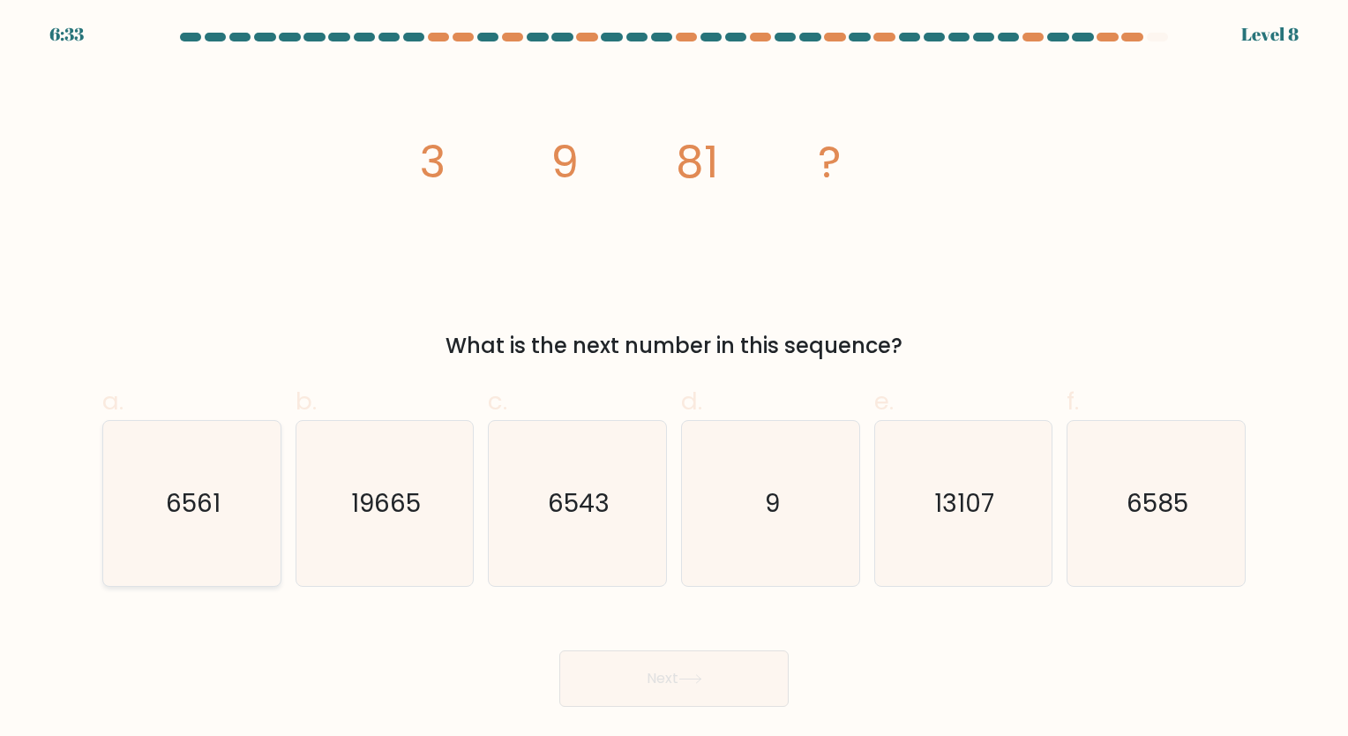
click at [198, 521] on icon "6561" at bounding box center [191, 503] width 165 height 165
click at [674, 379] on input "a. 6561" at bounding box center [674, 373] width 1 height 11
radio input "true"
click at [633, 660] on button "Next" at bounding box center [673, 678] width 229 height 56
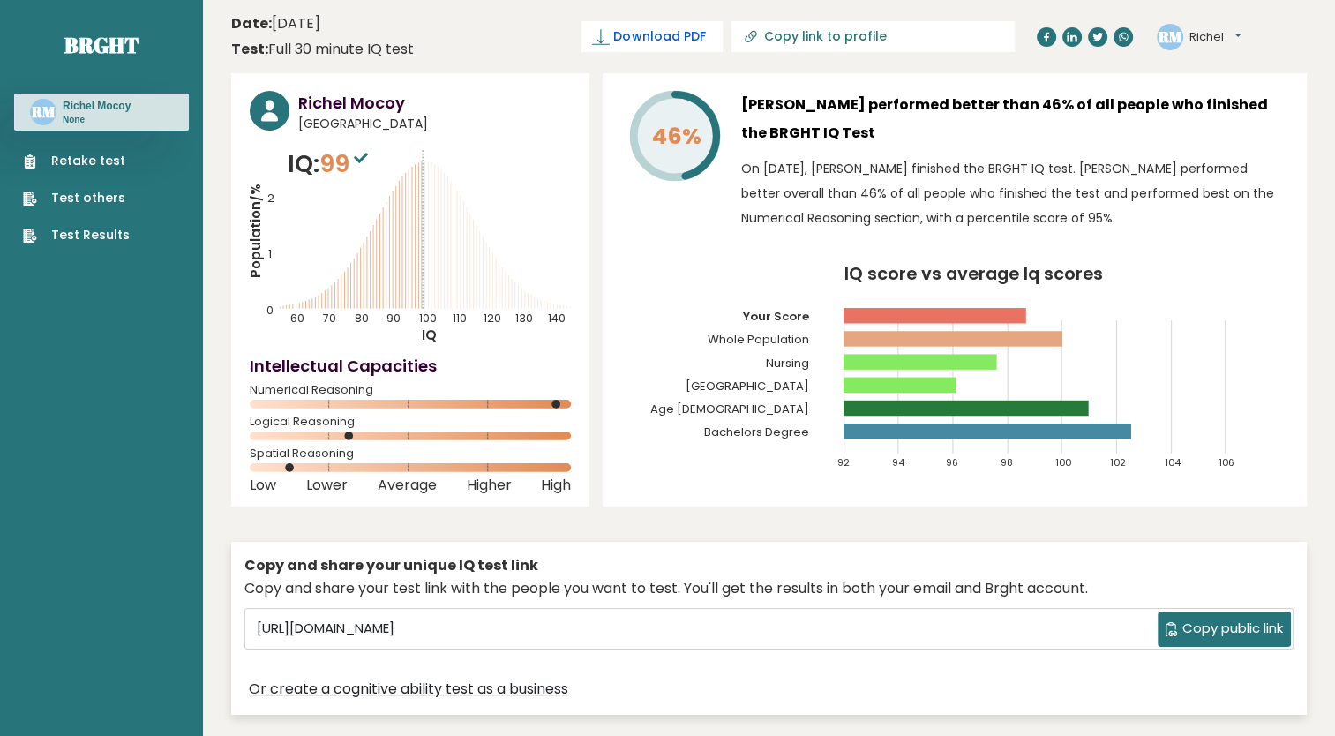
click at [705, 37] on span "Download PDF" at bounding box center [659, 36] width 92 height 19
click at [716, 40] on span "✓ Your PDF is downloaded..." at bounding box center [622, 36] width 200 height 31
click at [666, 38] on span "✓ Your PDF is downloaded..." at bounding box center [622, 36] width 200 height 31
drag, startPoint x: 719, startPoint y: 36, endPoint x: 689, endPoint y: 36, distance: 30.0
click at [689, 36] on span "✓ Your PDF is downloaded..." at bounding box center [622, 36] width 200 height 31
